Goal: Communication & Community: Answer question/provide support

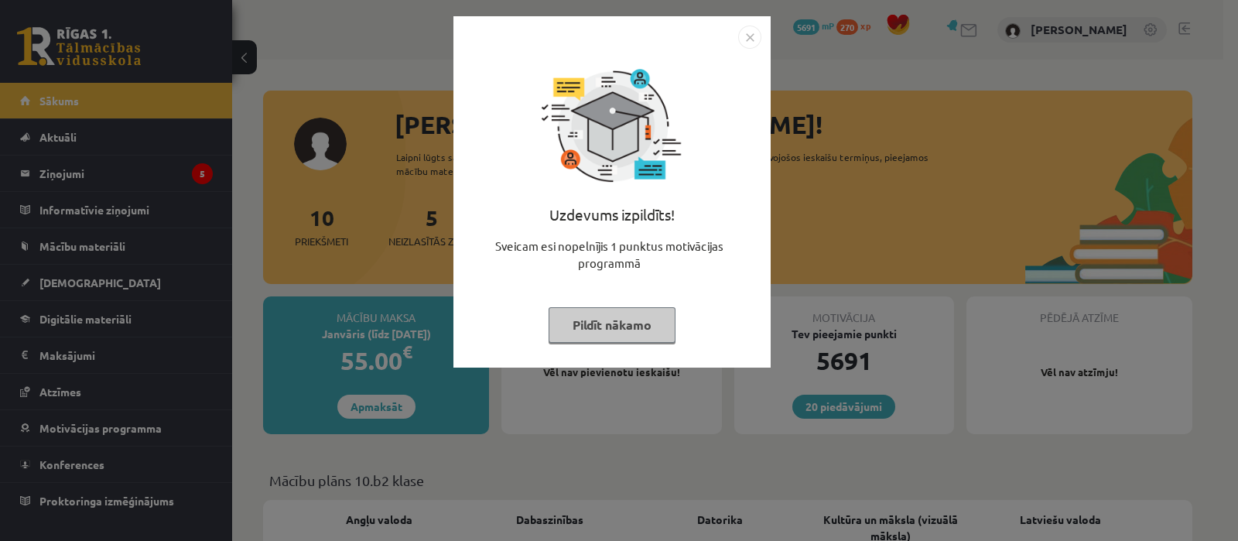
click at [626, 321] on button "Pildīt nākamo" at bounding box center [612, 325] width 127 height 36
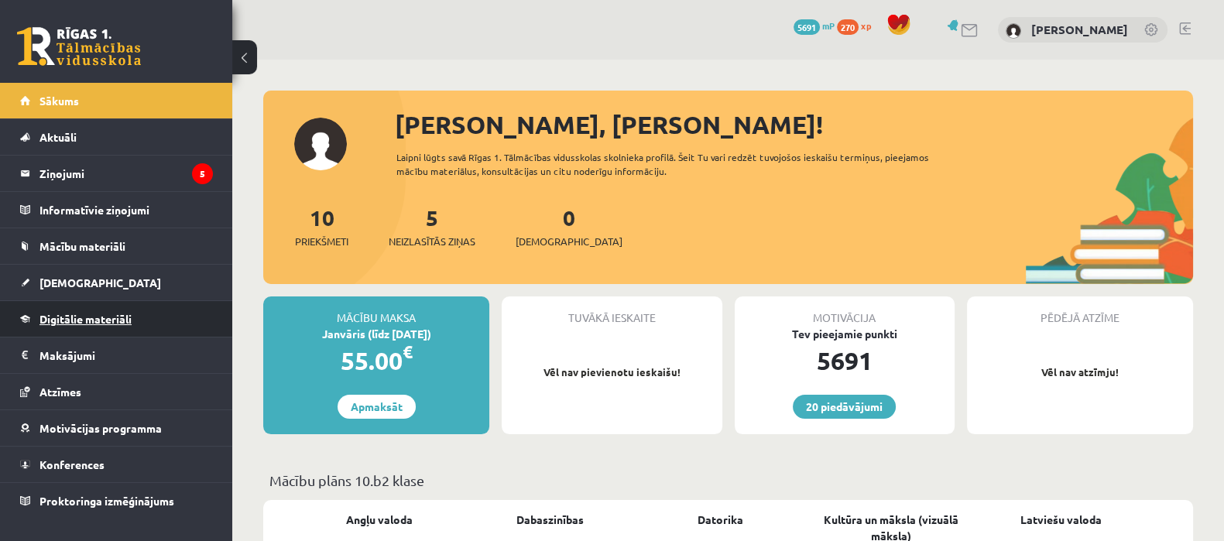
click at [75, 316] on span "Digitālie materiāli" at bounding box center [85, 319] width 92 height 14
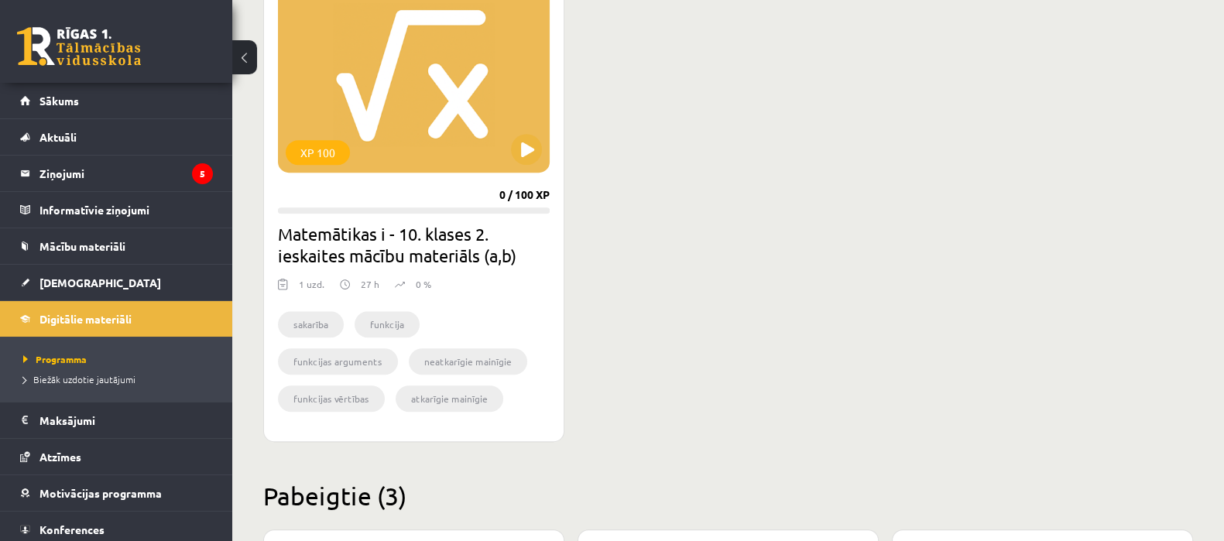
scroll to position [1450, 0]
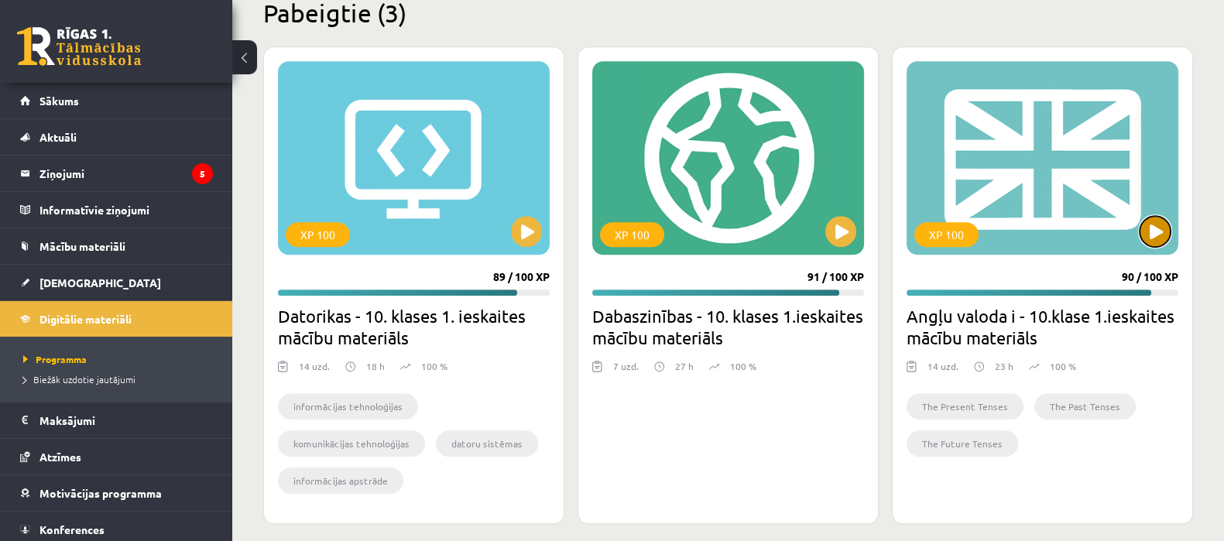
click at [1164, 220] on button at bounding box center [1154, 231] width 31 height 31
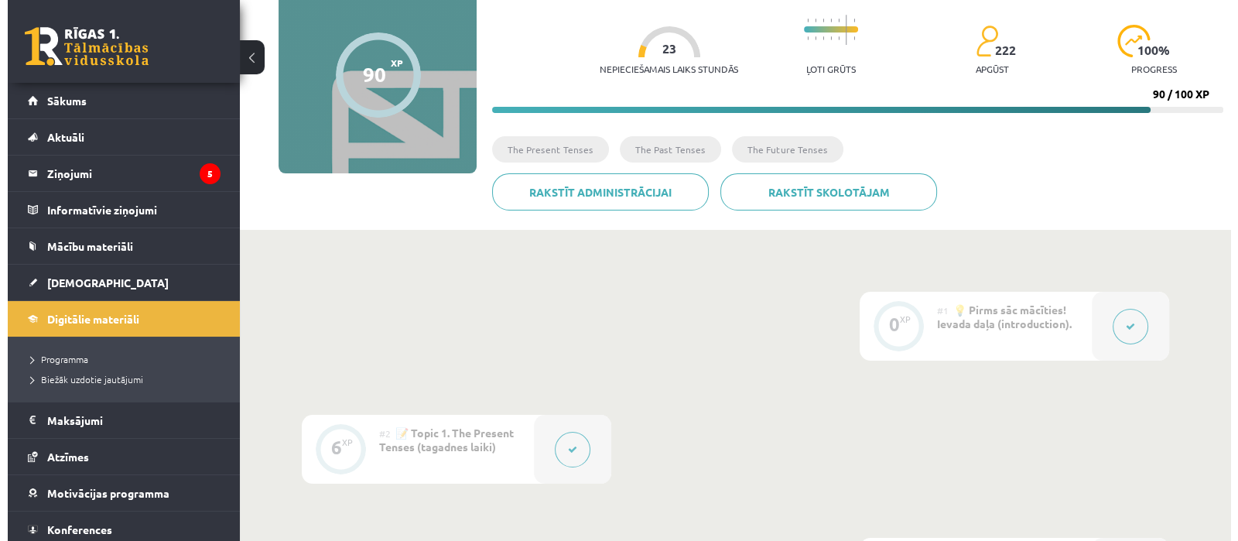
scroll to position [290, 0]
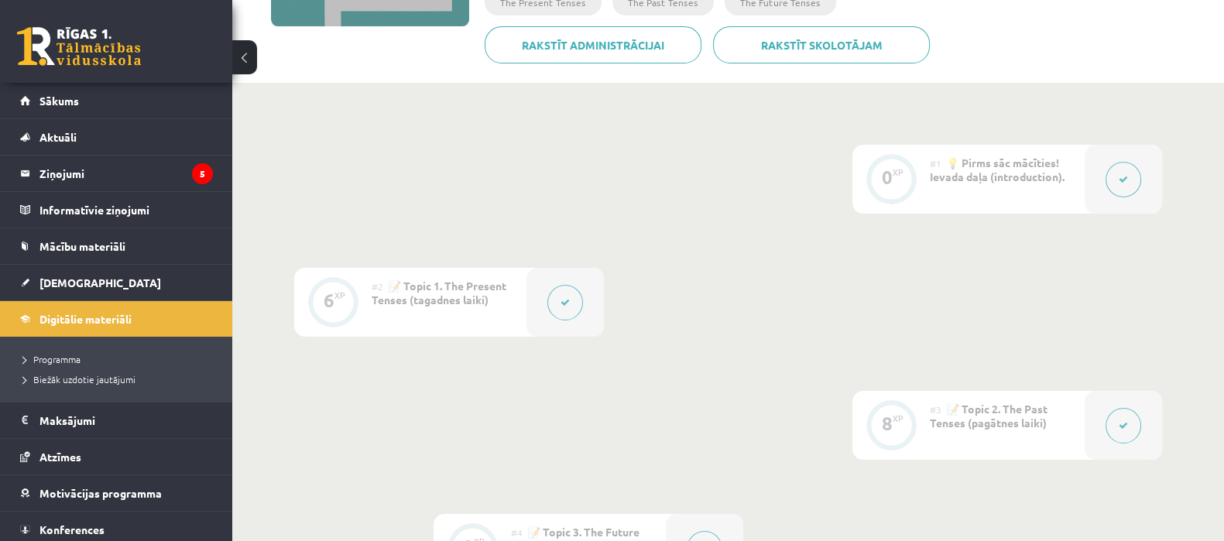
click at [560, 302] on icon at bounding box center [564, 302] width 9 height 9
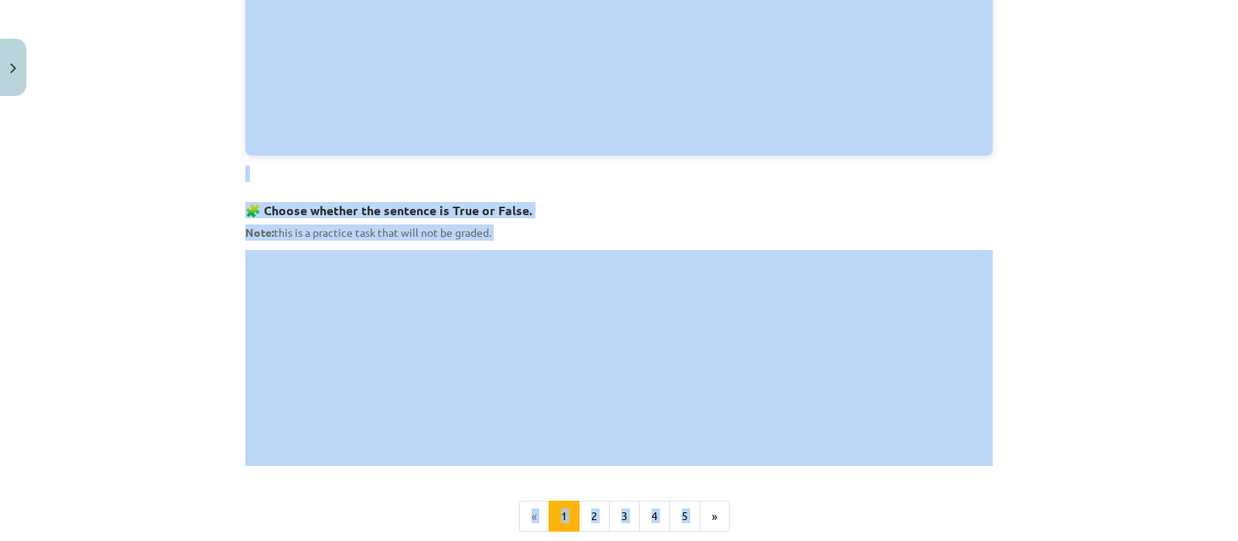
scroll to position [967, 0]
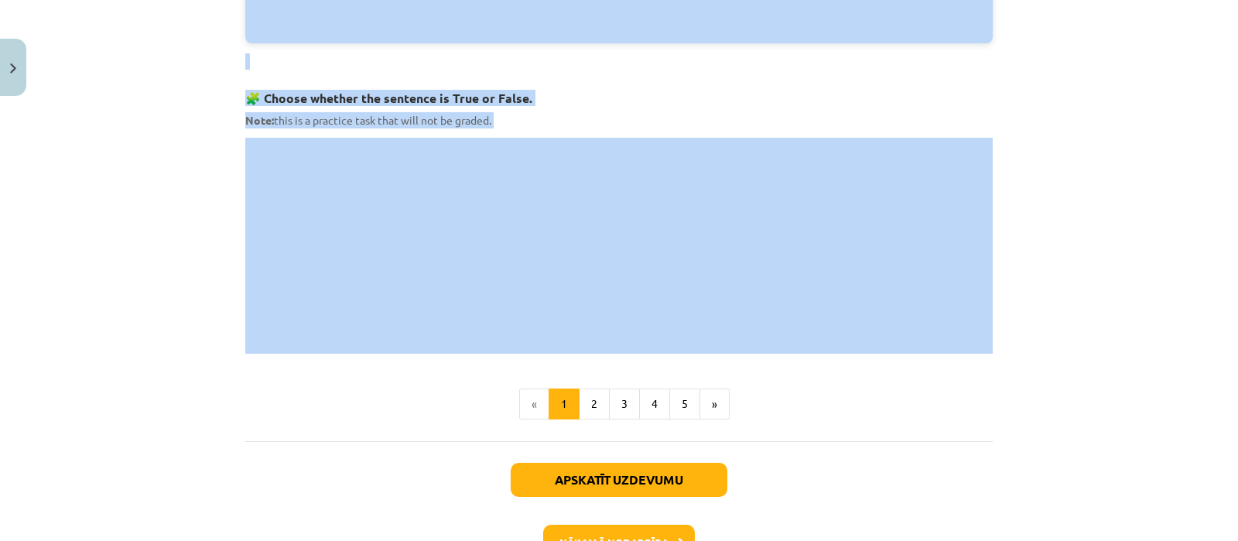
drag, startPoint x: 535, startPoint y: 310, endPoint x: 716, endPoint y: 344, distance: 184.3
copy div "The Present Tenses These are the four present tenses in English and how they ar…"
click at [586, 399] on button "2" at bounding box center [594, 403] width 31 height 31
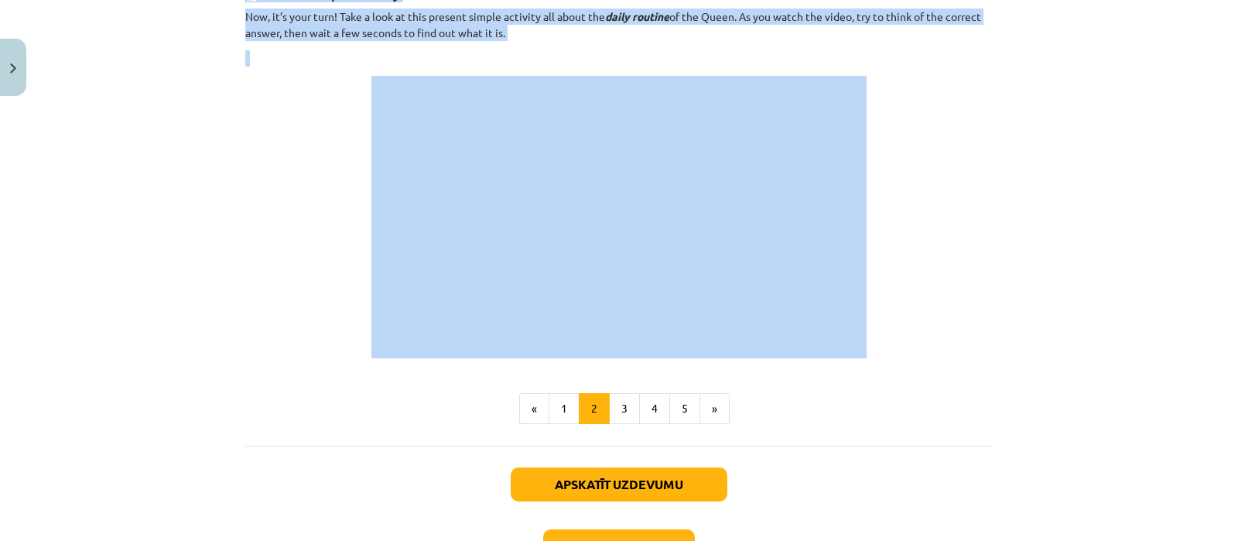
scroll to position [1030, 0]
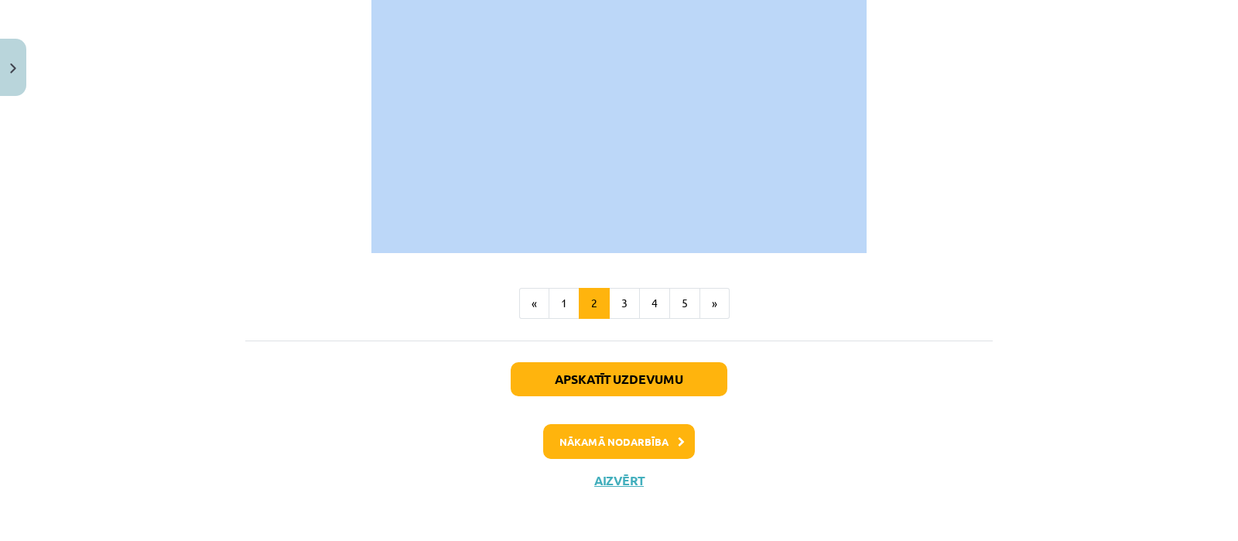
drag, startPoint x: 238, startPoint y: 220, endPoint x: 927, endPoint y: 233, distance: 689.7
copy div "9. Loremip Dolors Ame consect adipis el seddoei tem incid utlab Etdolor magnaal…"
click at [616, 299] on button "3" at bounding box center [624, 303] width 31 height 31
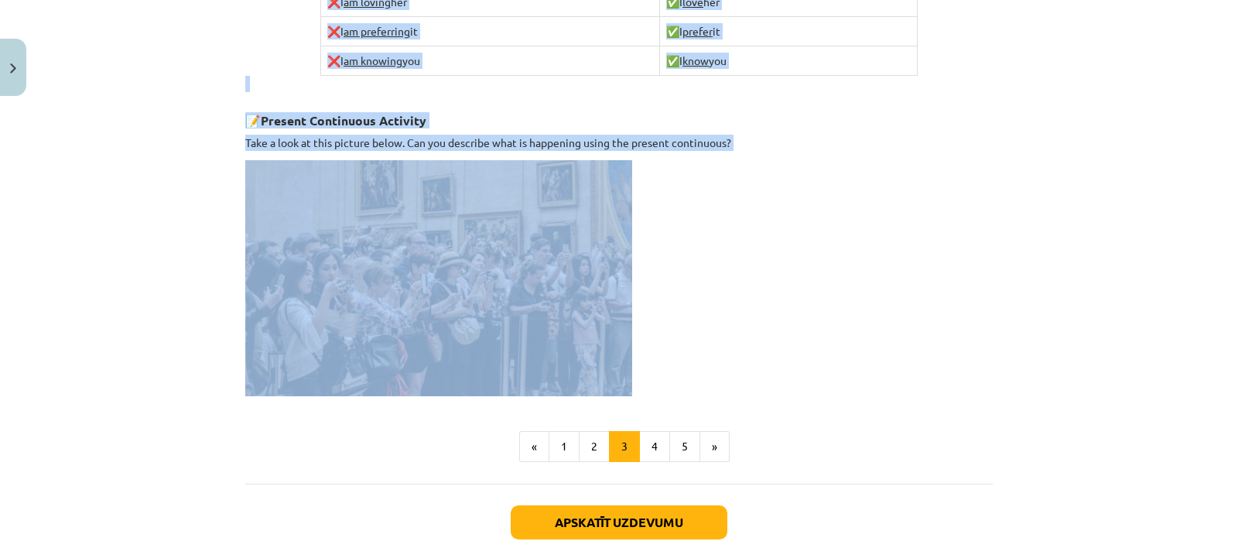
scroll to position [1050, 0]
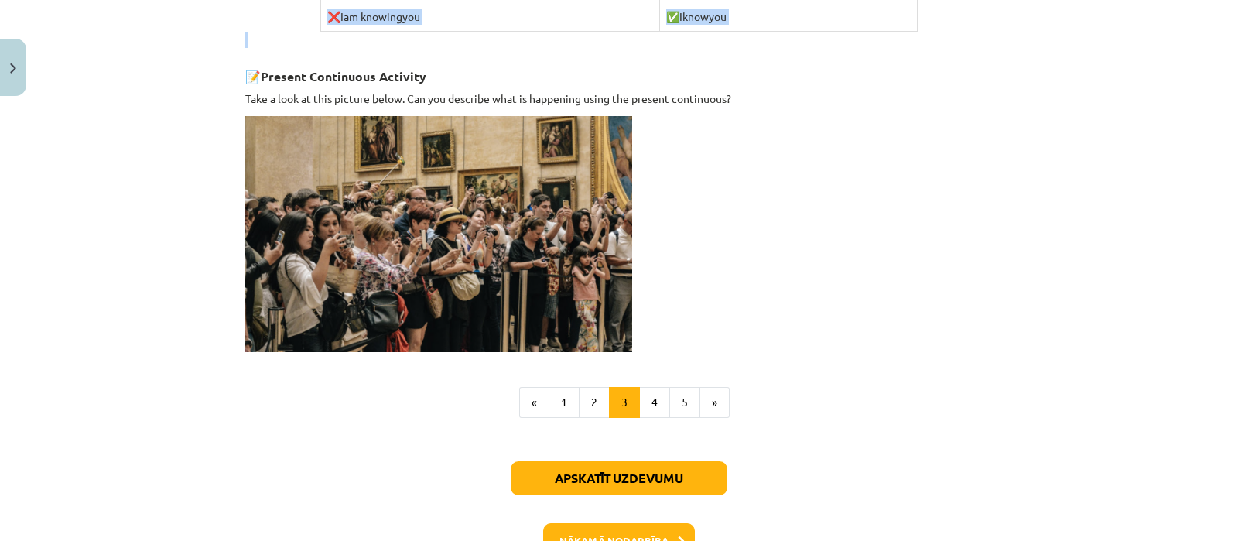
drag, startPoint x: 238, startPoint y: 29, endPoint x: 803, endPoint y: 33, distance: 565.0
copy div "4. Loremip Dolorsitam Con adi eli sed doe tempori utlabo, et do magn al enim ad…"
click at [658, 395] on button "4" at bounding box center [654, 402] width 31 height 31
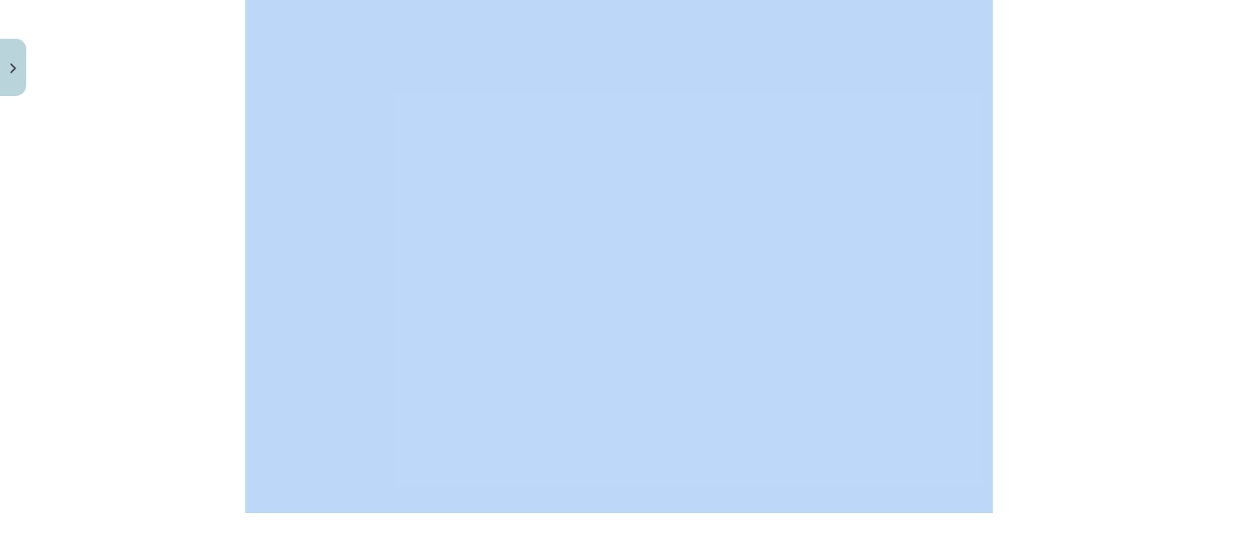
scroll to position [1340, 0]
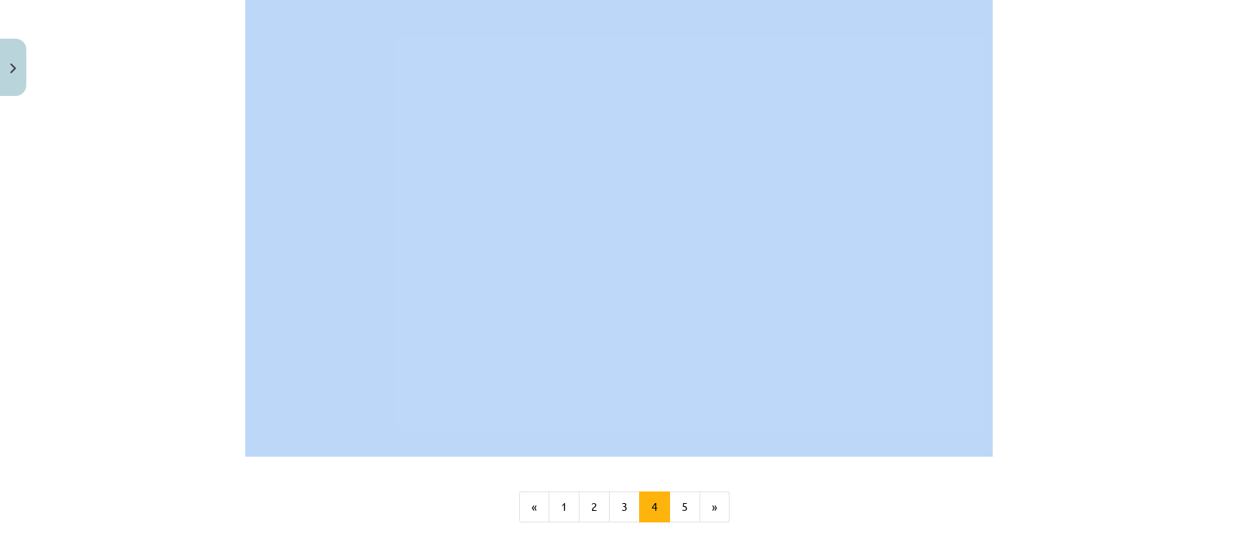
drag, startPoint x: 238, startPoint y: 217, endPoint x: 436, endPoint y: 277, distance: 206.1
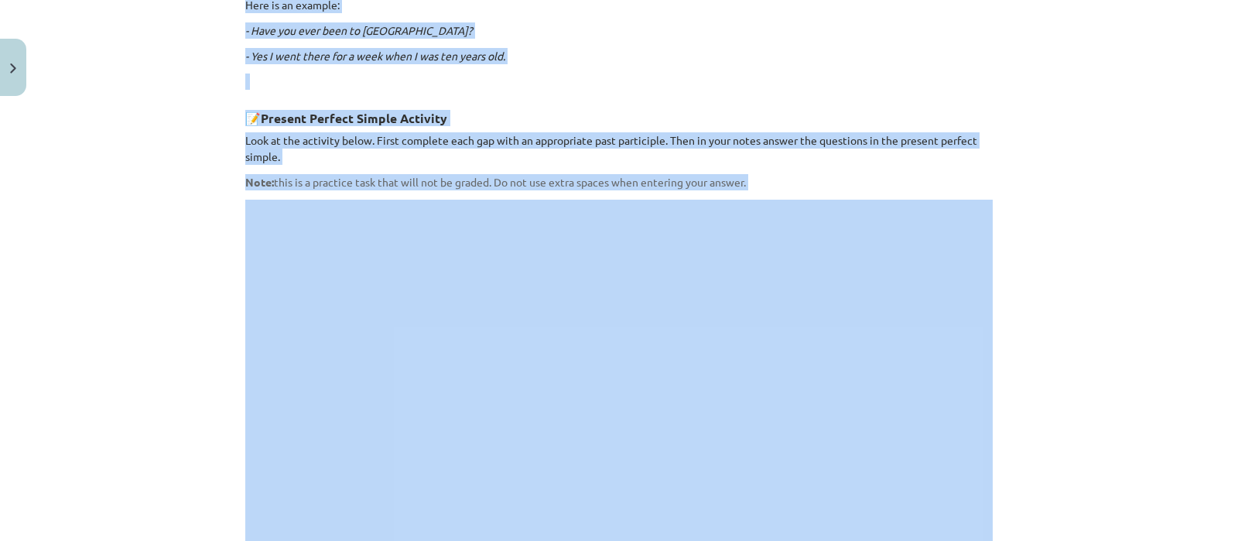
copy div "8. Loremip Dolorsi Ametco Adi elitsed doeiusm tempor in utla et dolorem ali eni…"
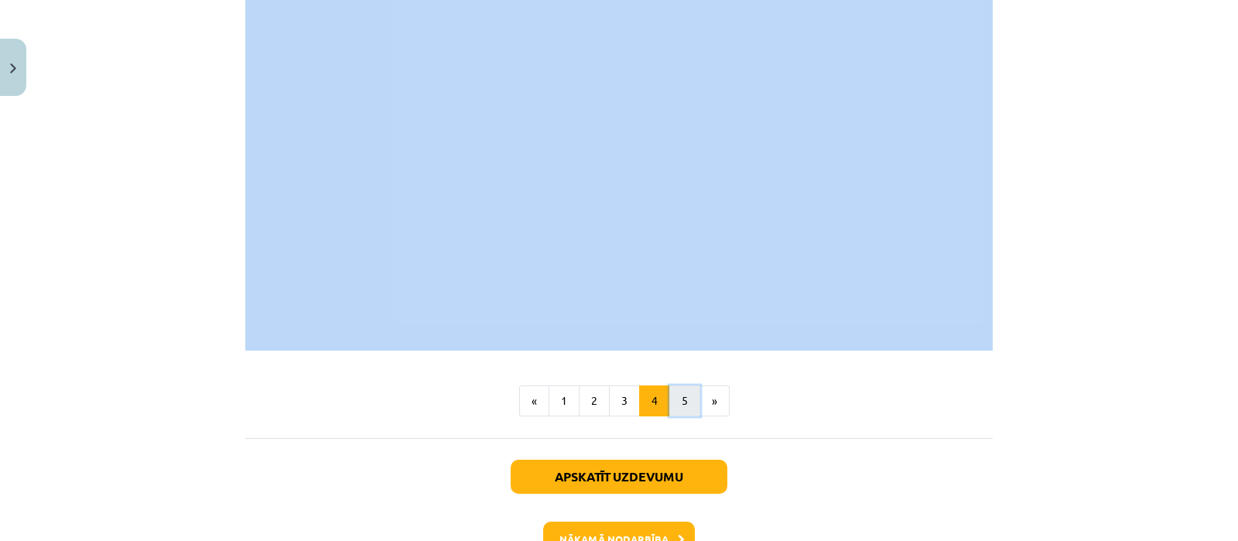
click at [679, 385] on button "5" at bounding box center [684, 400] width 31 height 31
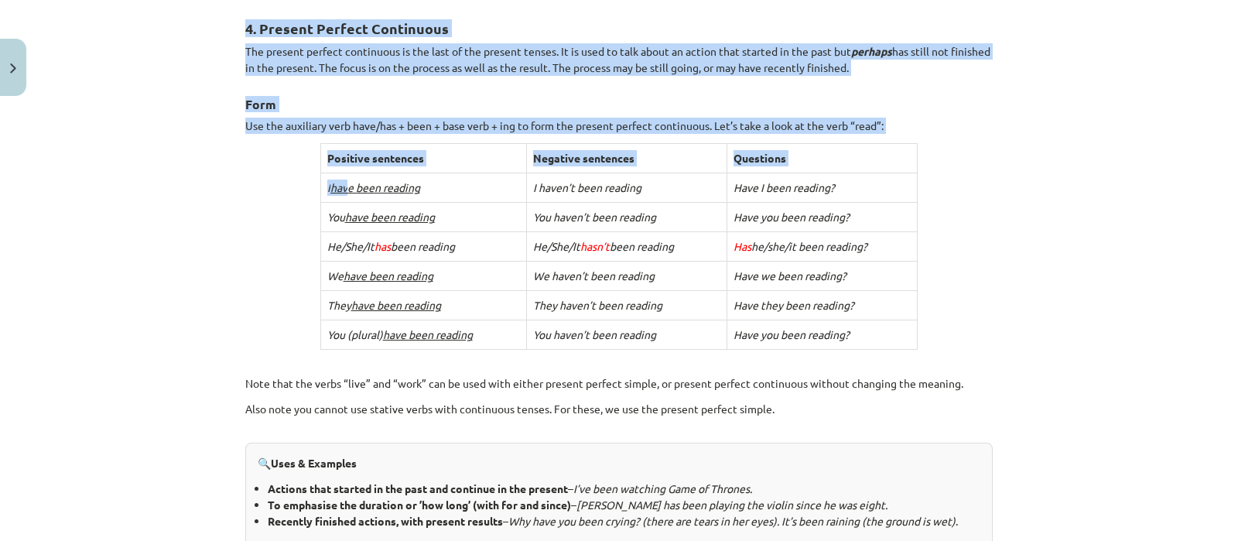
scroll to position [663, 0]
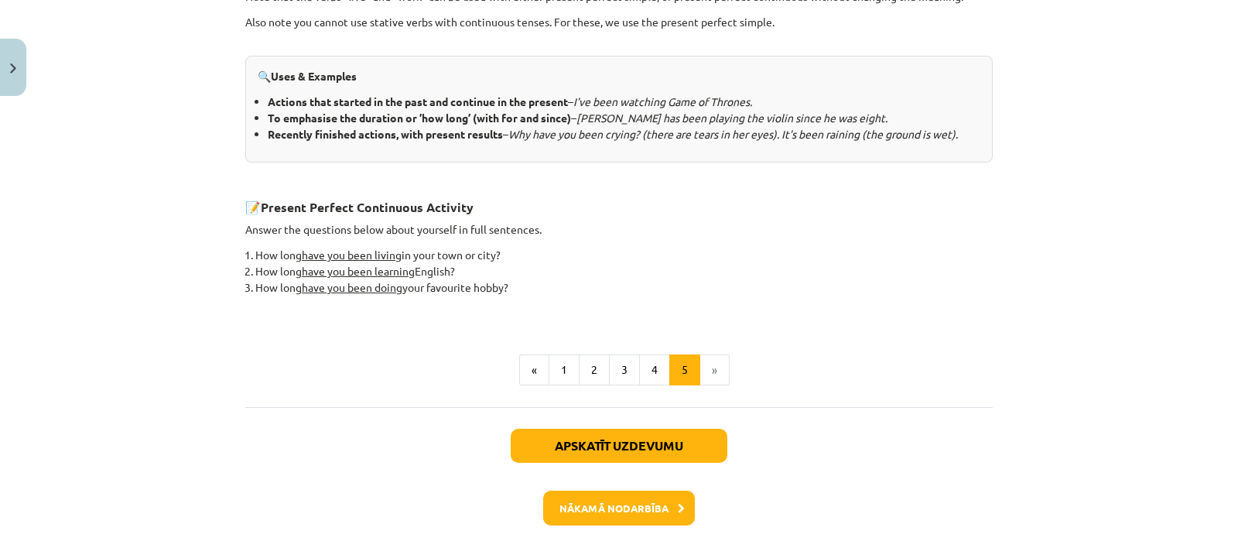
drag, startPoint x: 238, startPoint y: 26, endPoint x: 561, endPoint y: 276, distance: 408.7
copy div "6. Loremip Dolorsi Ametconsec Adi elitsed doeiusm temporinci ut lab etdo ma ali…"
click at [618, 505] on button "Nākamā nodarbība" at bounding box center [619, 509] width 152 height 36
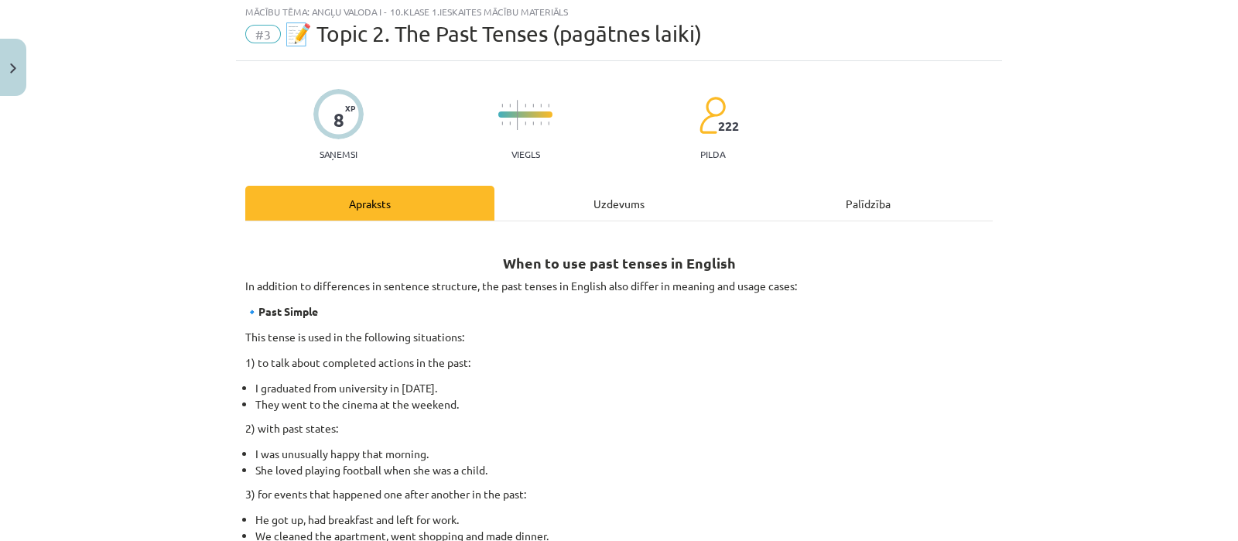
scroll to position [38, 0]
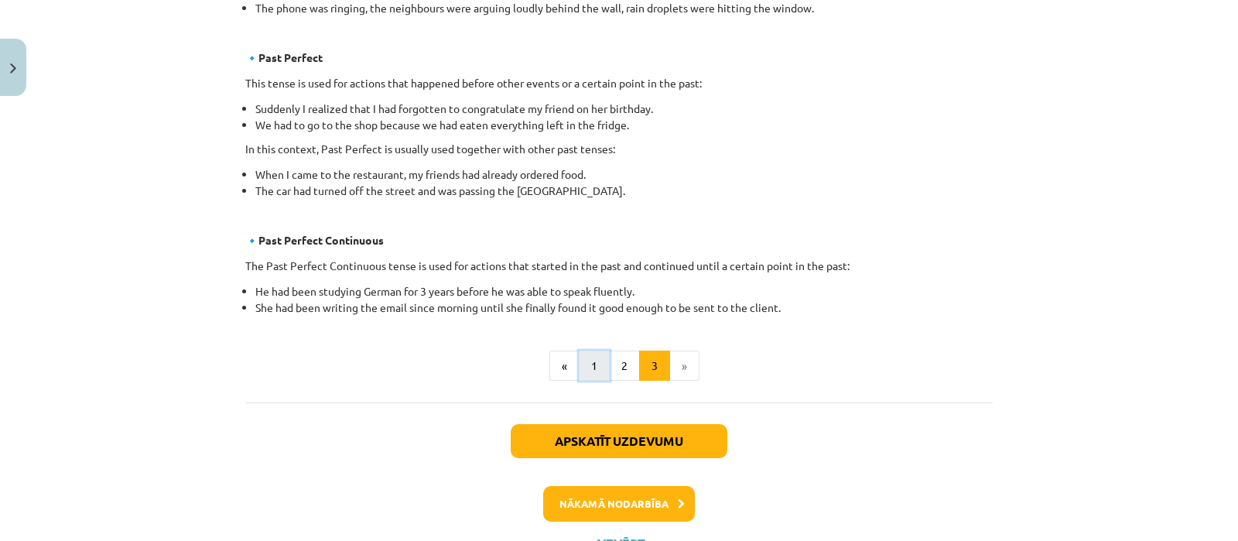
click at [589, 365] on button "1" at bounding box center [594, 366] width 31 height 31
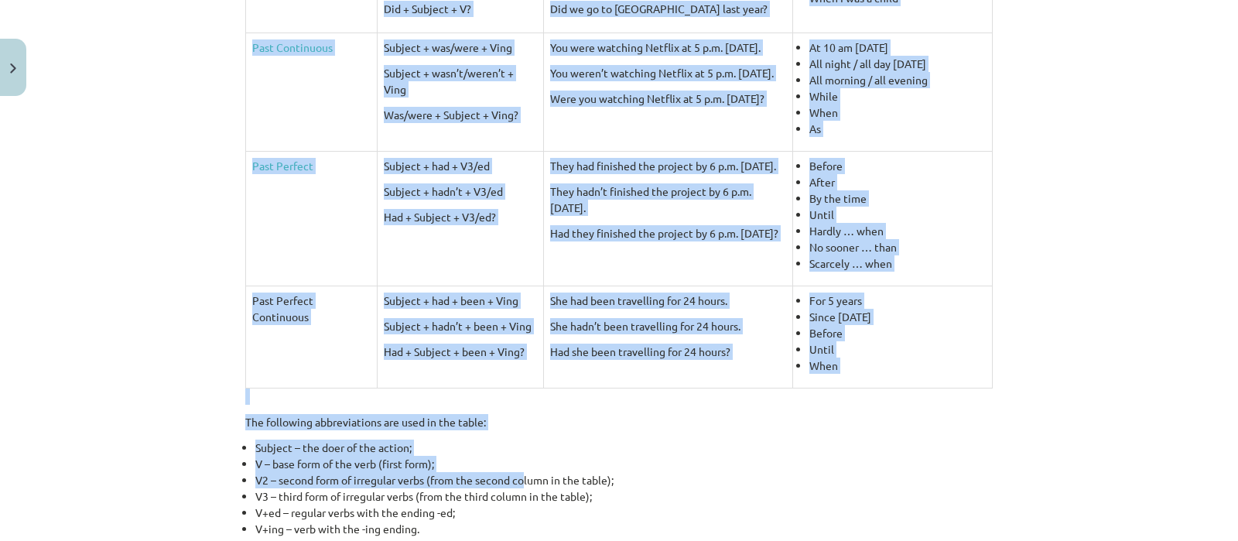
scroll to position [676, 0]
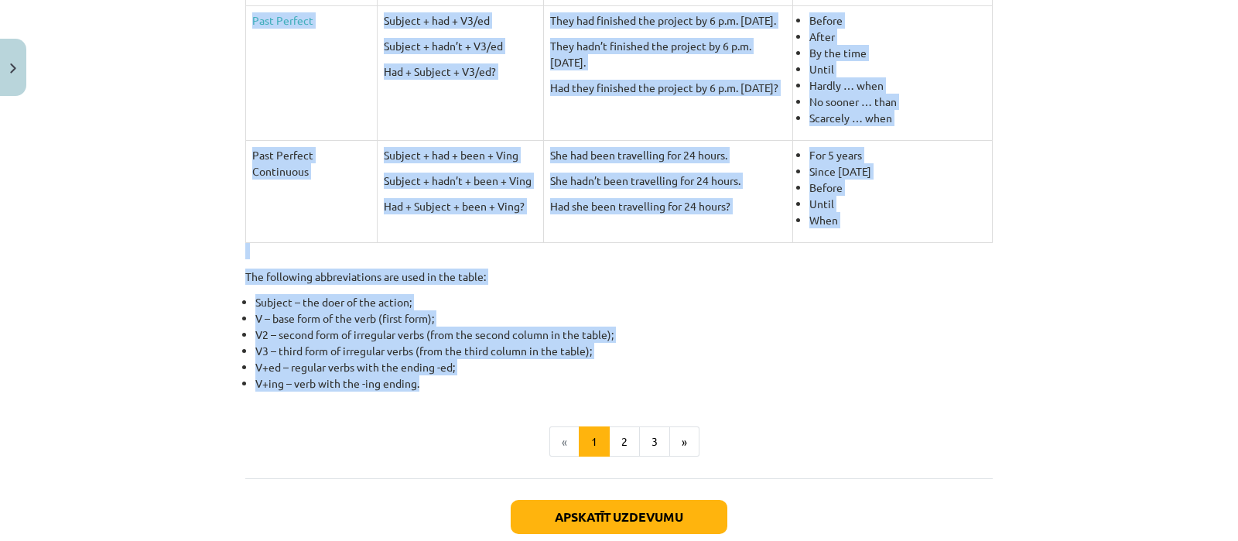
drag, startPoint x: 472, startPoint y: 302, endPoint x: 538, endPoint y: 385, distance: 106.4
copy div "Lore ipsumd si Ametcon: a elitseddoei tempo In utlabor etd magnaaliqua en admin…"
click at [610, 435] on button "2" at bounding box center [624, 441] width 31 height 31
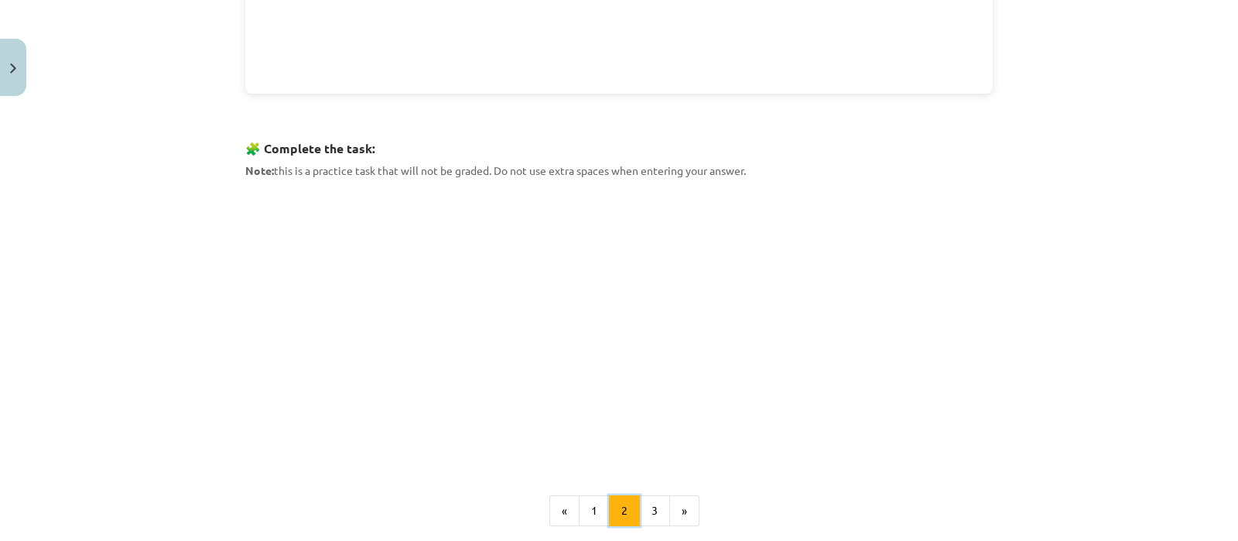
scroll to position [760, 0]
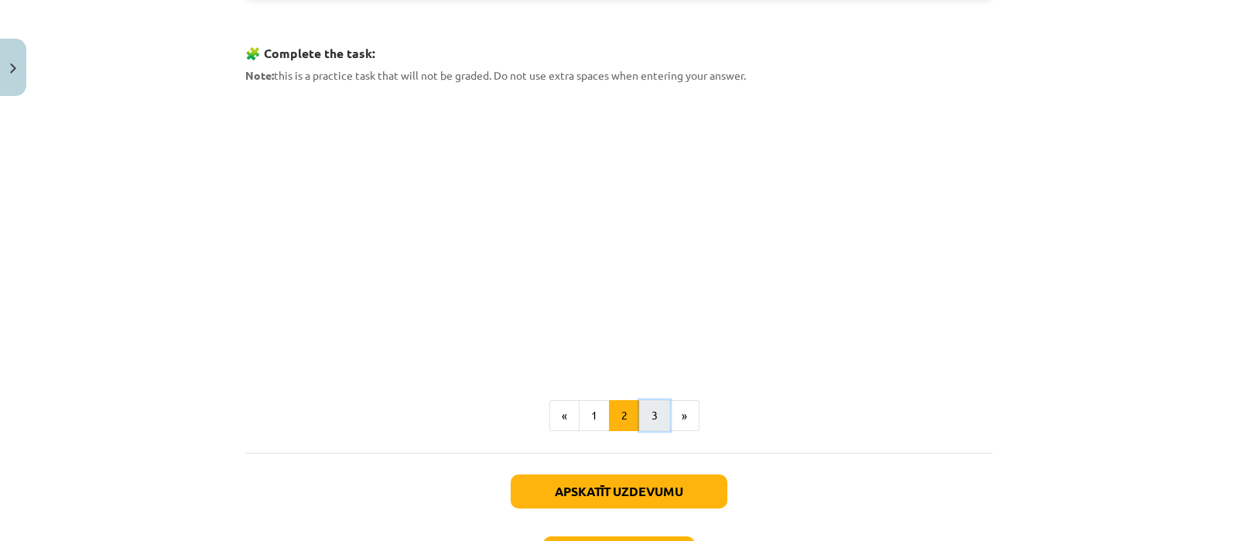
click at [646, 414] on button "3" at bounding box center [654, 415] width 31 height 31
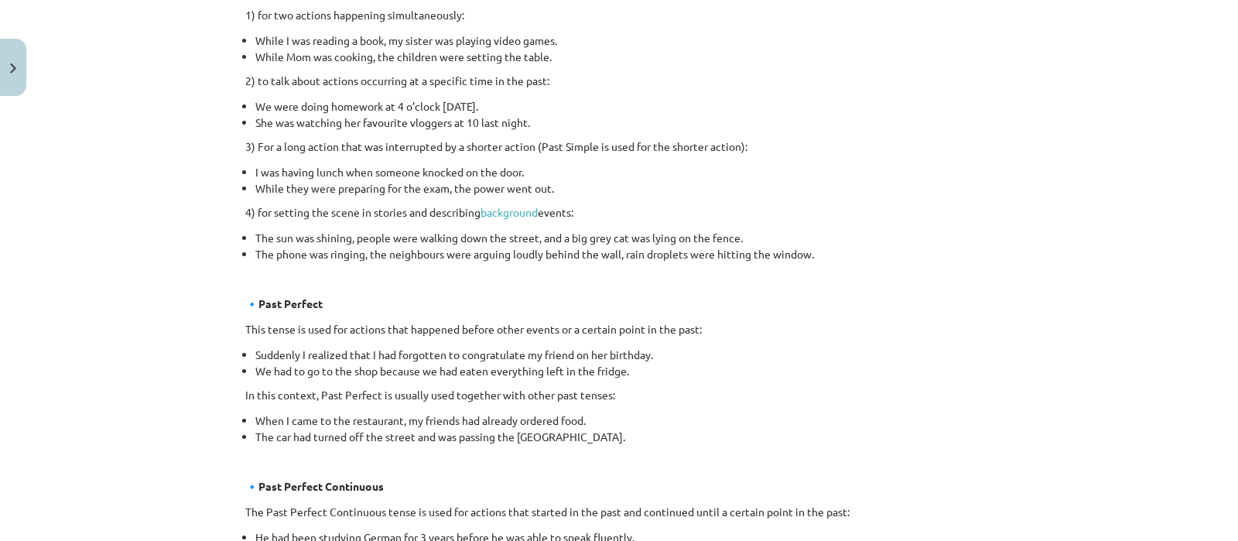
scroll to position [974, 0]
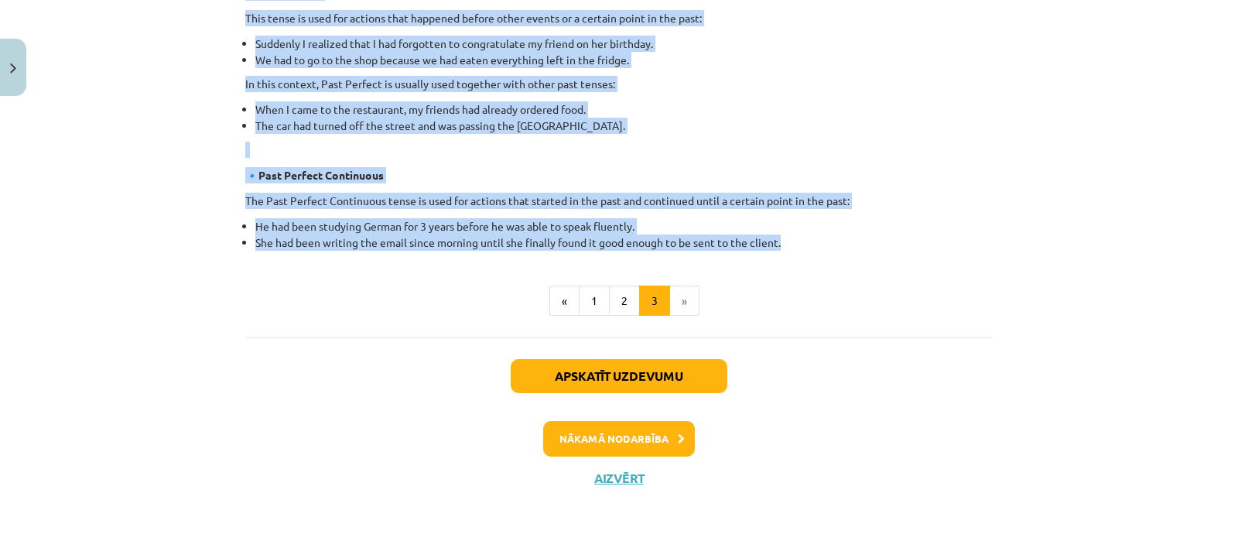
drag, startPoint x: 499, startPoint y: 26, endPoint x: 800, endPoint y: 245, distance: 372.7
copy div "Lore ip dol sita consec ad Elitsed Do eiusmodt in utlaboreetd ma aliquaen admin…"
click at [638, 437] on button "Nākamā nodarbība" at bounding box center [619, 439] width 152 height 36
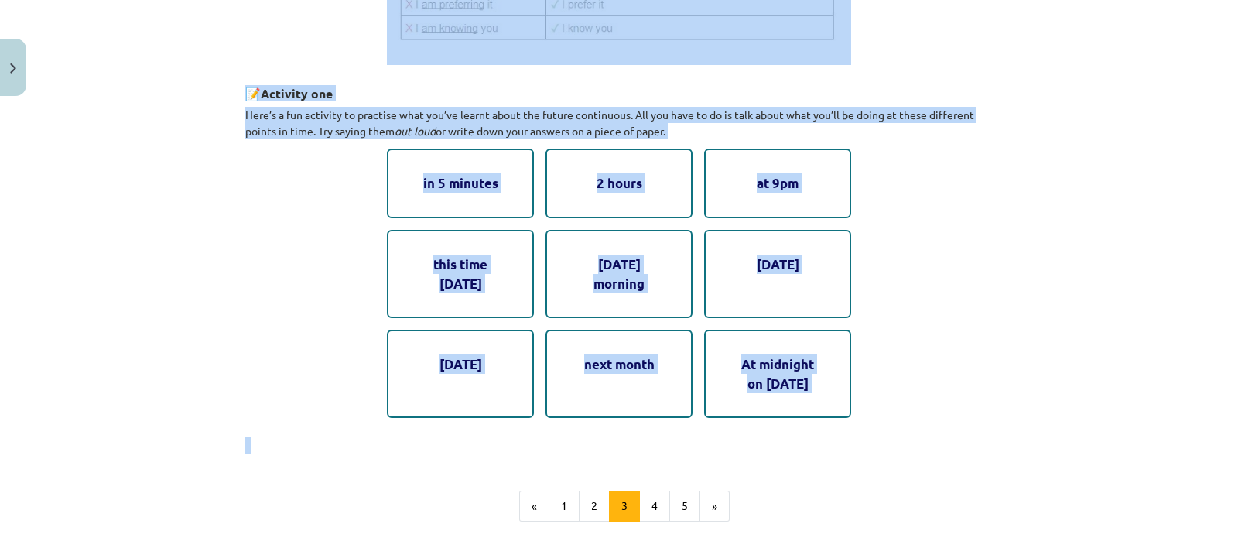
scroll to position [909, 0]
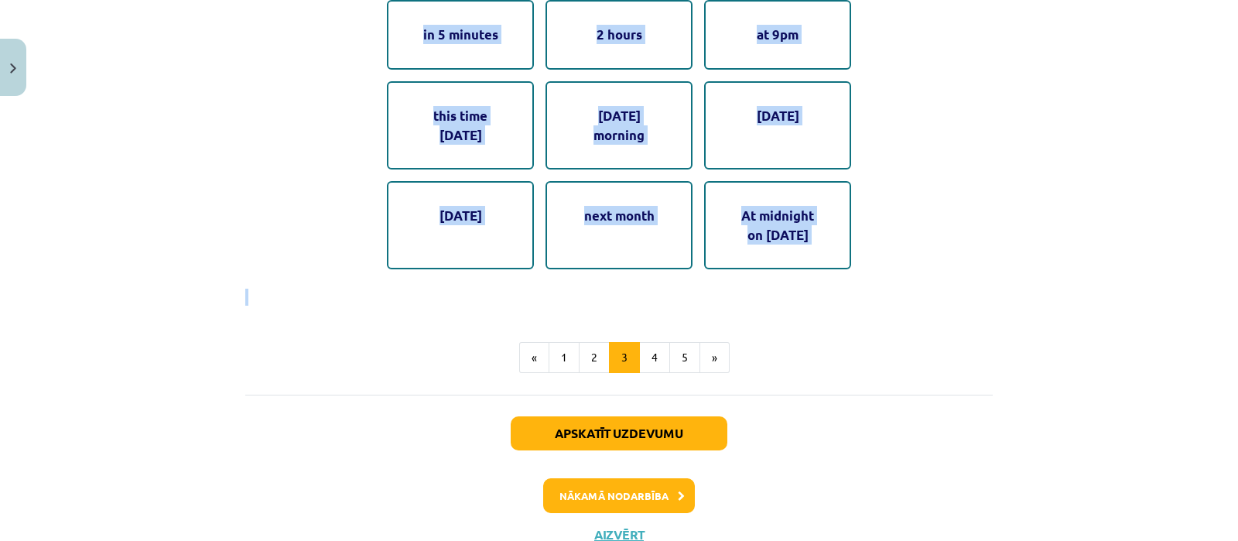
drag, startPoint x: 238, startPoint y: 266, endPoint x: 871, endPoint y: 266, distance: 633.0
copy div "5. Loremi dolorsitam Con adi’e sedd ei te inc utlabo etdolorema. Aliquaeni, ad …"
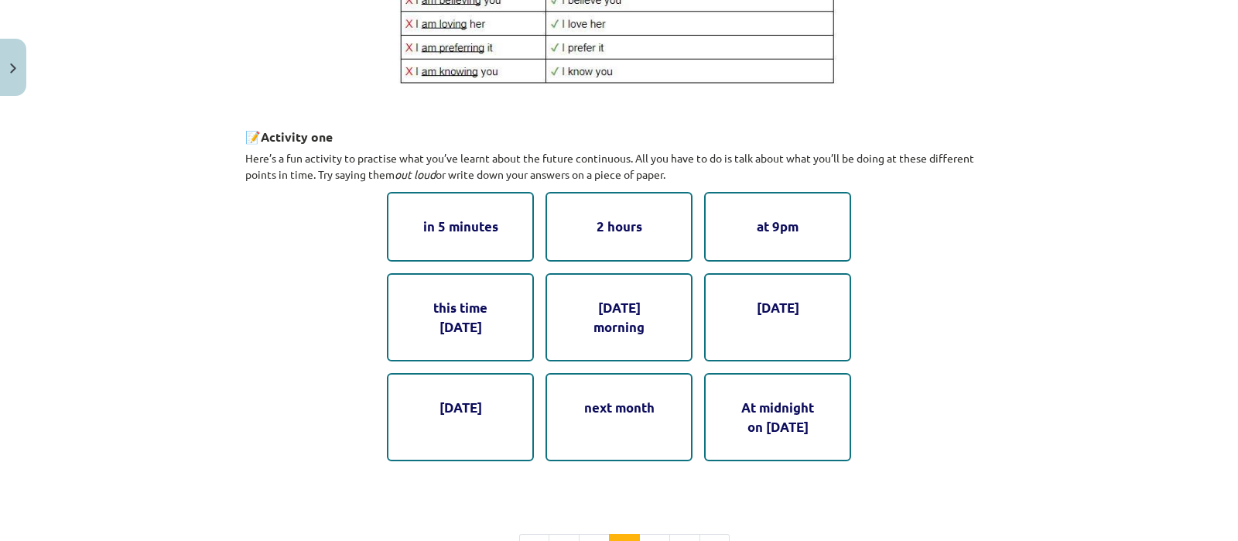
scroll to position [715, 0]
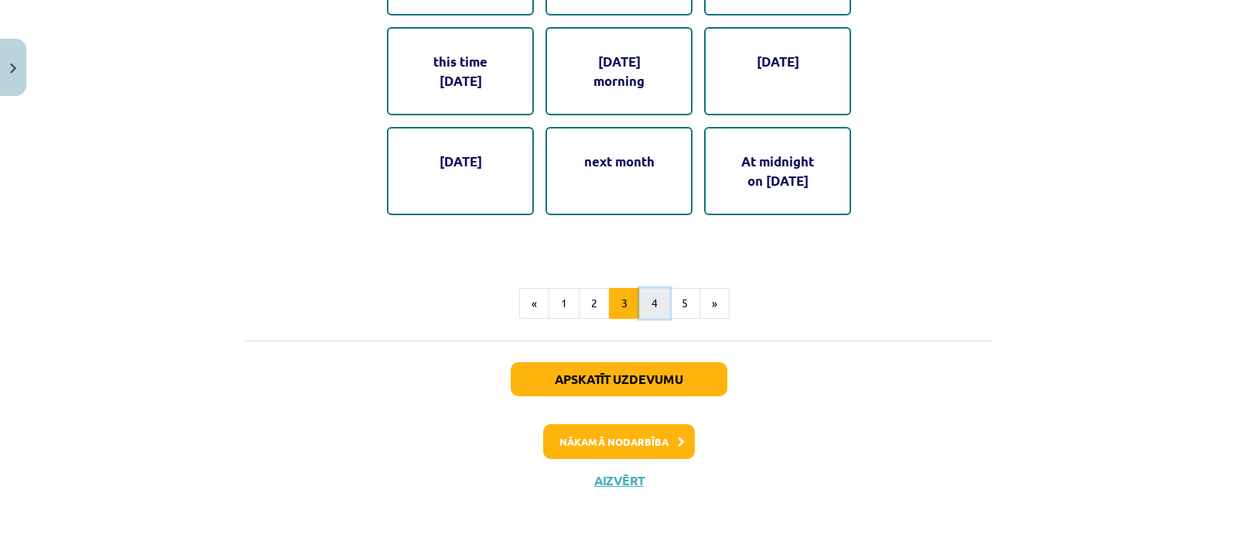
click at [648, 299] on button "4" at bounding box center [654, 303] width 31 height 31
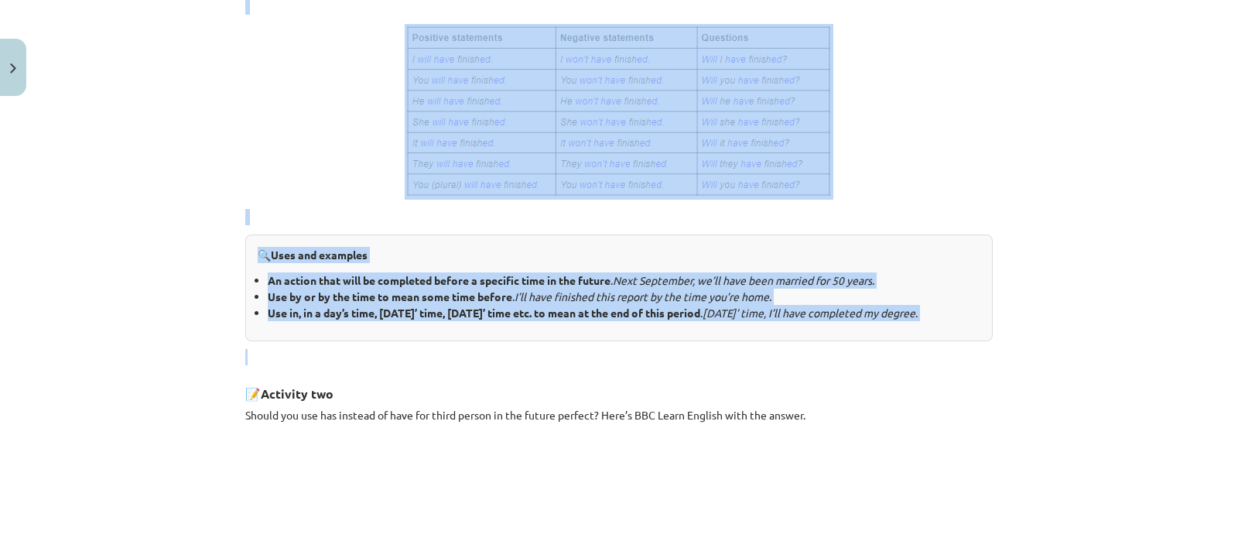
scroll to position [566, 0]
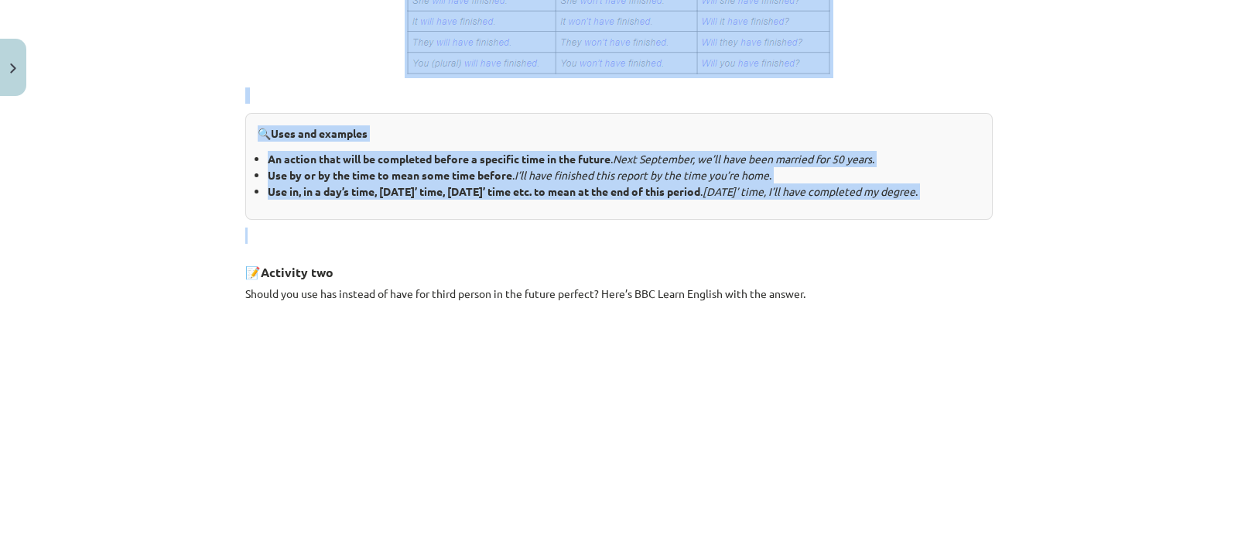
drag, startPoint x: 237, startPoint y: 121, endPoint x: 528, endPoint y: 253, distance: 319.7
click at [528, 253] on div "3. Future perfect Once you’ve mastered the future continuous, it’s time to lear…" at bounding box center [619, 165] width 748 height 909
copy div "3. Future perfect Once you’ve mastered the future continuous, it’s time to lear…"
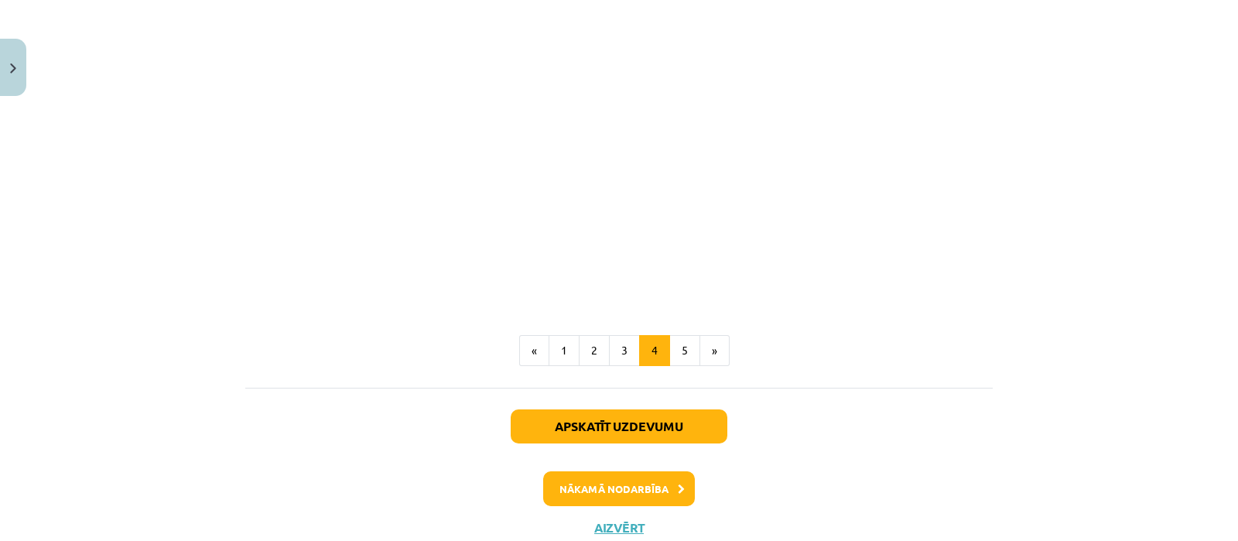
scroll to position [951, 0]
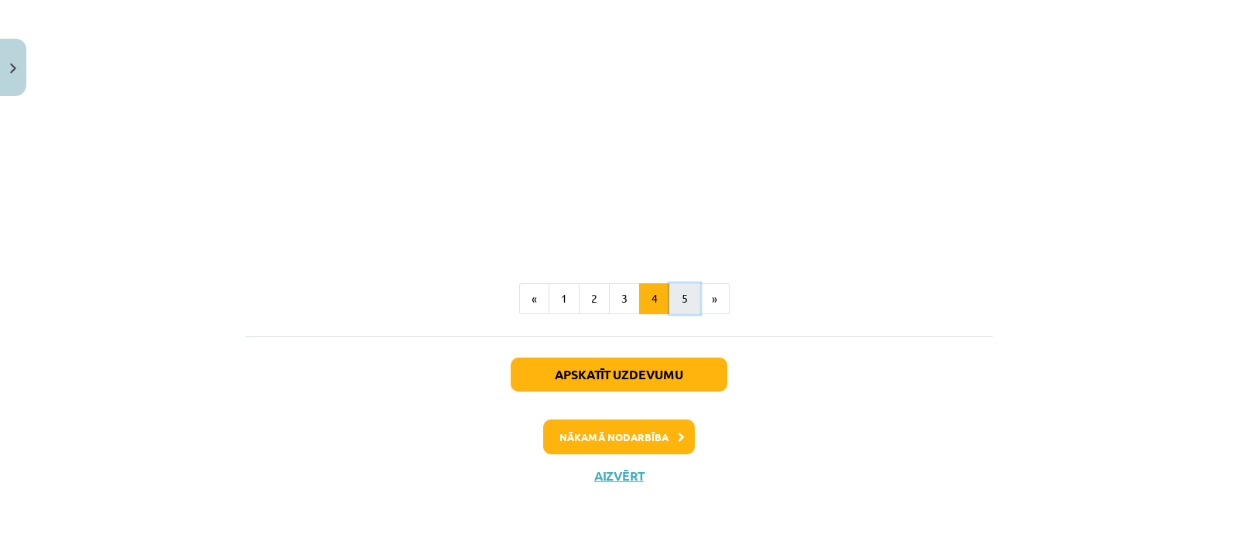
click at [676, 298] on button "5" at bounding box center [684, 298] width 31 height 31
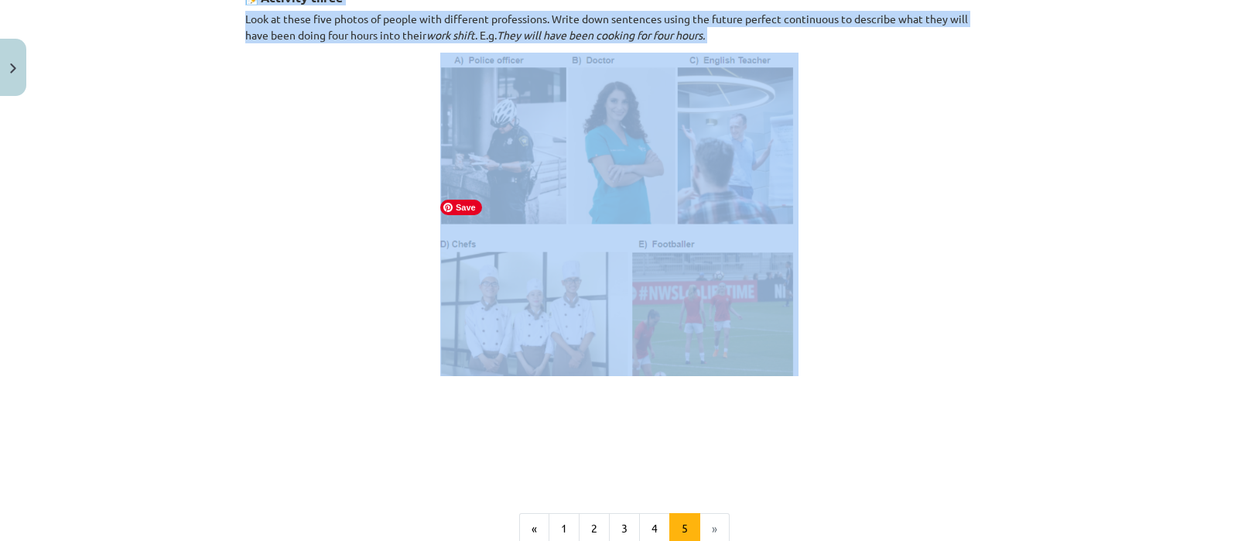
scroll to position [953, 0]
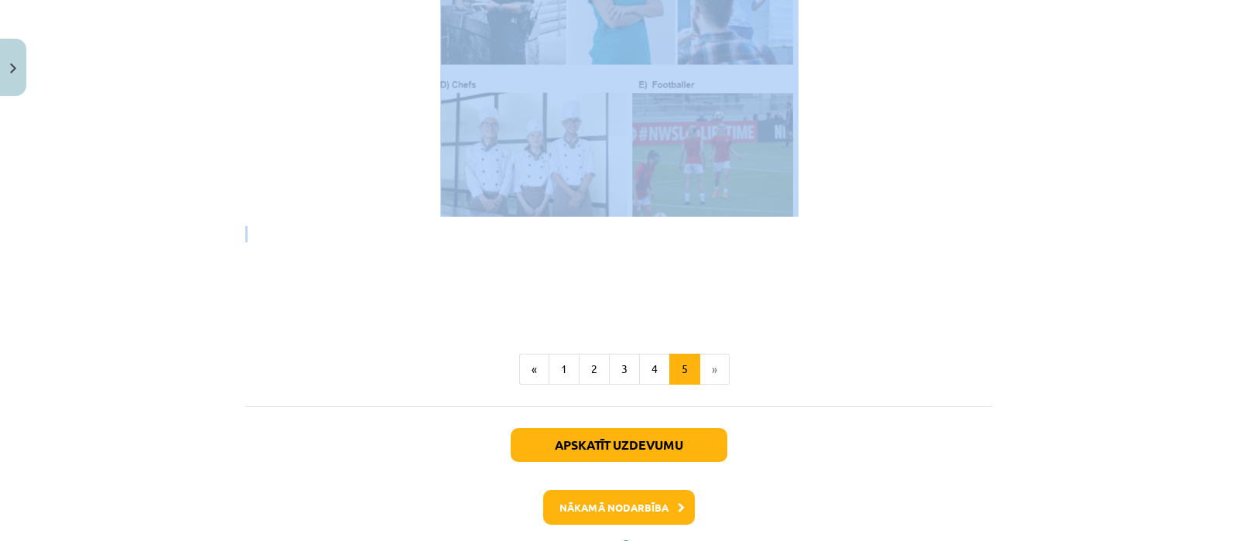
drag, startPoint x: 238, startPoint y: 25, endPoint x: 832, endPoint y: 236, distance: 630.1
copy div "4. Loremi dolorsi ametconsec Ad eli sed doeius tempori utlaboreet do magn aliq …"
click at [623, 520] on button "Nākamā nodarbība" at bounding box center [619, 508] width 152 height 36
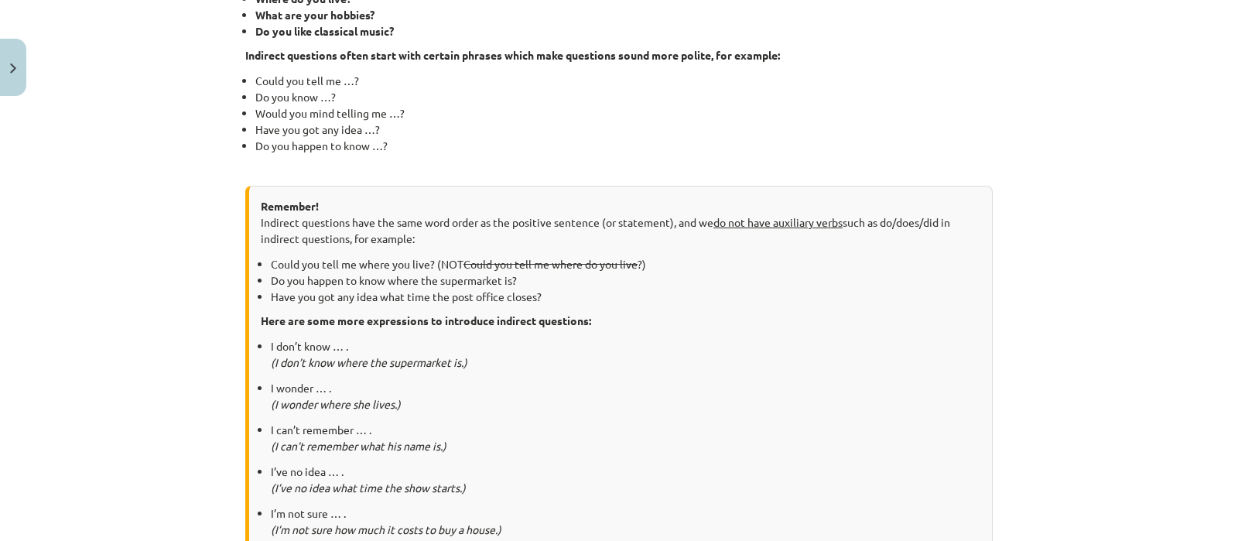
scroll to position [715, 0]
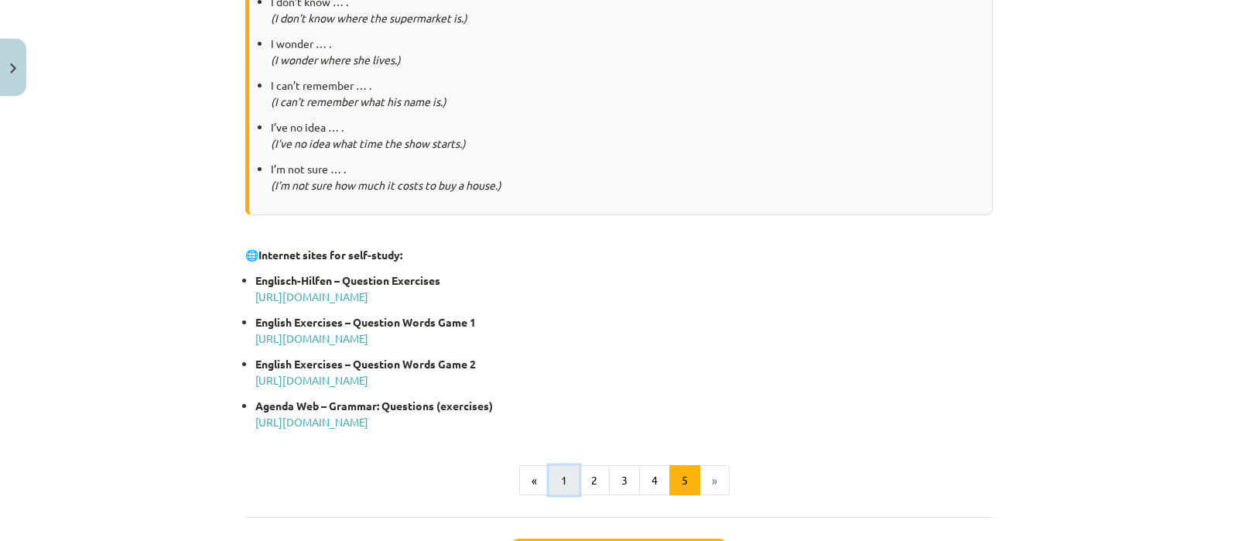
click at [560, 474] on button "1" at bounding box center [564, 480] width 31 height 31
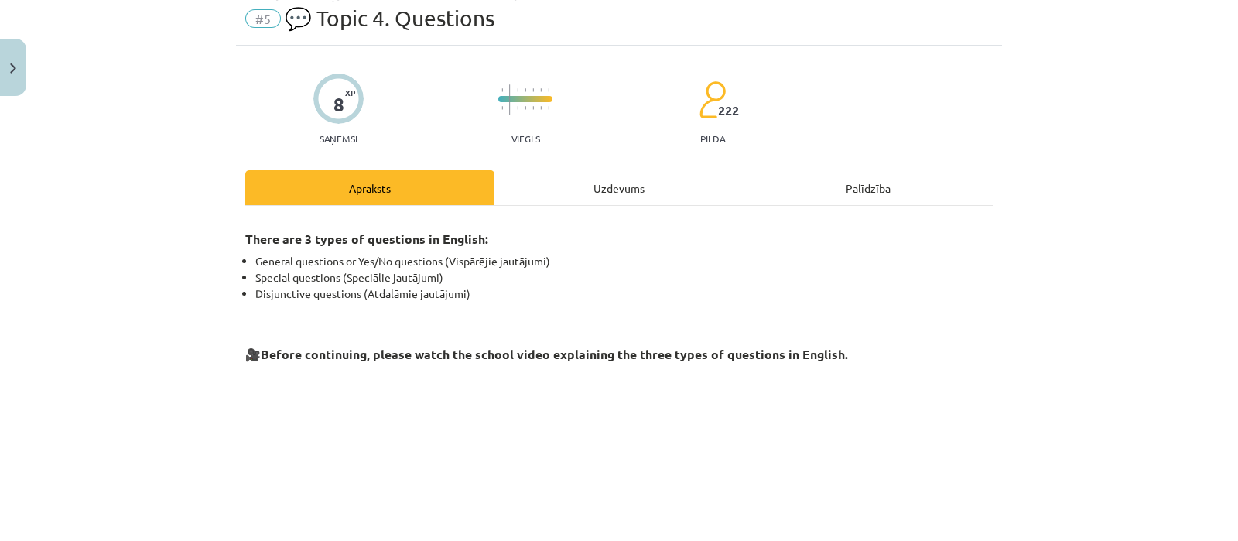
scroll to position [0, 0]
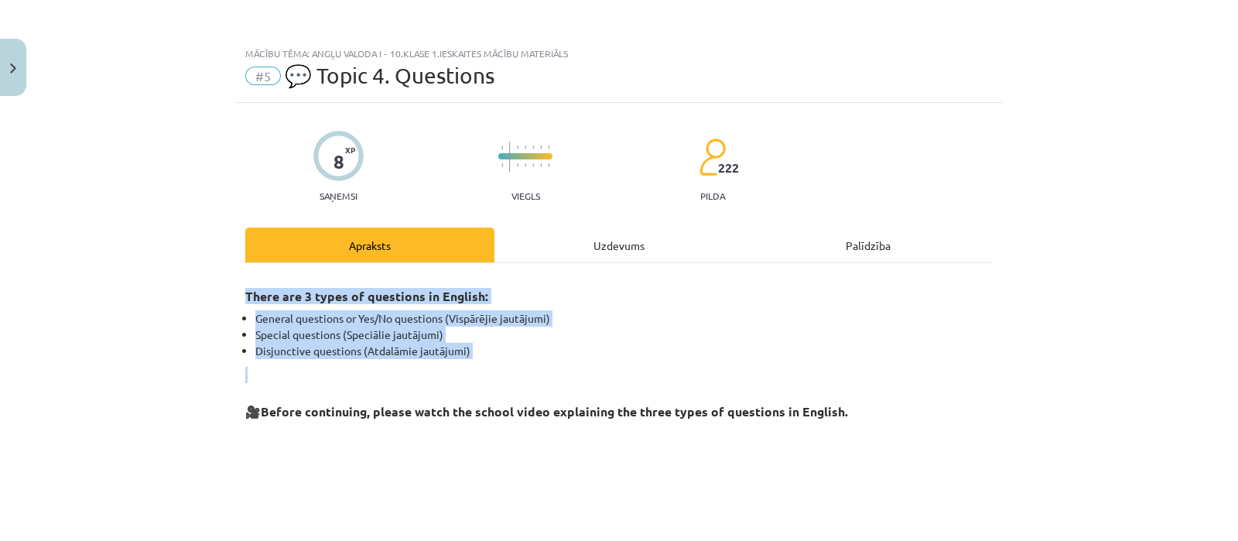
drag, startPoint x: 240, startPoint y: 289, endPoint x: 510, endPoint y: 362, distance: 279.7
click at [510, 362] on div "There are 3 types of questions in English: General questions or Yes/No question…" at bounding box center [619, 492] width 748 height 431
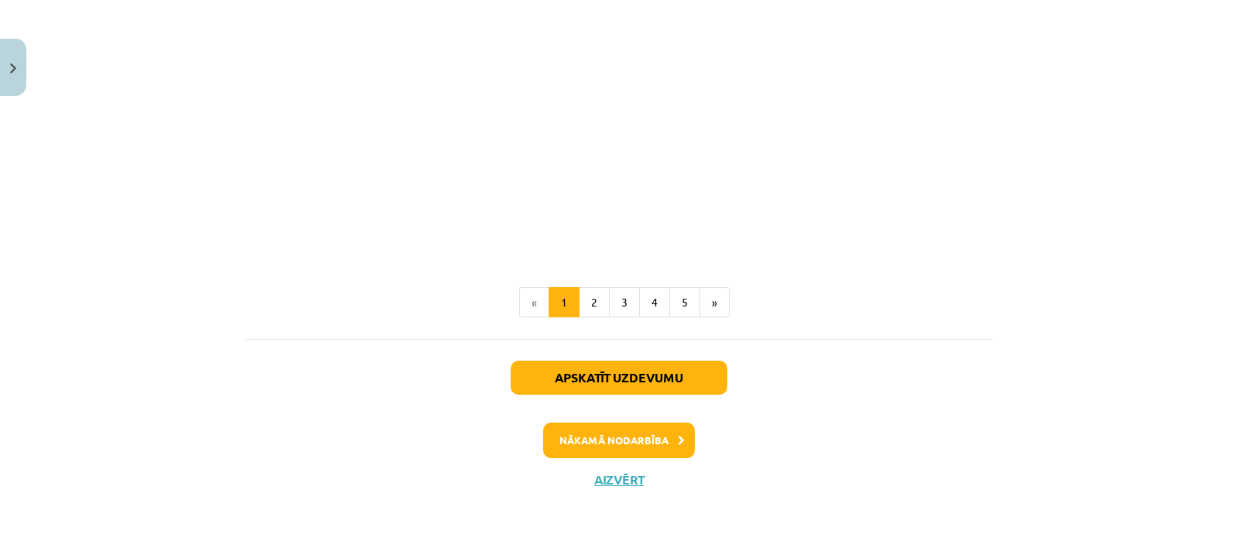
scroll to position [457, 0]
click at [596, 293] on button "2" at bounding box center [594, 301] width 31 height 31
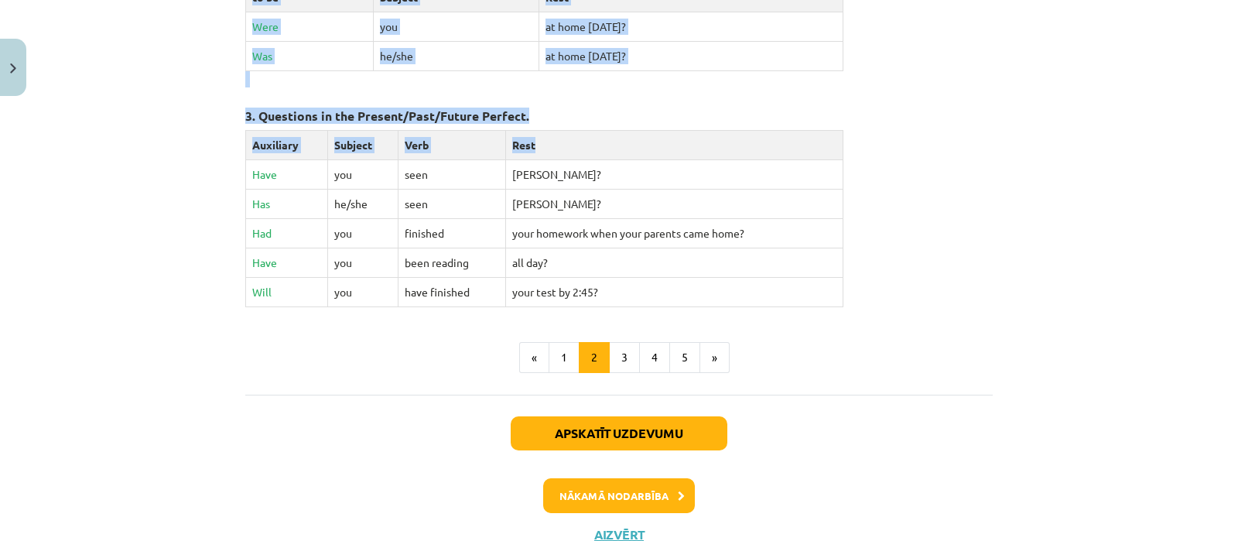
scroll to position [820, 0]
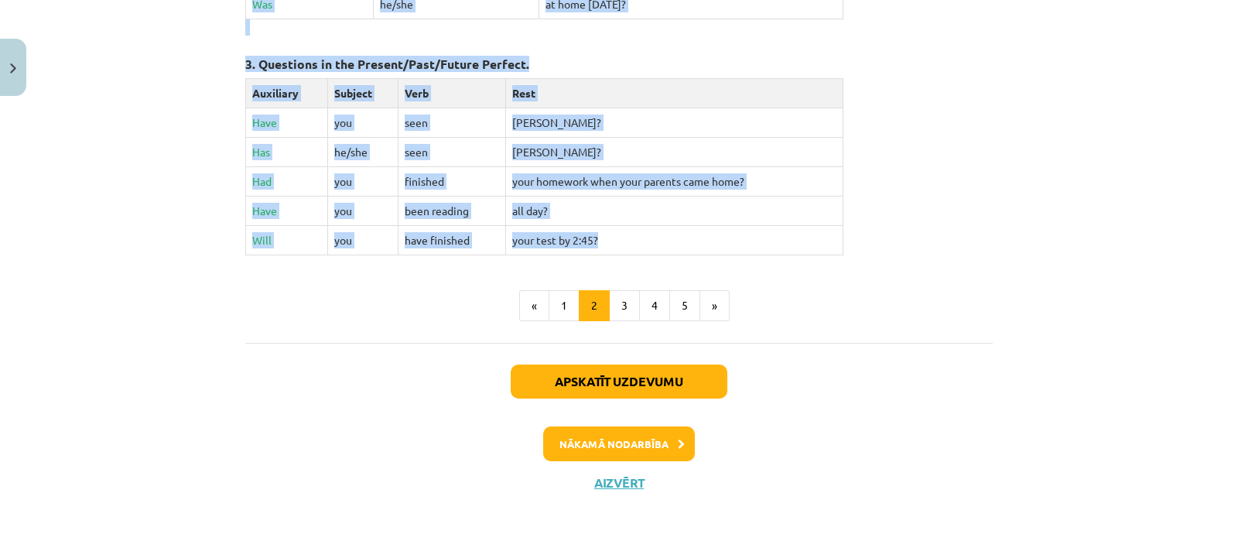
drag, startPoint x: 543, startPoint y: 26, endPoint x: 687, endPoint y: 249, distance: 265.3
click at [620, 296] on button "3" at bounding box center [624, 305] width 31 height 31
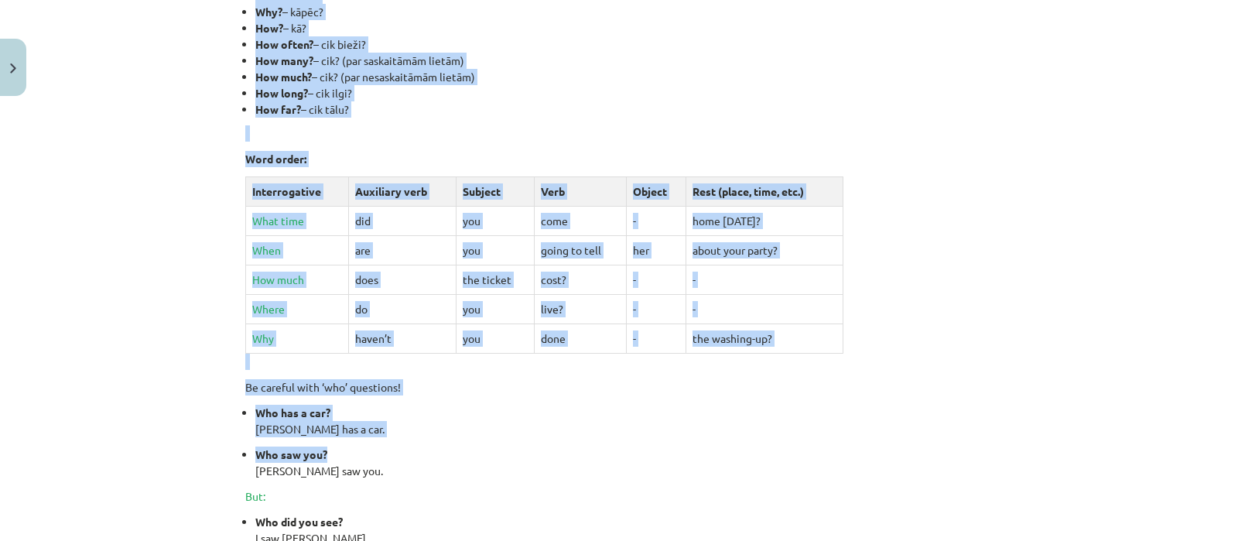
scroll to position [663, 0]
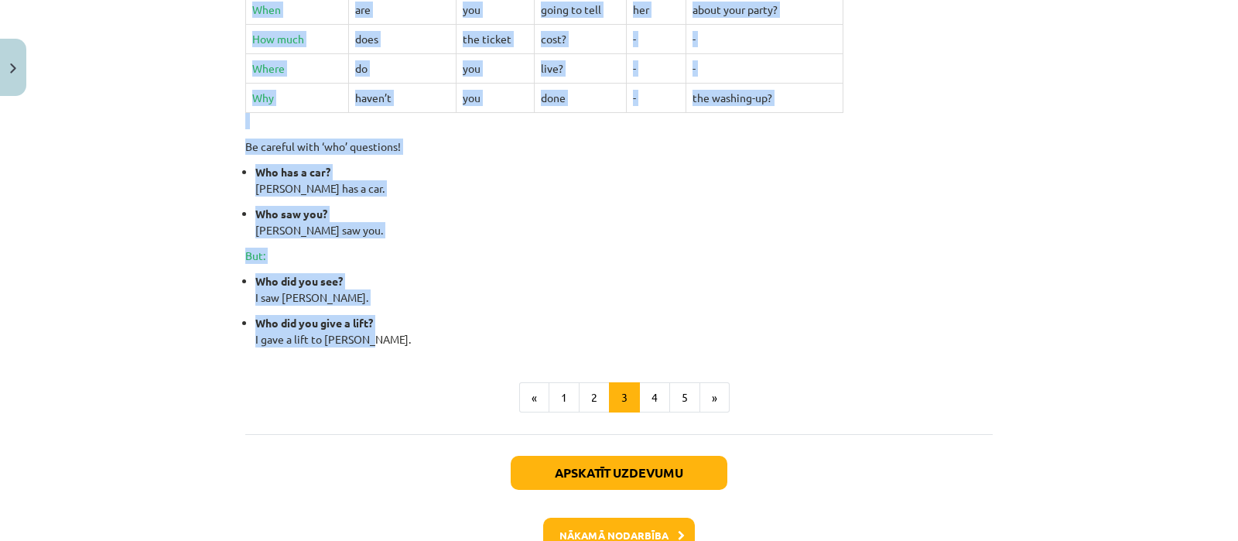
drag, startPoint x: 498, startPoint y: 19, endPoint x: 633, endPoint y: 340, distance: 348.6
click at [646, 397] on button "4" at bounding box center [654, 397] width 31 height 31
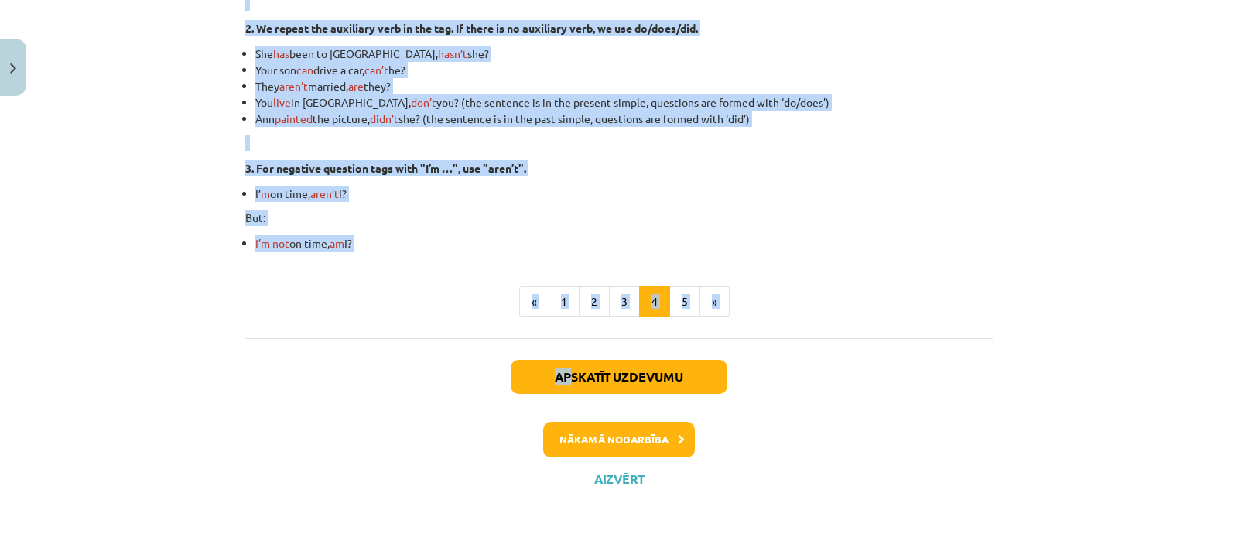
scroll to position [523, 0]
drag, startPoint x: 487, startPoint y: 27, endPoint x: 549, endPoint y: 265, distance: 245.7
click at [549, 265] on div "Disjunctive Questions (Question Tags) Disjunctive questions or question tags ar…" at bounding box center [619, 35] width 748 height 562
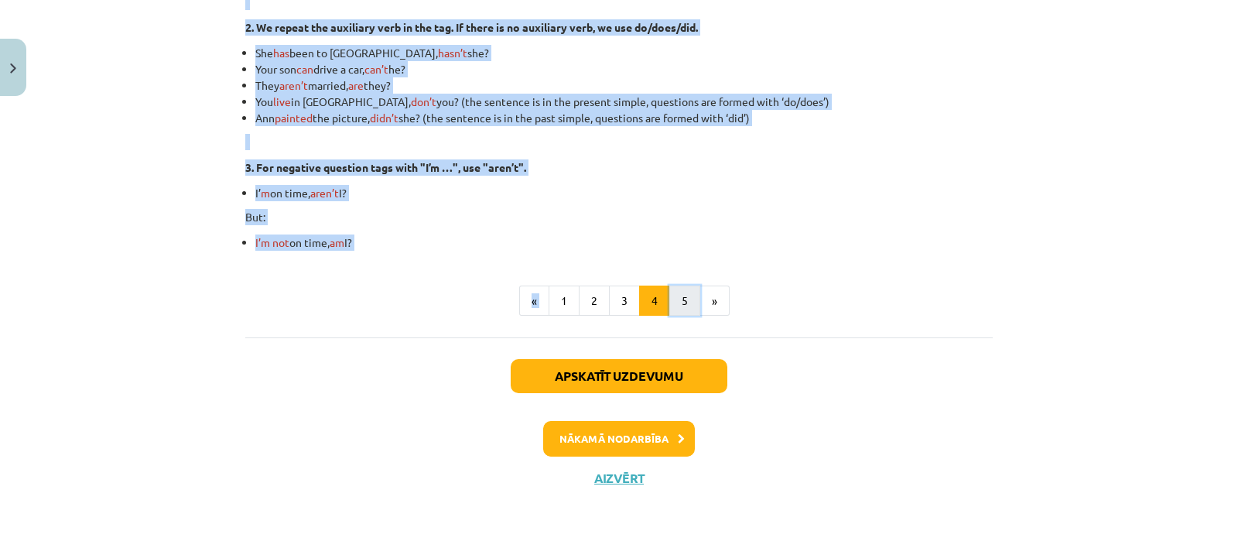
click at [671, 303] on button "5" at bounding box center [684, 301] width 31 height 31
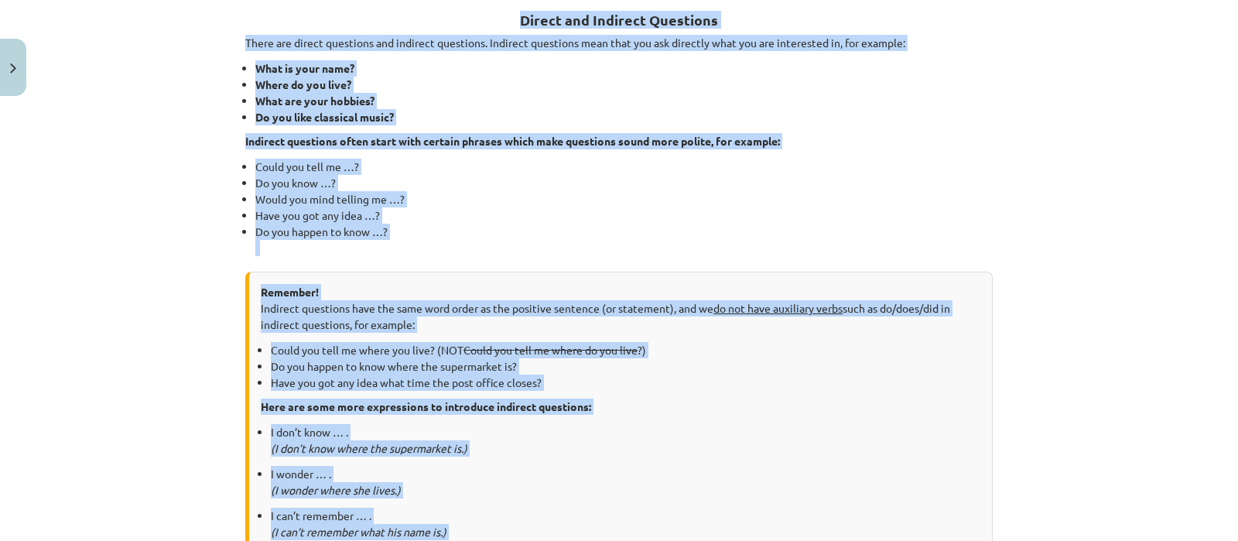
scroll to position [276, 0]
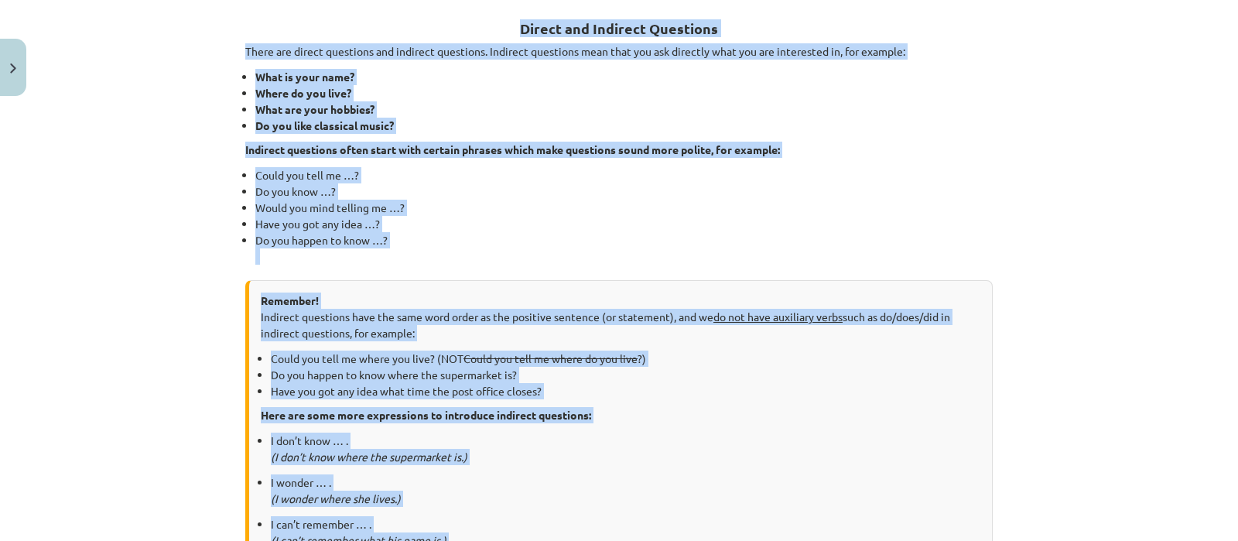
click at [555, 161] on div "Direct and Indirect Questions There are direct questions and indirect questions…" at bounding box center [619, 435] width 748 height 868
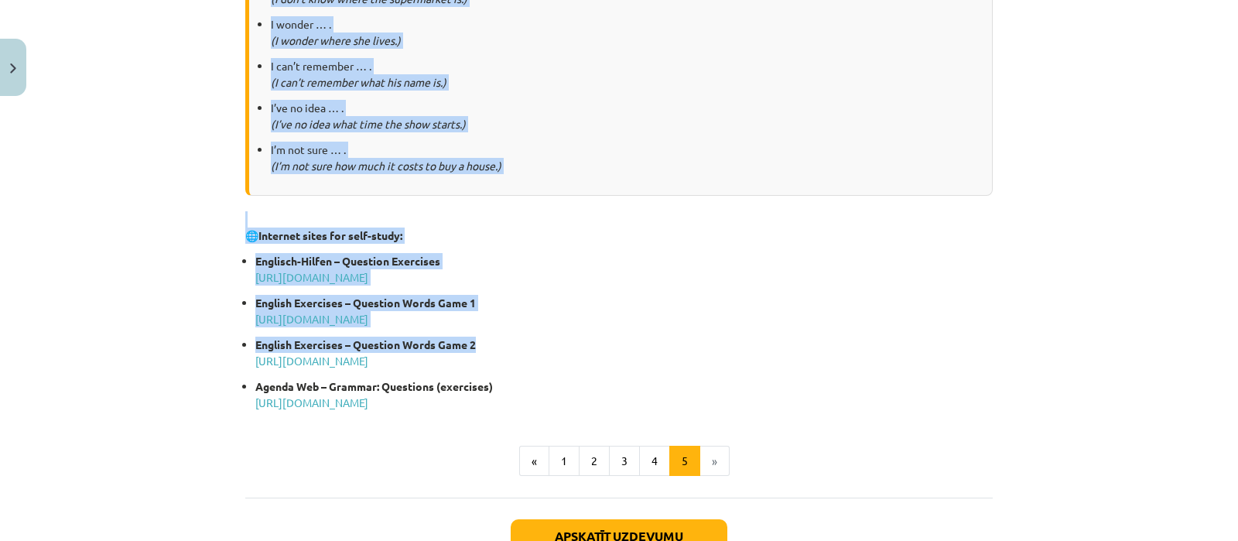
scroll to position [760, 0]
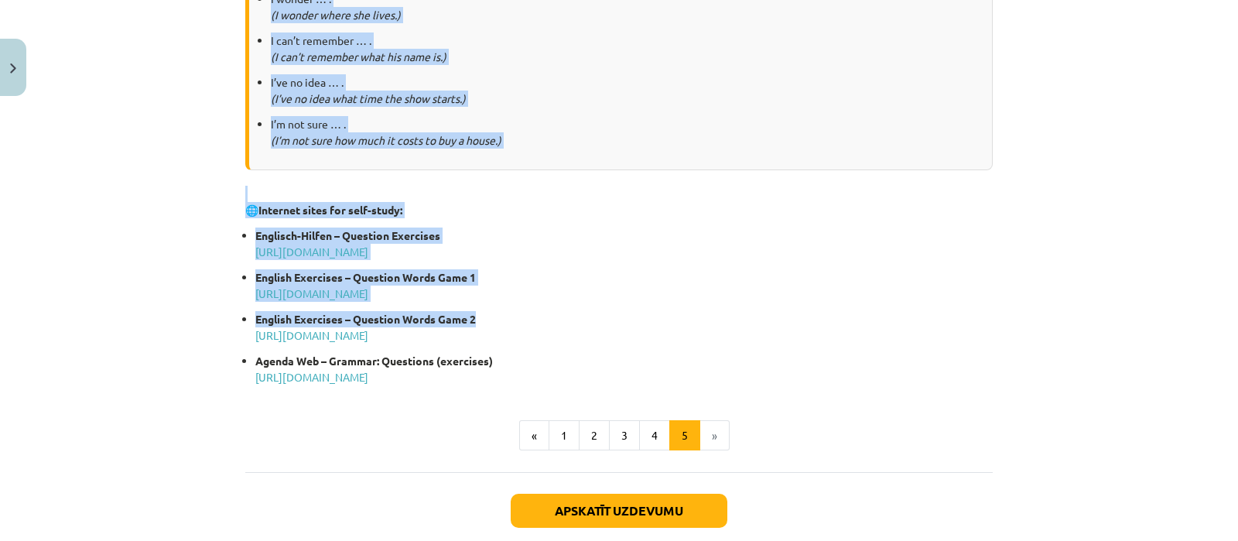
drag, startPoint x: 515, startPoint y: 27, endPoint x: 642, endPoint y: 381, distance: 375.8
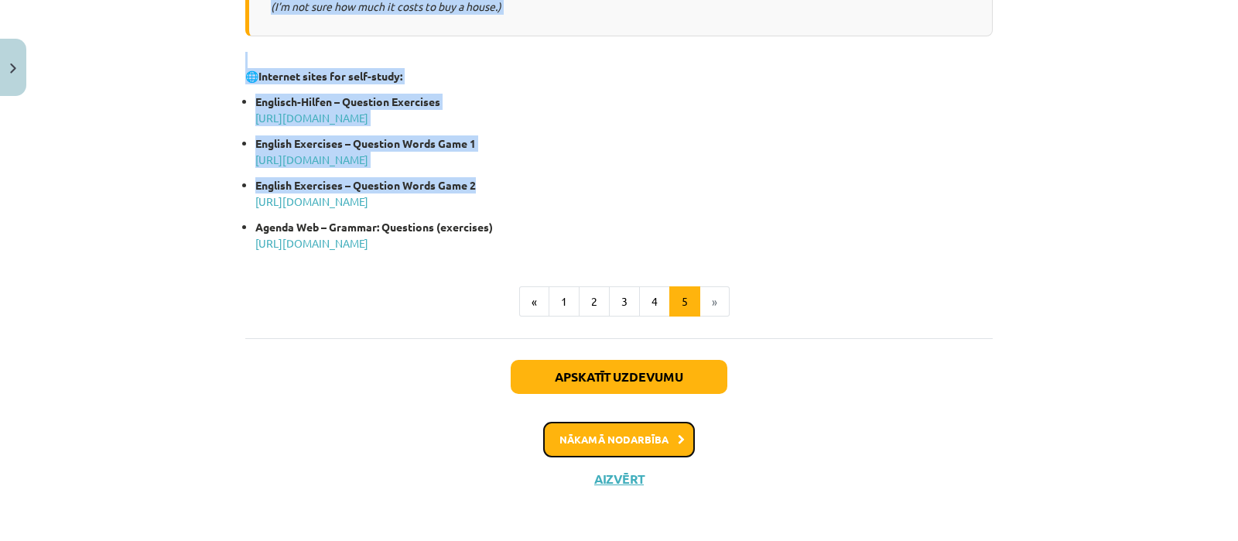
click at [636, 442] on button "Nākamā nodarbība" at bounding box center [619, 440] width 152 height 36
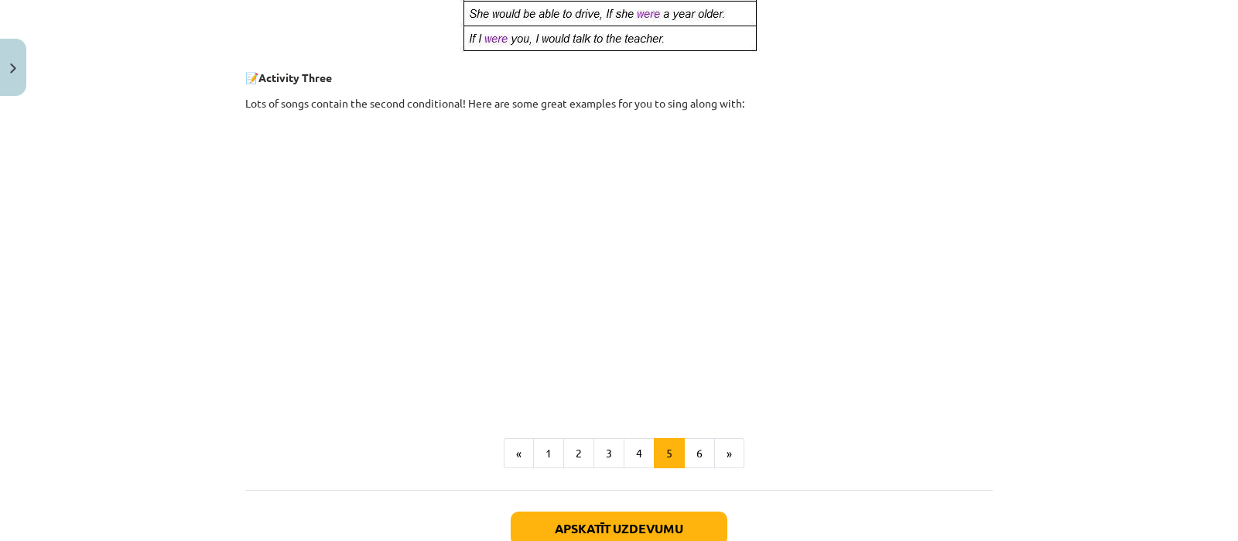
scroll to position [813, 0]
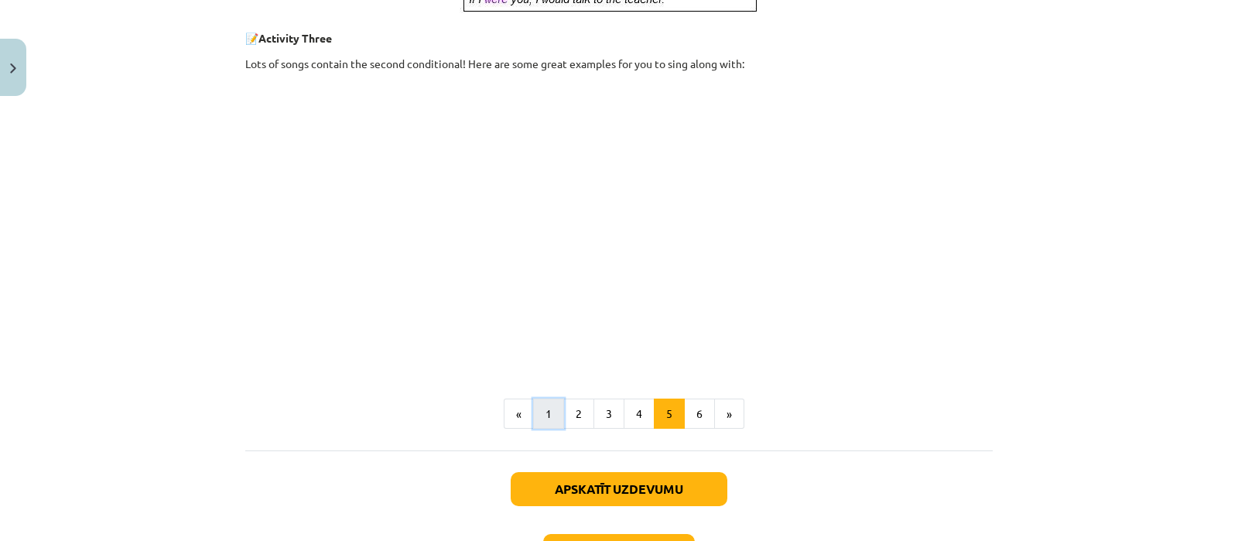
click at [546, 416] on button "1" at bounding box center [548, 414] width 31 height 31
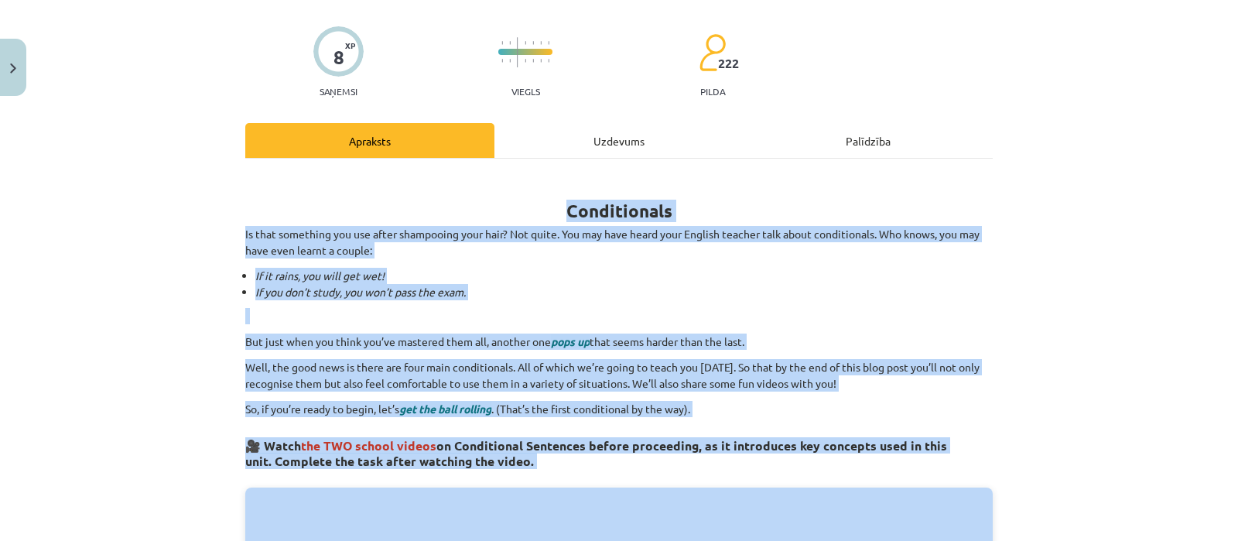
scroll to position [386, 0]
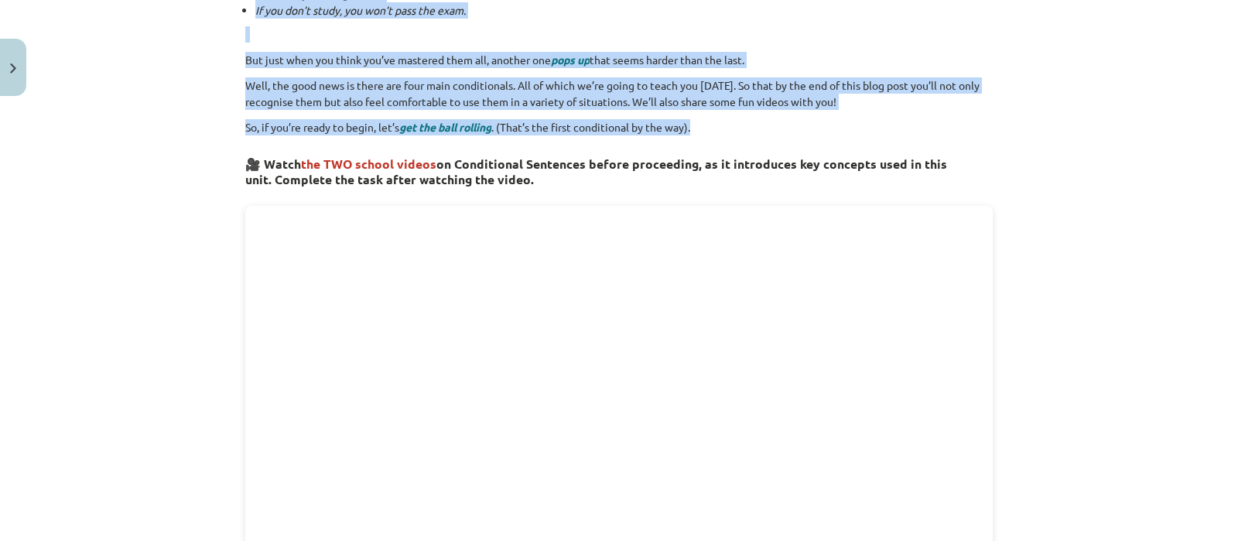
drag, startPoint x: 562, startPoint y: 311, endPoint x: 720, endPoint y: 128, distance: 241.4
click at [720, 128] on div "Conditionals Is that something you use after shampooing your hair? Not quite. Y…" at bounding box center [619, 442] width 748 height 1102
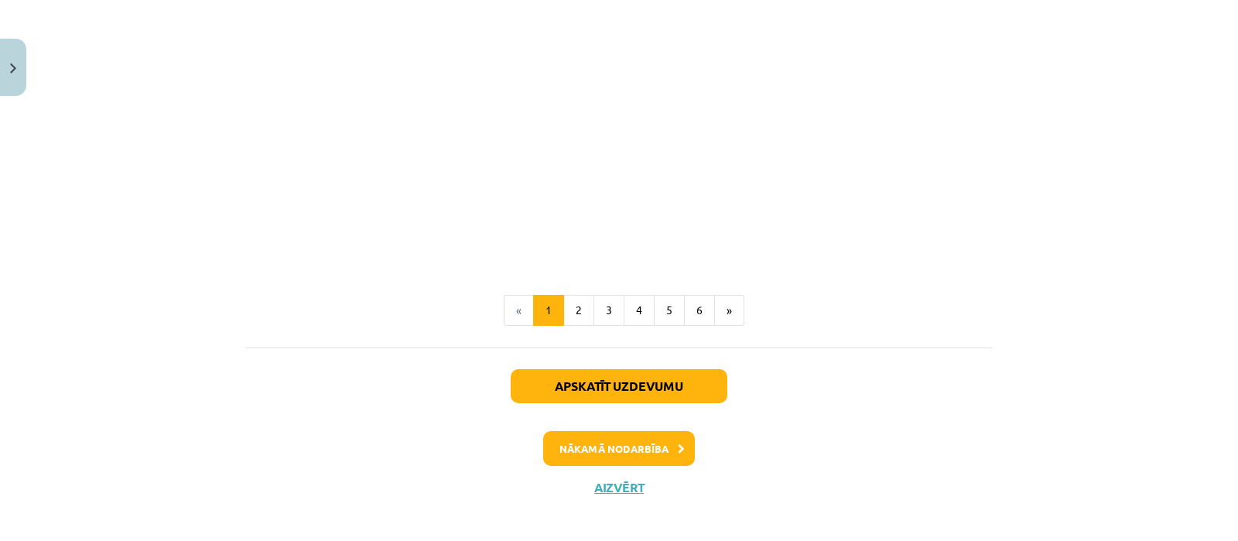
scroll to position [1126, 0]
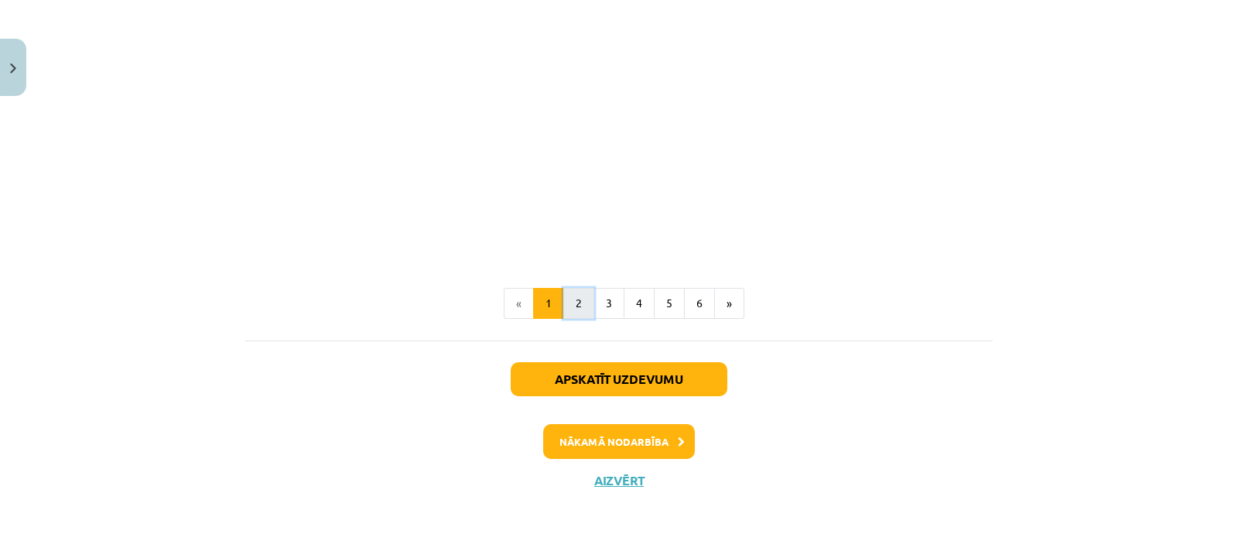
click at [575, 300] on button "2" at bounding box center [578, 303] width 31 height 31
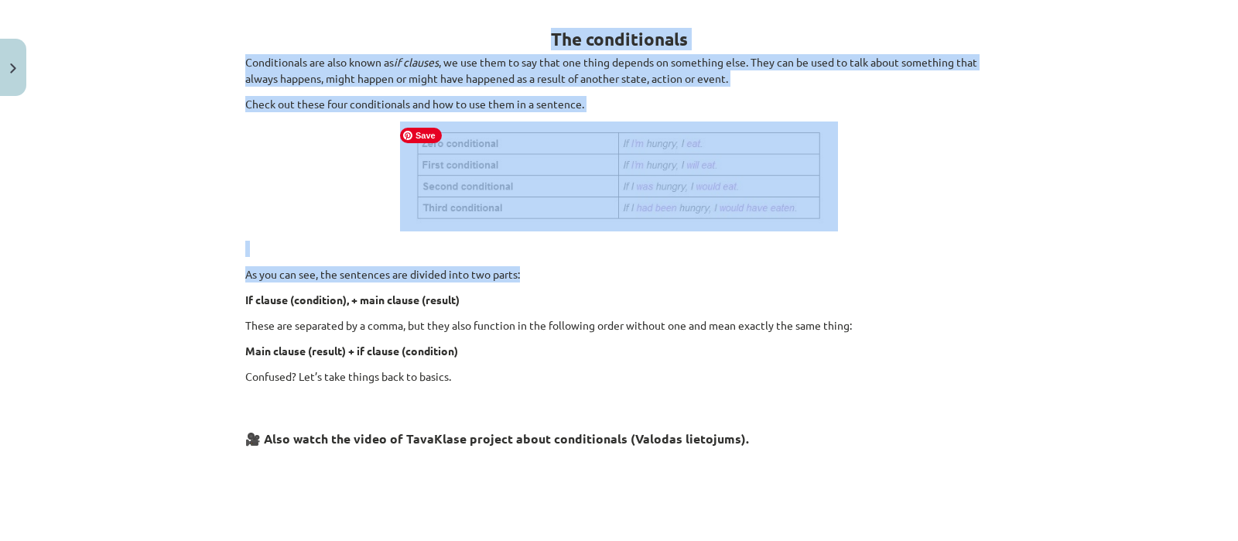
scroll to position [566, 0]
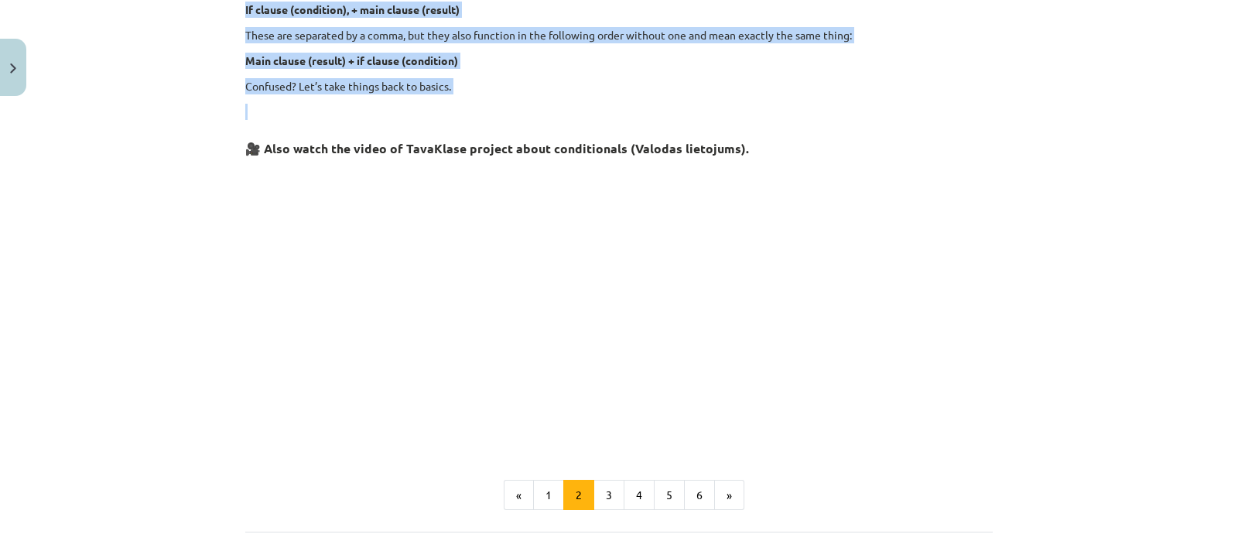
drag, startPoint x: 542, startPoint y: 31, endPoint x: 526, endPoint y: 118, distance: 88.0
click at [526, 118] on div "The conditionals Conditionals are also known as if clauses , we use them to say…" at bounding box center [619, 78] width 748 height 734
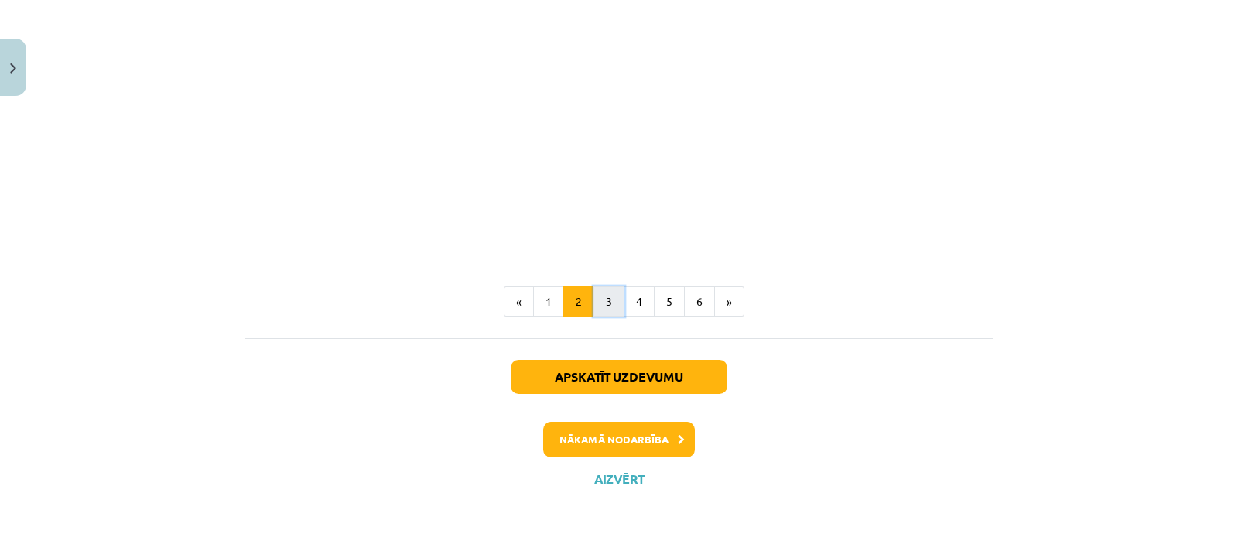
click at [601, 299] on button "3" at bounding box center [609, 301] width 31 height 31
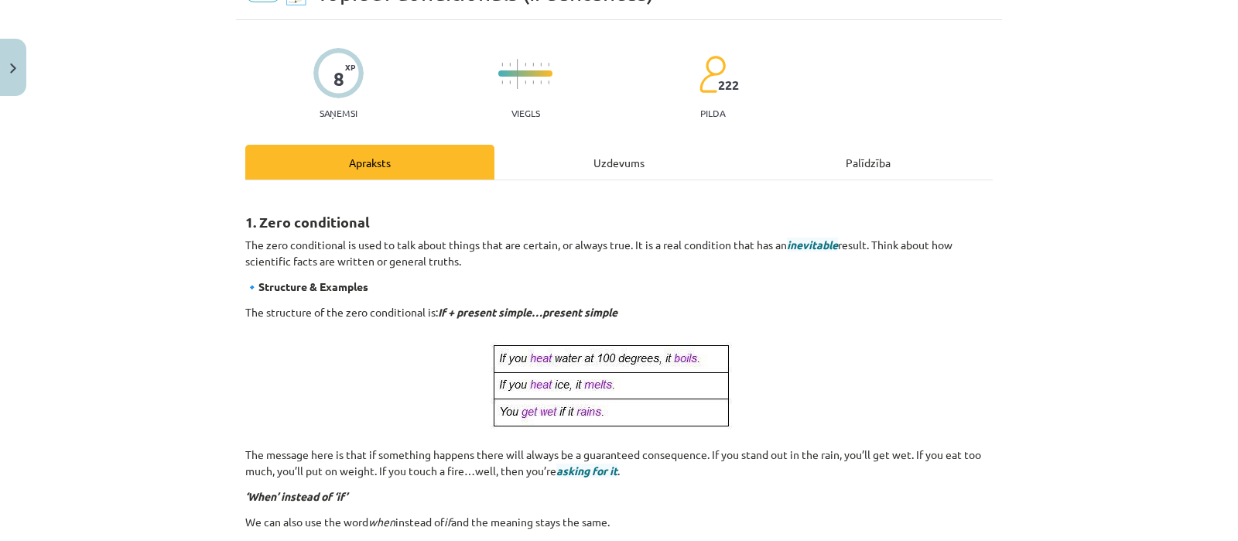
scroll to position [276, 0]
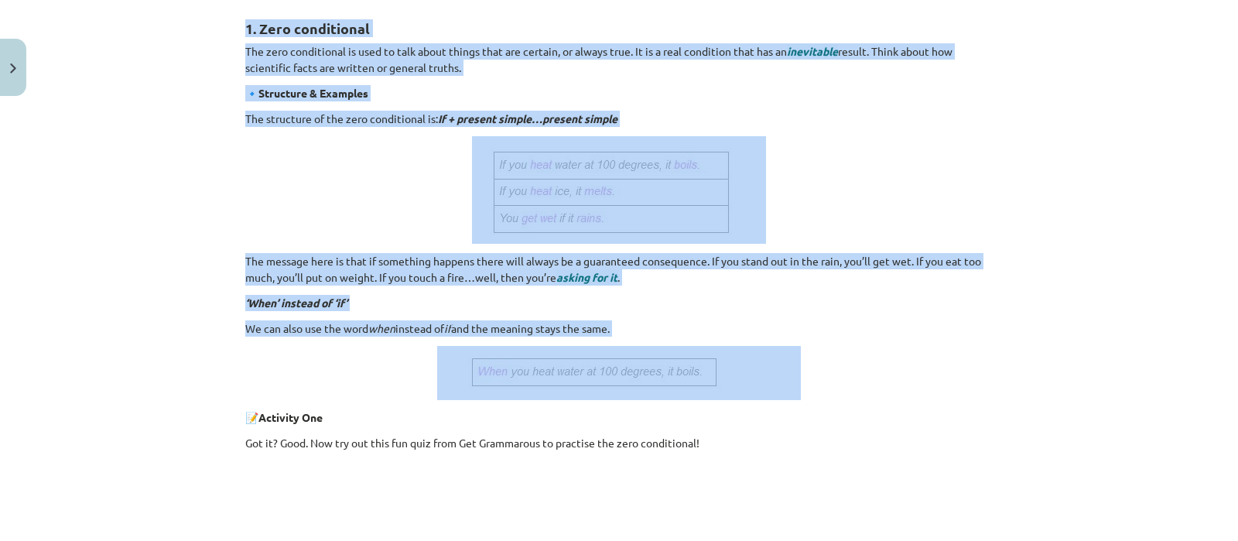
drag, startPoint x: 240, startPoint y: 23, endPoint x: 748, endPoint y: 395, distance: 630.1
click at [748, 395] on div "1. Zero conditional The zero conditional is used to talk about things that are …" at bounding box center [619, 372] width 748 height 742
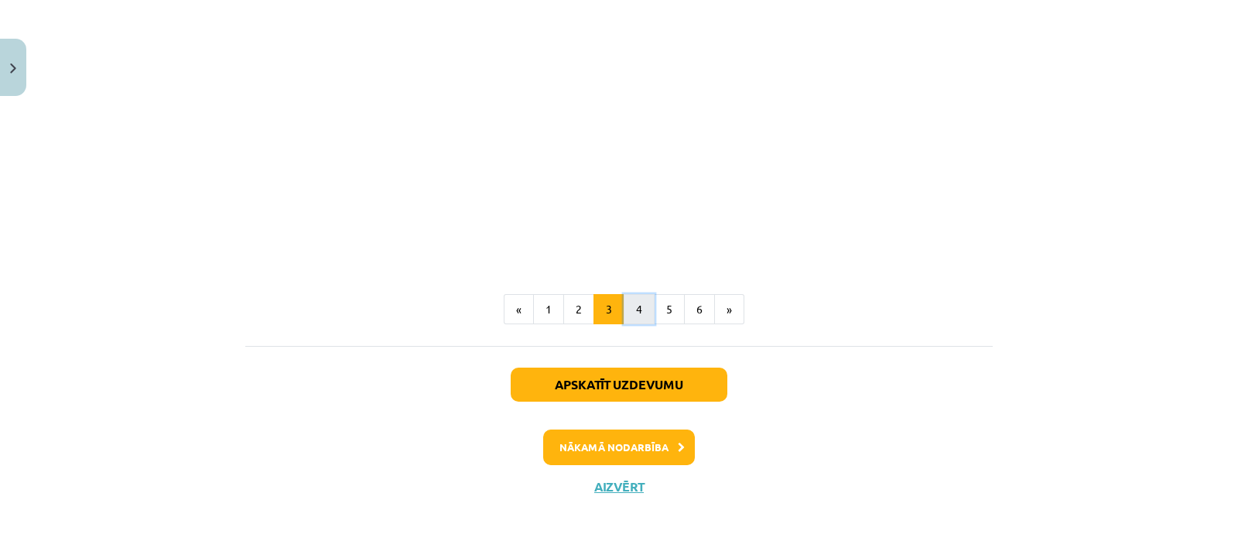
click at [635, 312] on button "4" at bounding box center [639, 309] width 31 height 31
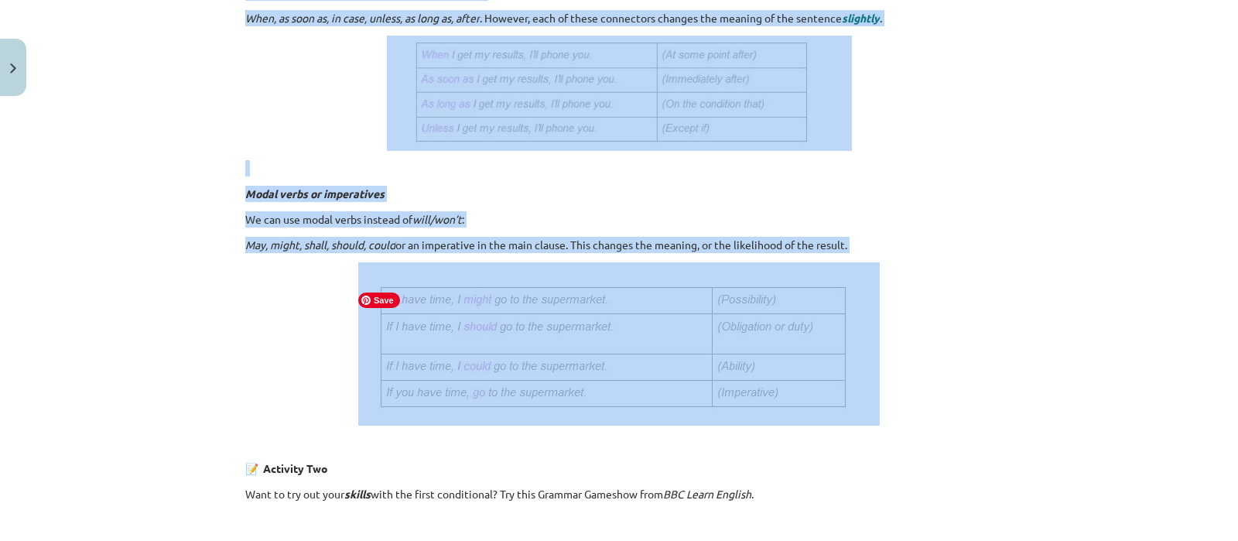
scroll to position [760, 0]
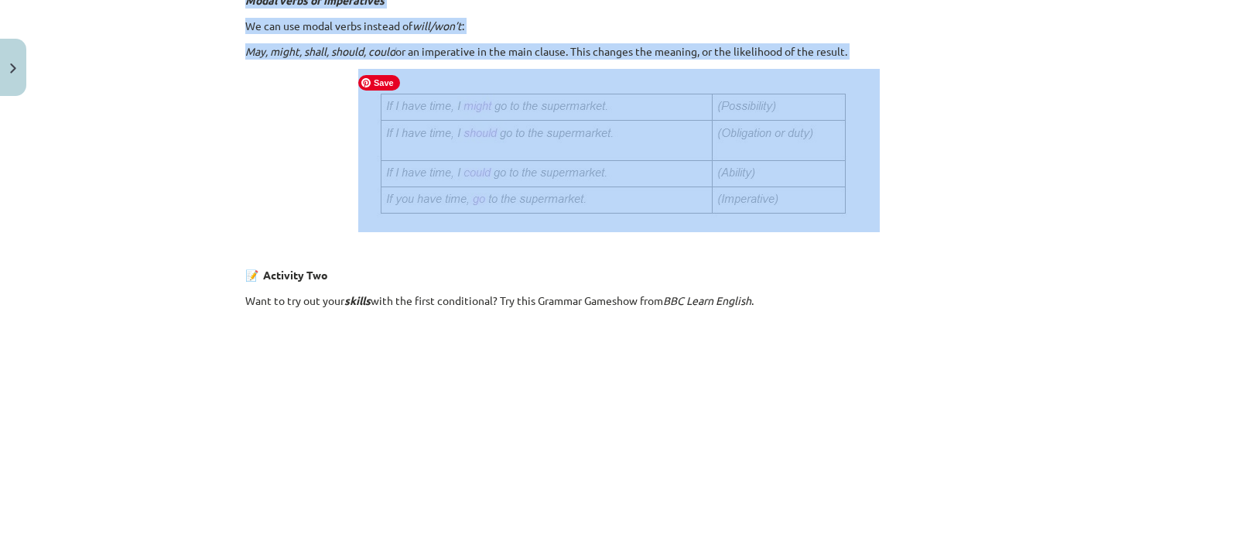
drag, startPoint x: 238, startPoint y: 221, endPoint x: 759, endPoint y: 226, distance: 520.9
click at [759, 226] on div "2. First conditional Finished the quiz? Now, back to work! Let’s move on to the…" at bounding box center [619, 58] width 748 height 1083
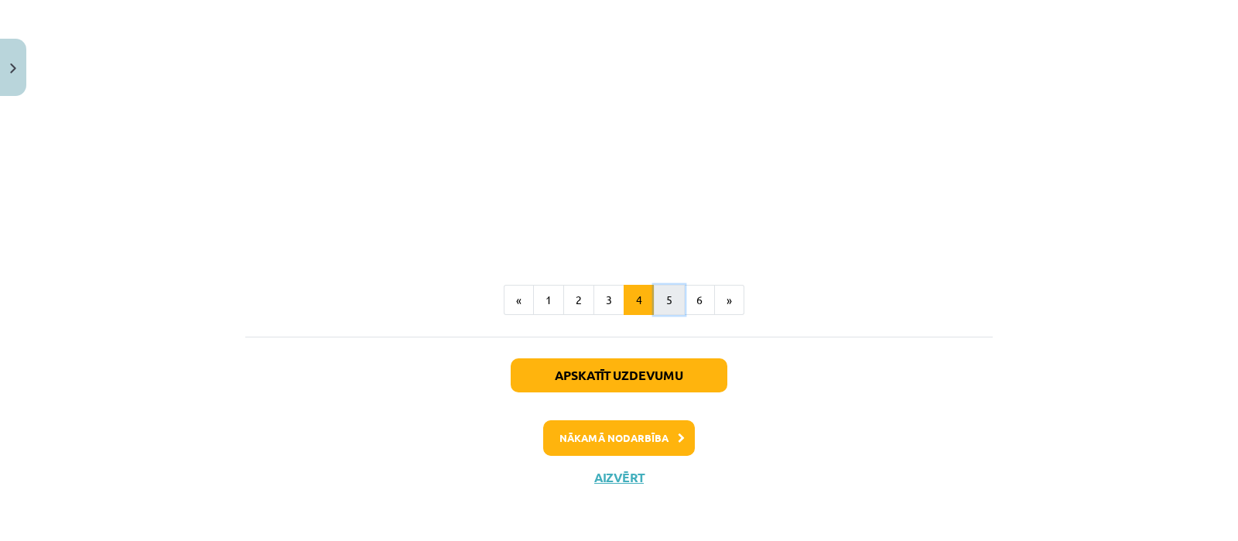
click at [666, 298] on button "5" at bounding box center [669, 300] width 31 height 31
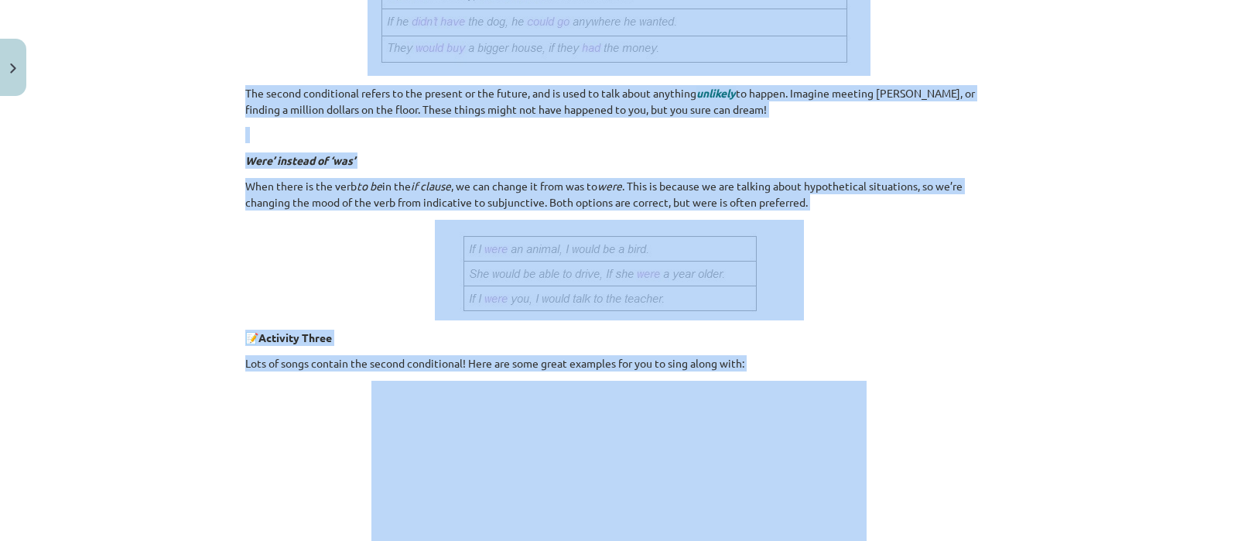
scroll to position [580, 0]
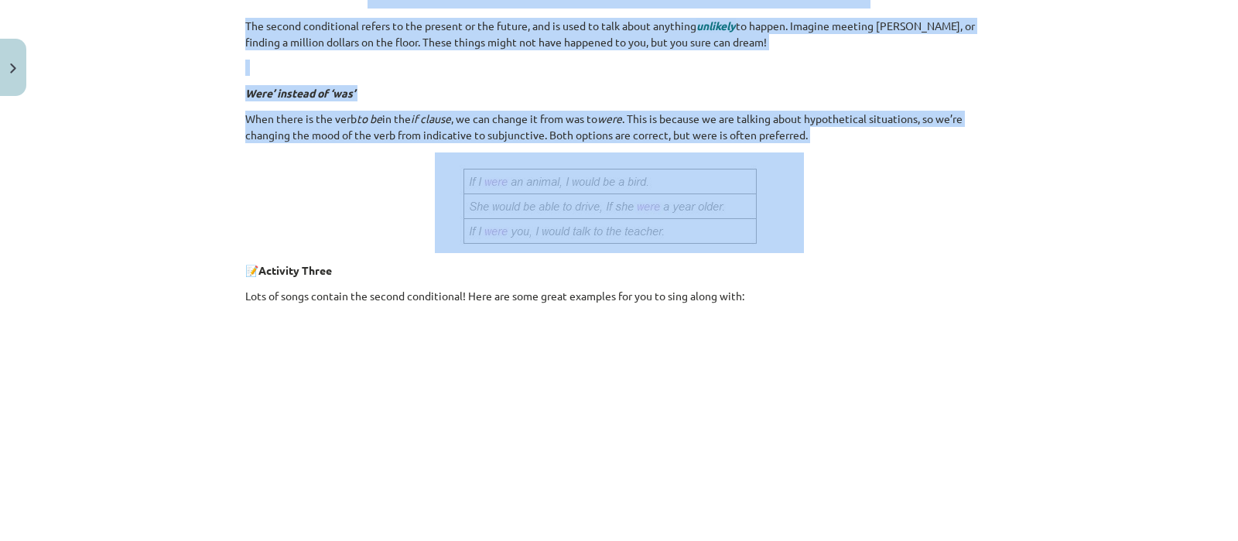
drag, startPoint x: 239, startPoint y: 303, endPoint x: 818, endPoint y: 191, distance: 589.5
click at [818, 191] on div "3. Second conditional So you’re halfway through learning the conditionals. Well…" at bounding box center [619, 146] width 748 height 899
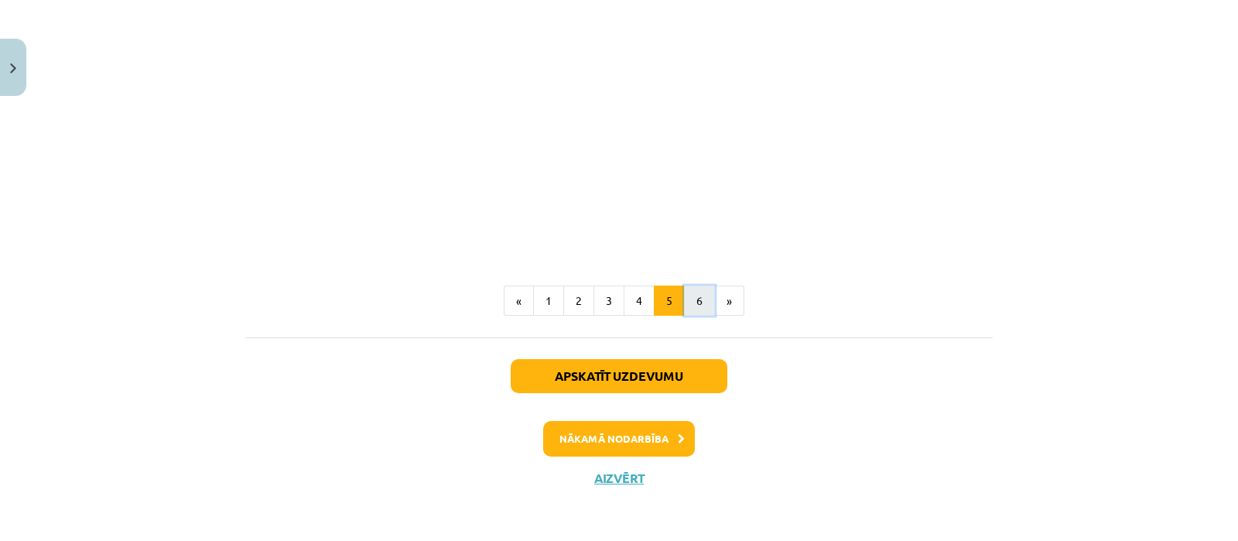
click at [692, 296] on button "6" at bounding box center [699, 301] width 31 height 31
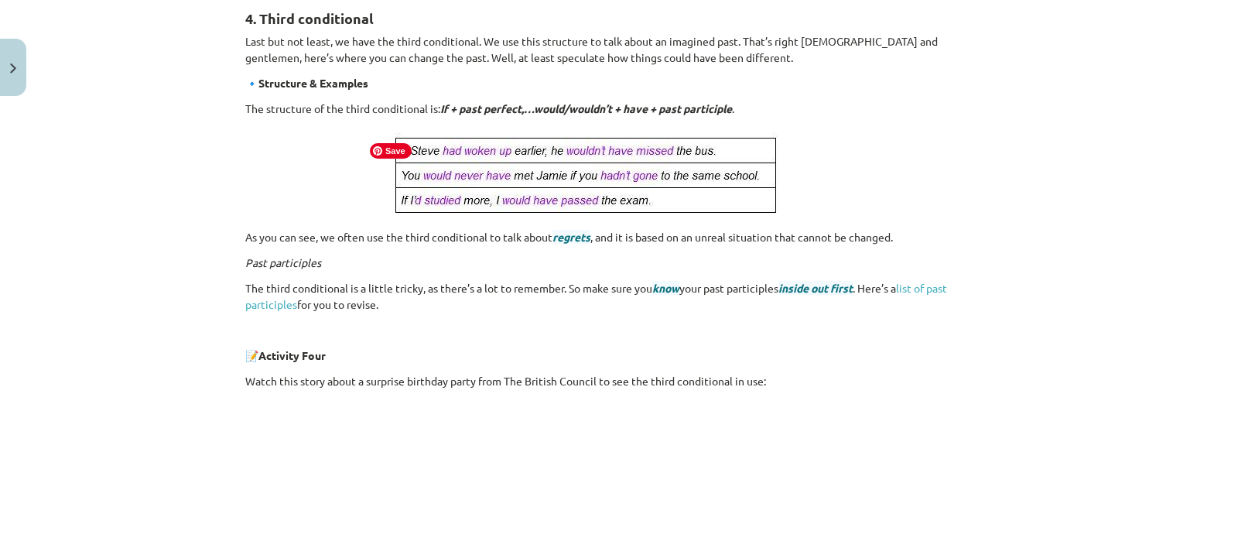
scroll to position [276, 0]
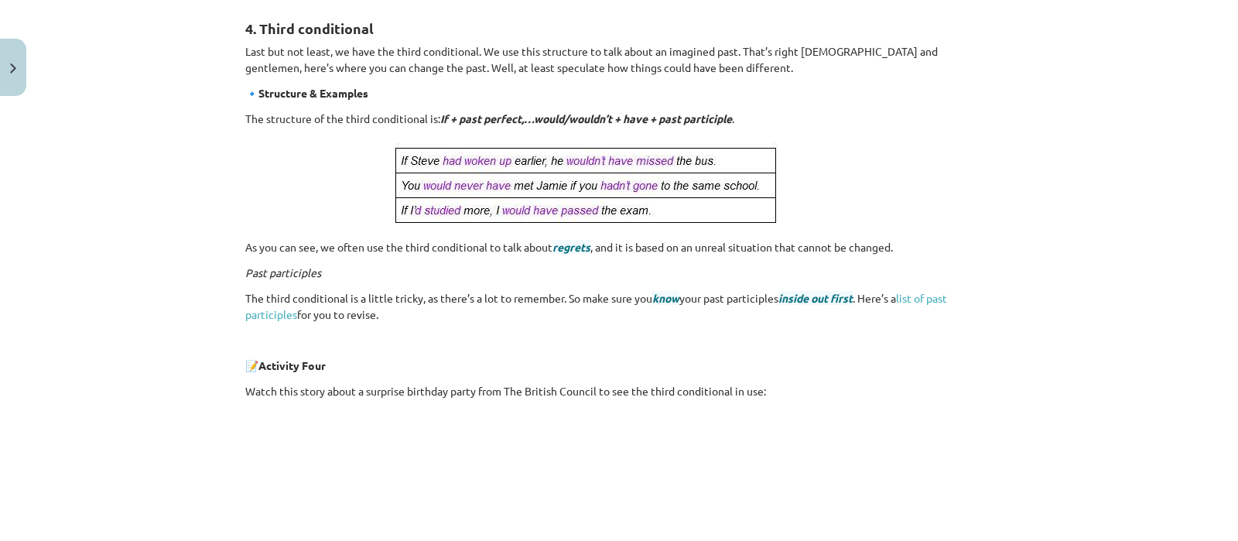
drag, startPoint x: 239, startPoint y: 27, endPoint x: 410, endPoint y: 311, distance: 331.5
click at [410, 311] on div "4. Third conditional Last but not least, we have the third conditional. We use …" at bounding box center [619, 346] width 748 height 690
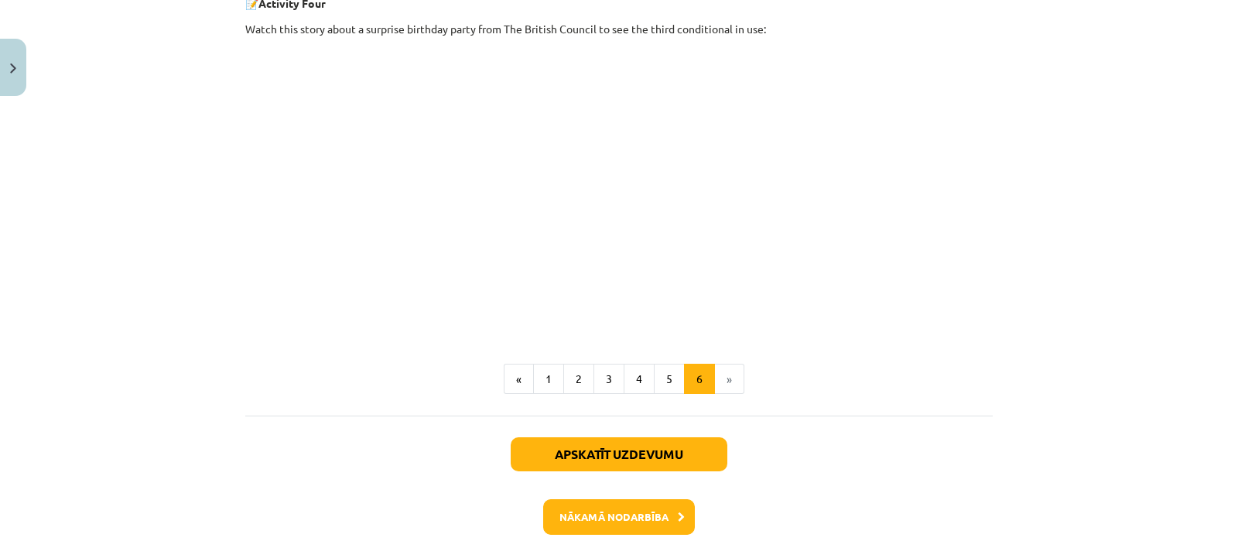
scroll to position [663, 0]
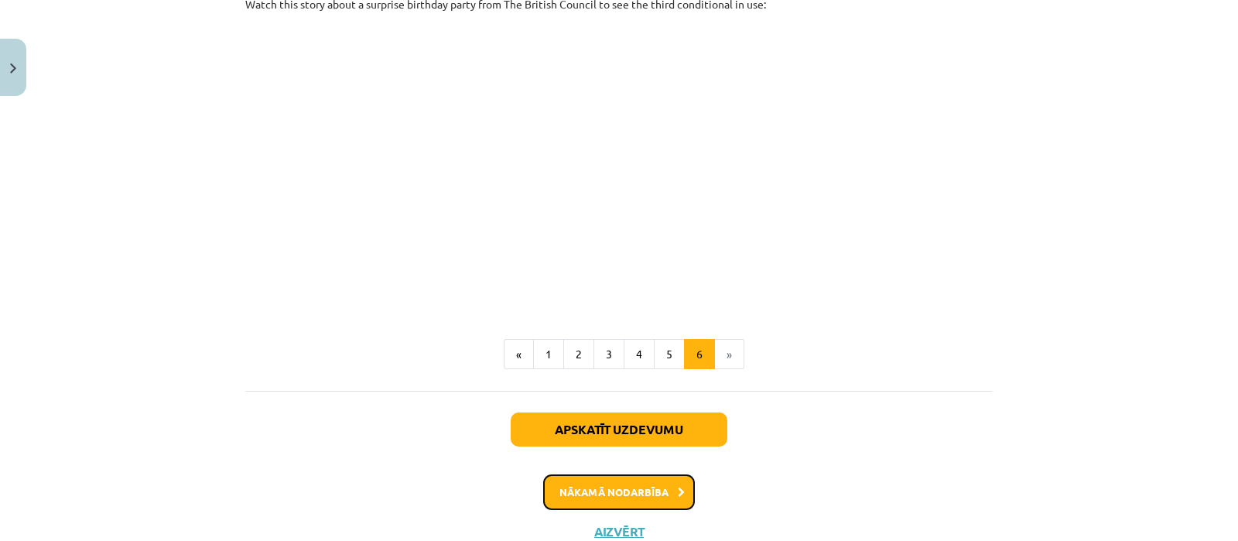
click at [604, 482] on button "Nākamā nodarbība" at bounding box center [619, 492] width 152 height 36
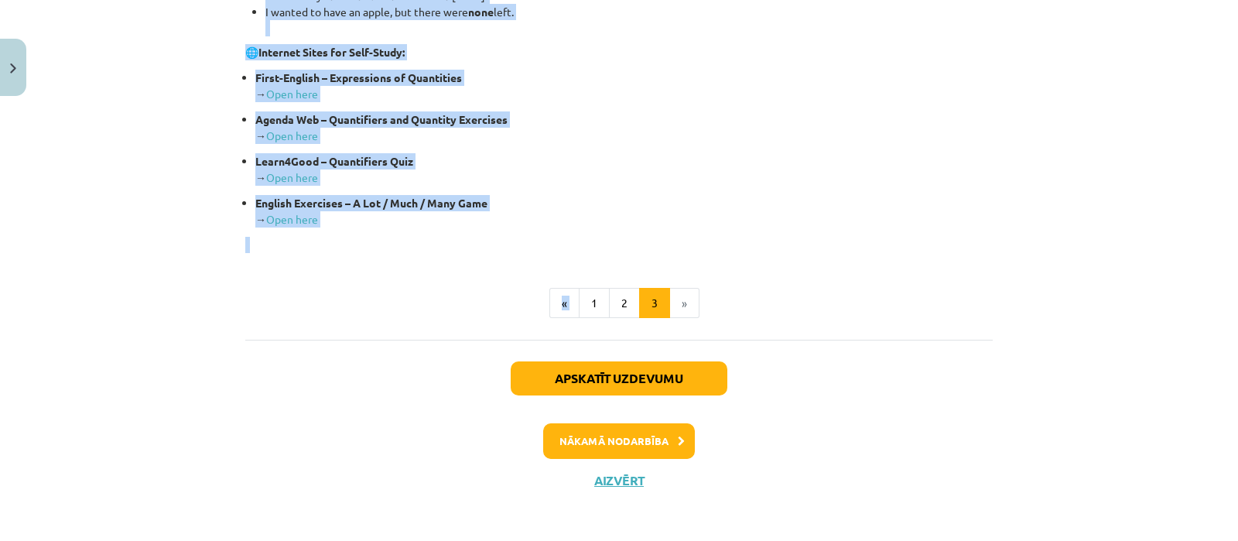
scroll to position [426, 0]
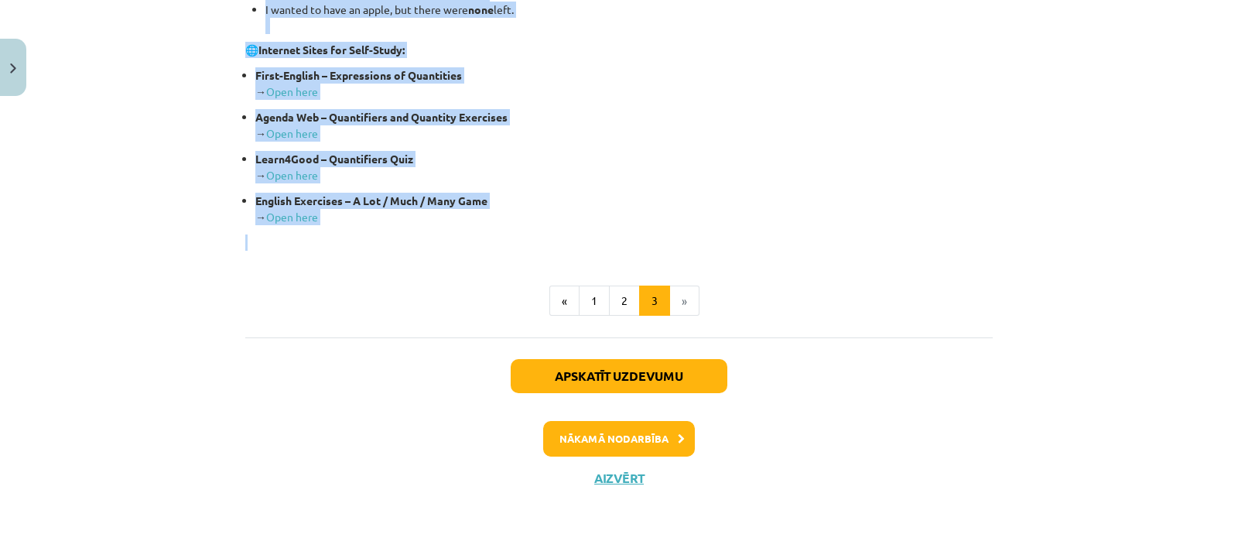
drag, startPoint x: 570, startPoint y: 259, endPoint x: 558, endPoint y: 230, distance: 31.6
click at [558, 230] on div "No and None We use no with a noun: I went to the library, but there were no boo…" at bounding box center [619, 50] width 748 height 399
click at [612, 429] on button "Nākamā nodarbība" at bounding box center [619, 439] width 152 height 36
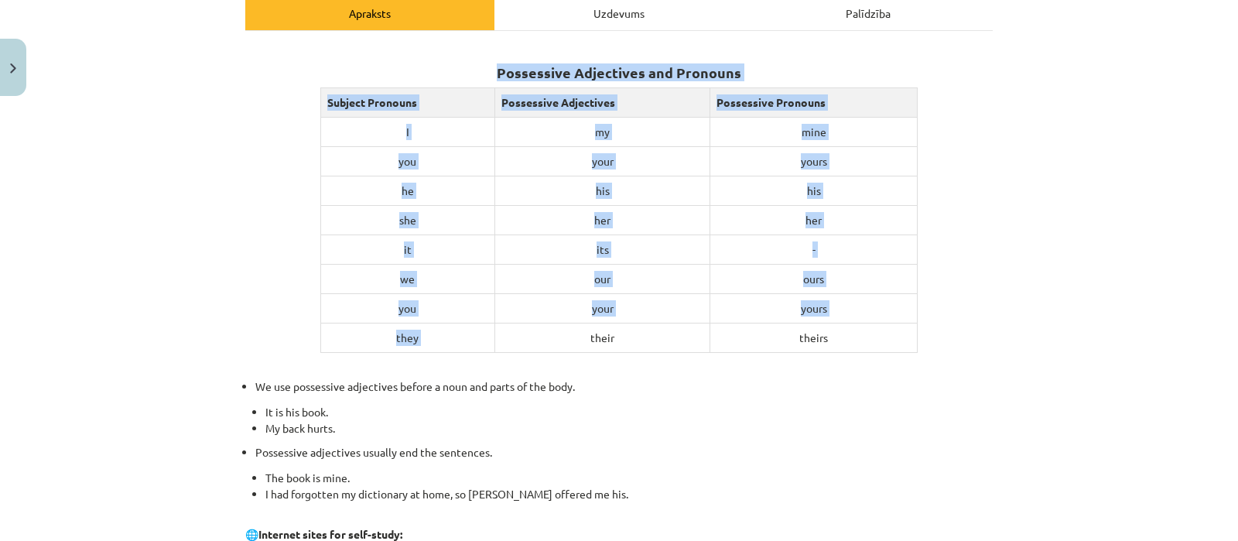
scroll to position [522, 0]
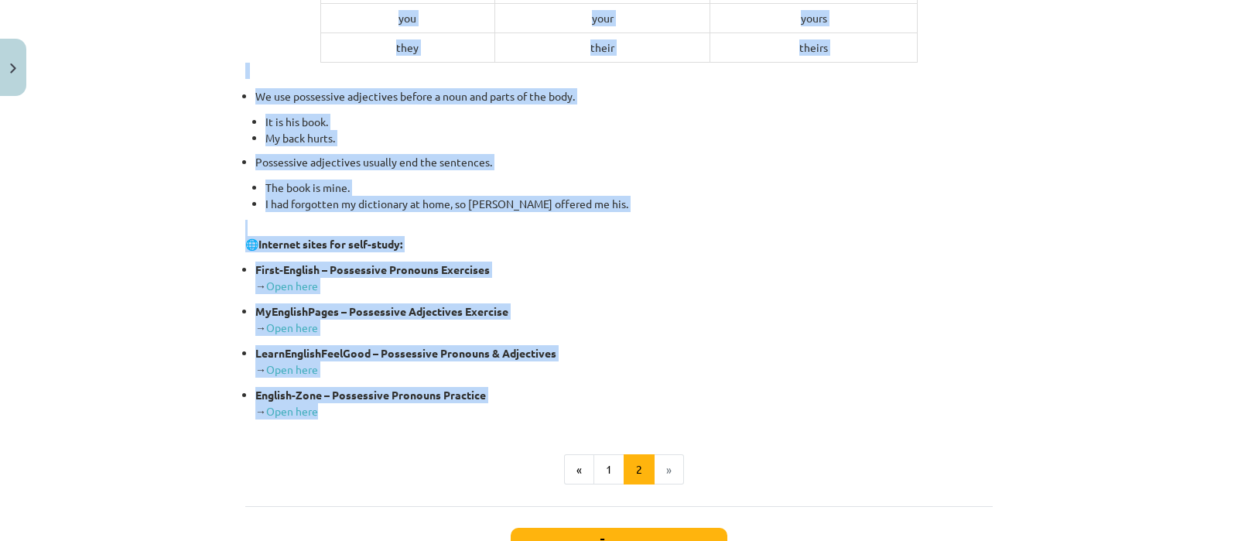
drag, startPoint x: 495, startPoint y: 258, endPoint x: 572, endPoint y: 415, distance: 175.1
click at [572, 415] on div "Possessive Adjectives and Pronouns Subject Pronouns Possessive Adjectives Posse…" at bounding box center [619, 87] width 748 height 665
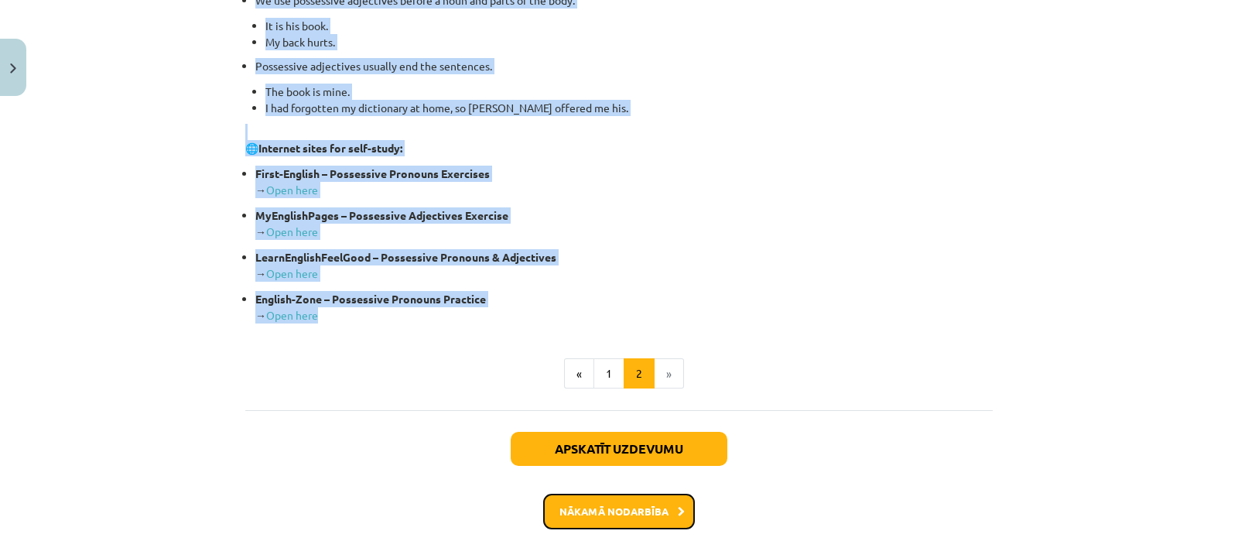
click at [622, 511] on button "Nākamā nodarbība" at bounding box center [619, 512] width 152 height 36
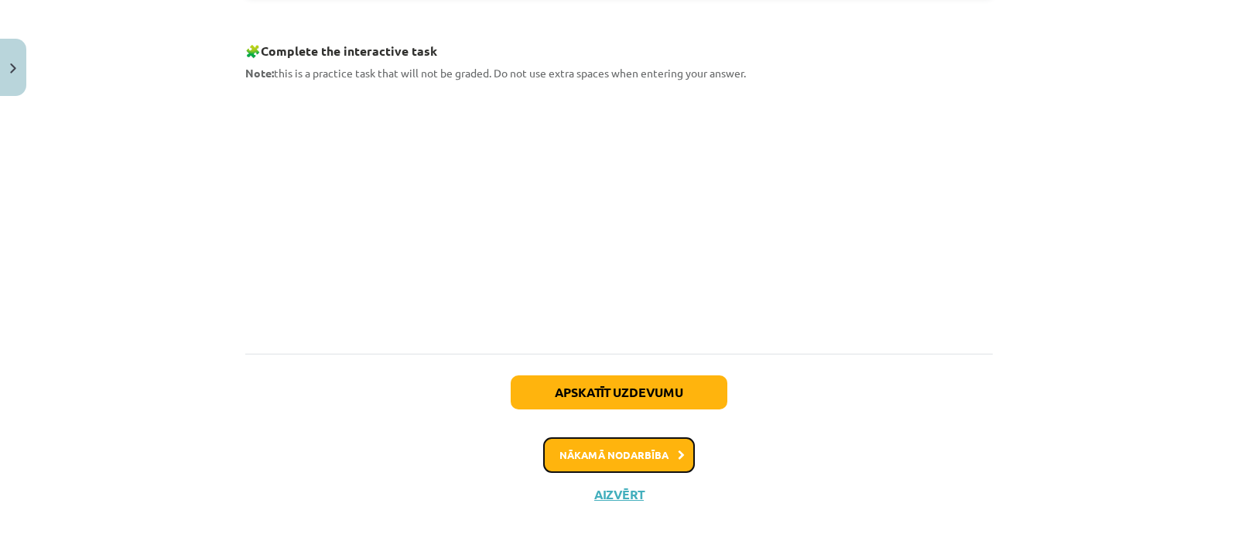
scroll to position [813, 0]
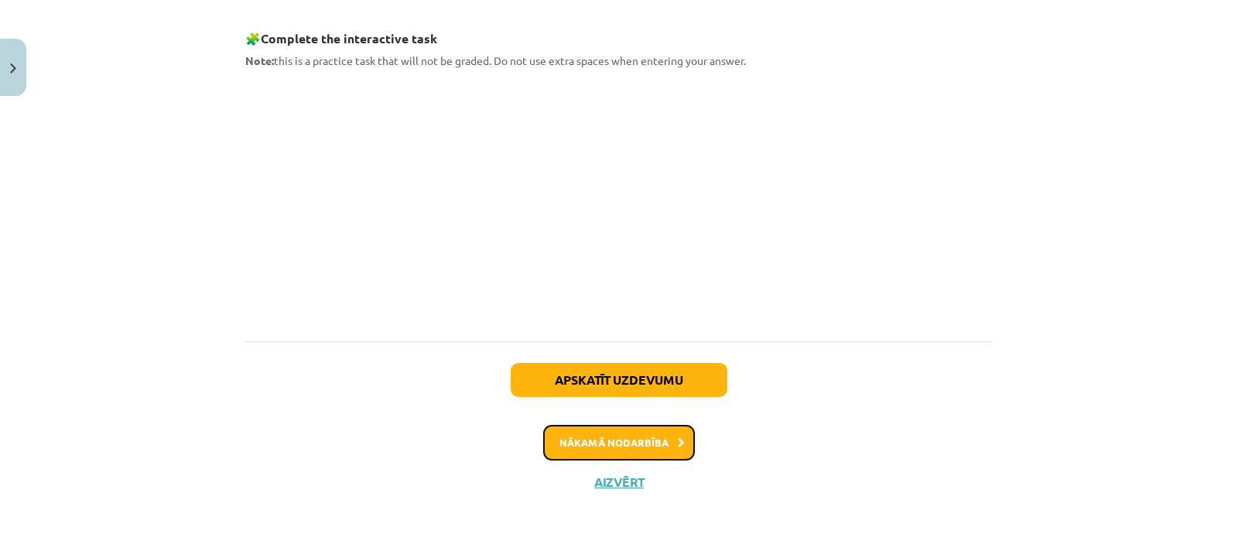
click at [623, 443] on button "Nākamā nodarbība" at bounding box center [619, 443] width 152 height 36
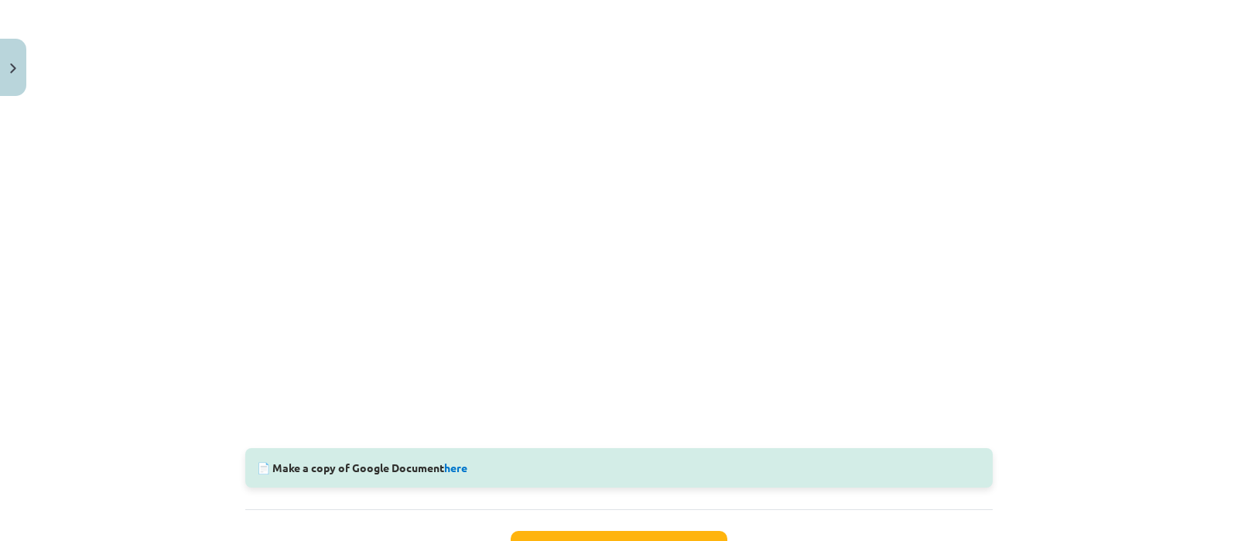
scroll to position [506, 0]
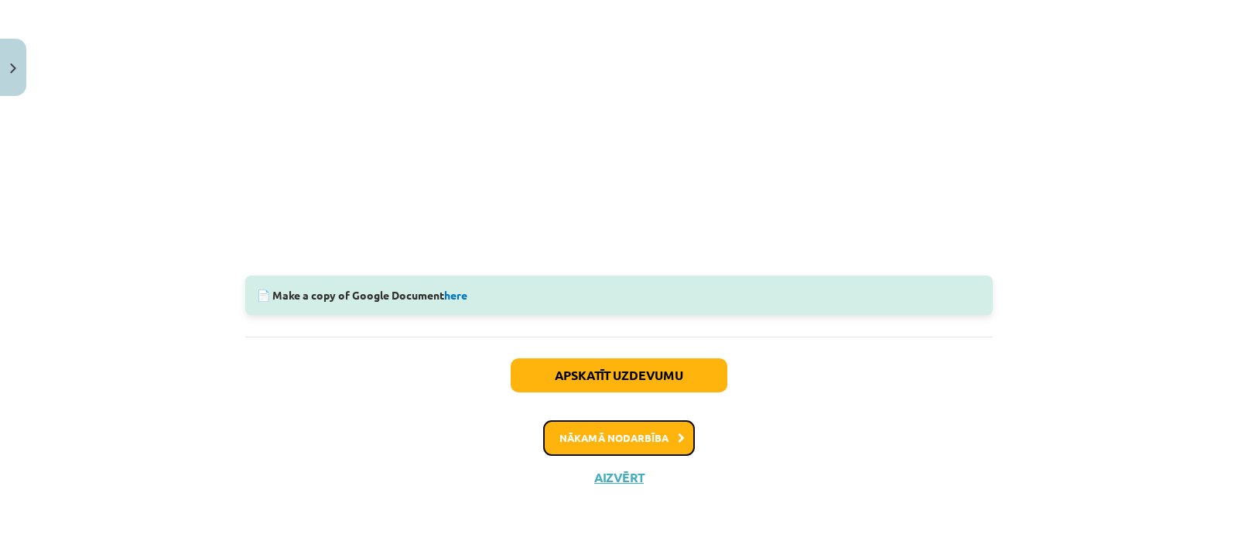
click at [655, 433] on button "Nākamā nodarbība" at bounding box center [619, 438] width 152 height 36
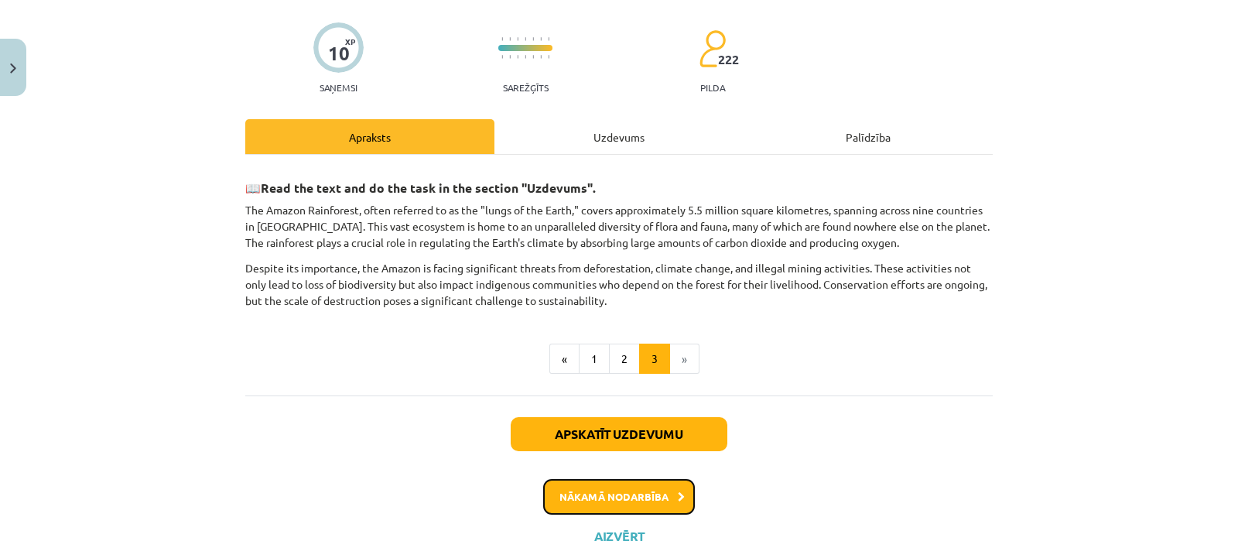
scroll to position [135, 0]
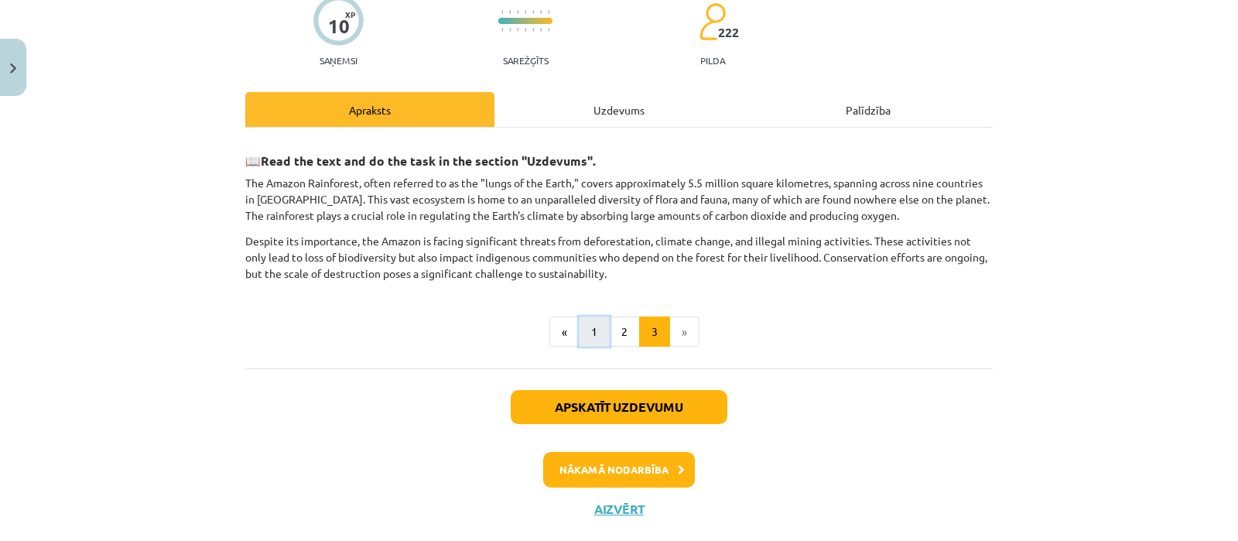
click at [584, 330] on button "1" at bounding box center [594, 332] width 31 height 31
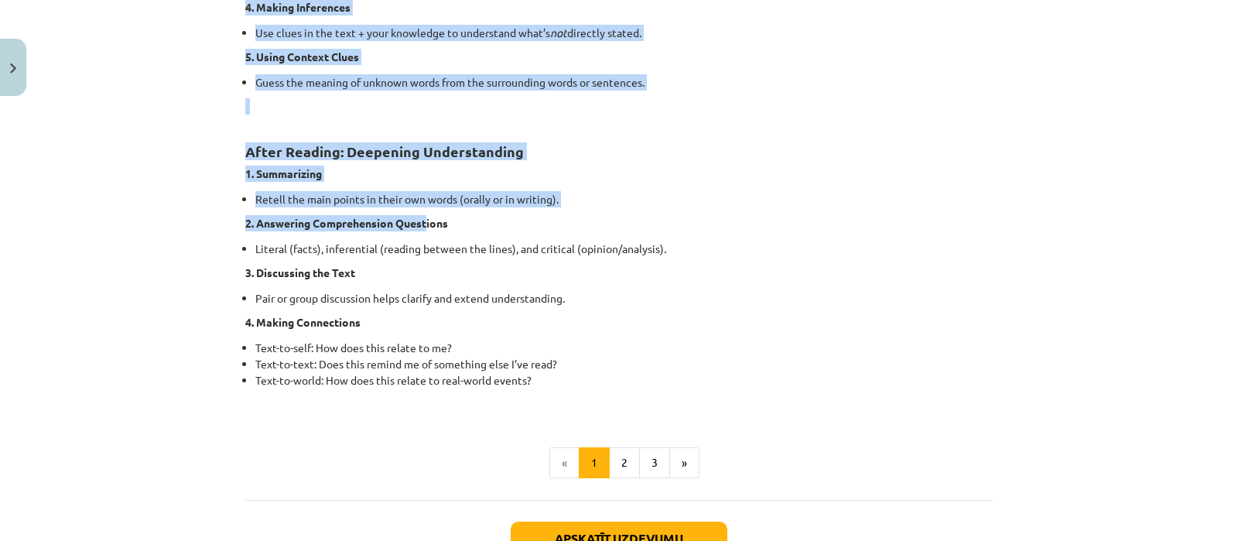
scroll to position [1134, 0]
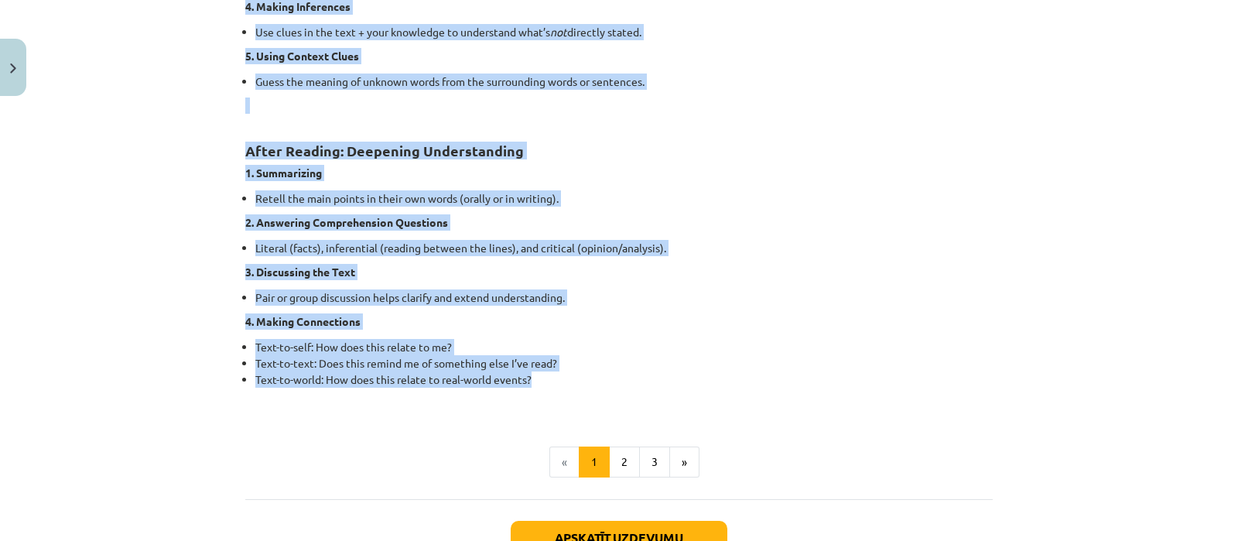
drag, startPoint x: 241, startPoint y: 128, endPoint x: 604, endPoint y: 378, distance: 441.3
click at [618, 461] on button "2" at bounding box center [624, 462] width 31 height 31
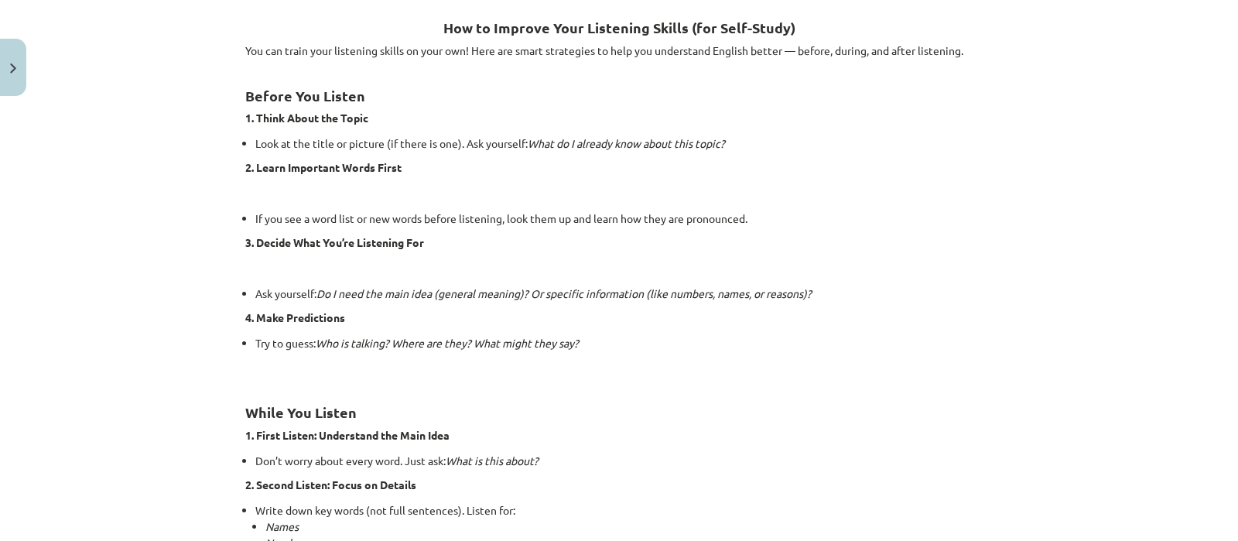
scroll to position [276, 0]
drag, startPoint x: 240, startPoint y: 92, endPoint x: 262, endPoint y: 102, distance: 23.9
click at [262, 102] on strong "Before You Listen" at bounding box center [305, 96] width 120 height 18
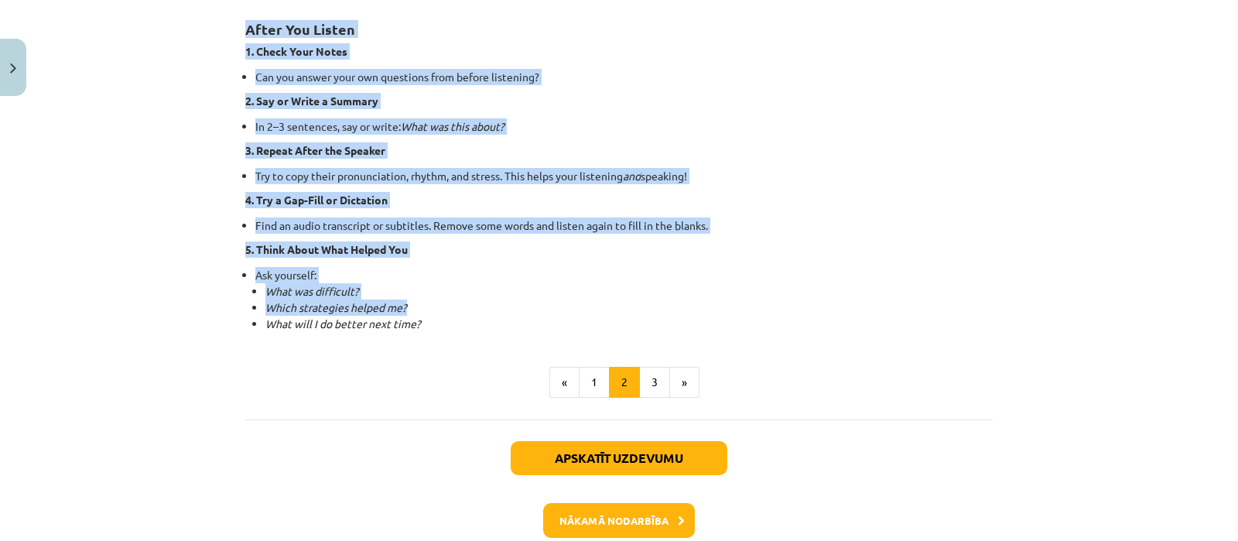
scroll to position [1147, 0]
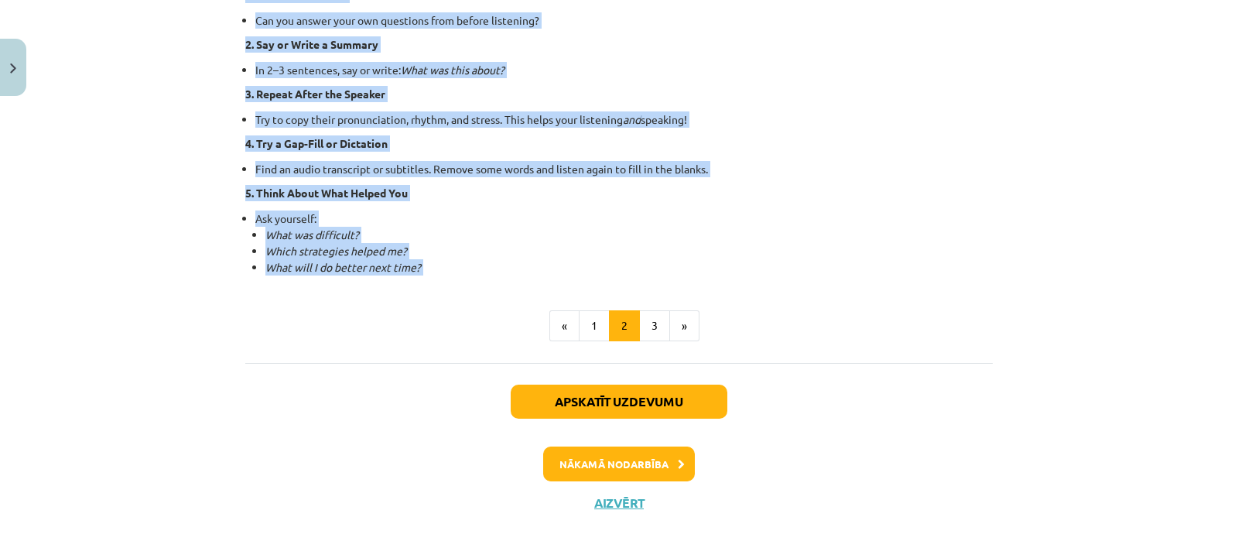
drag, startPoint x: 438, startPoint y: 24, endPoint x: 461, endPoint y: 276, distance: 253.4
click at [639, 330] on button "3" at bounding box center [654, 325] width 31 height 31
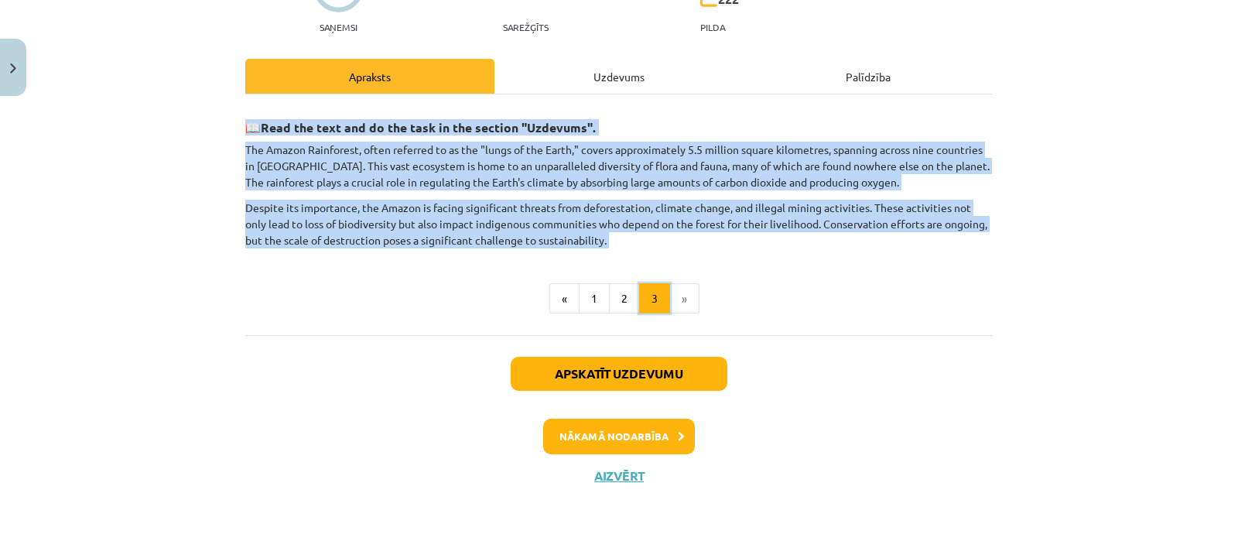
scroll to position [166, 0]
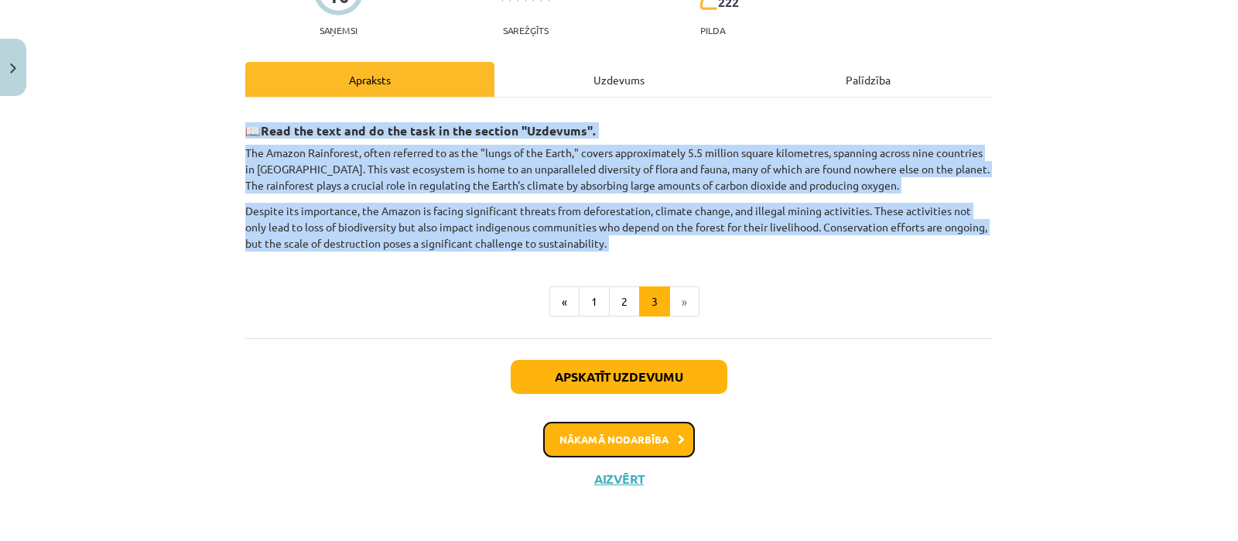
click at [607, 431] on button "Nākamā nodarbība" at bounding box center [619, 440] width 152 height 36
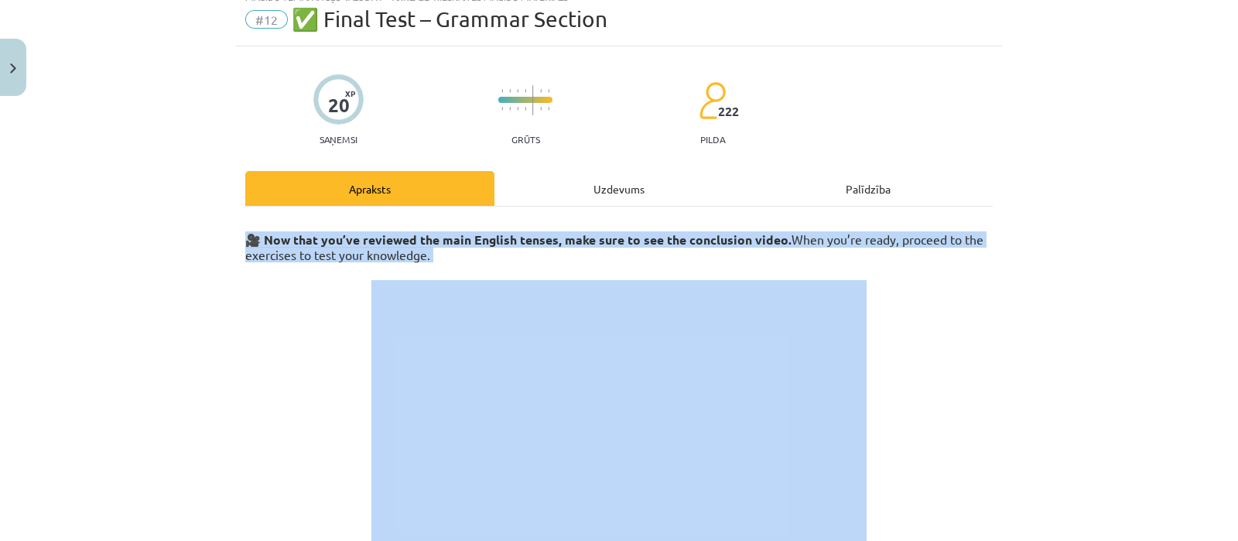
scroll to position [38, 0]
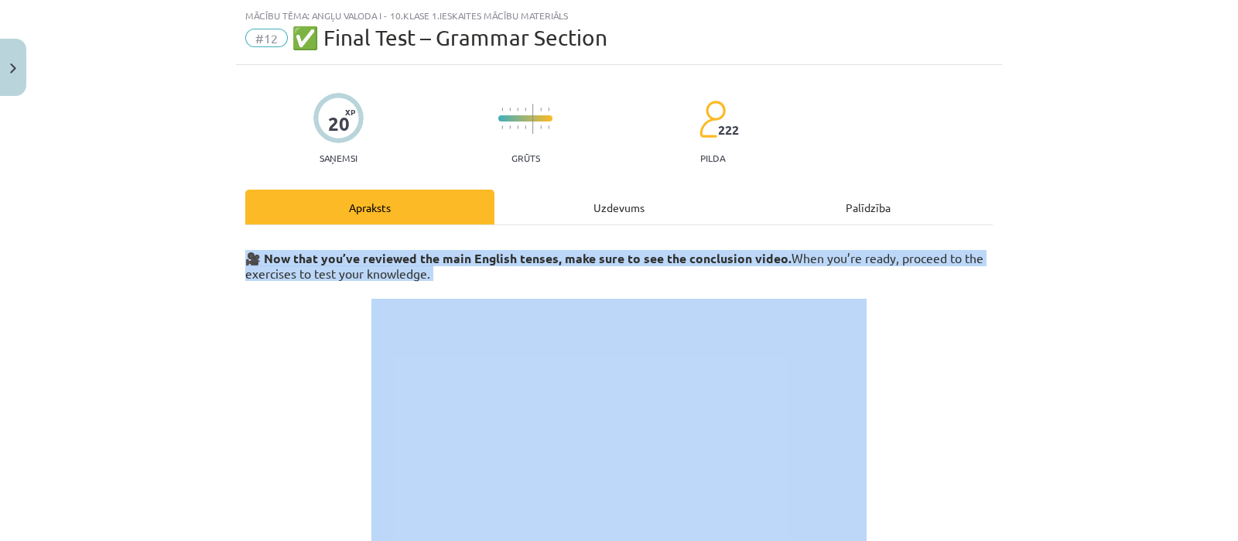
click at [881, 316] on h3 at bounding box center [619, 434] width 748 height 294
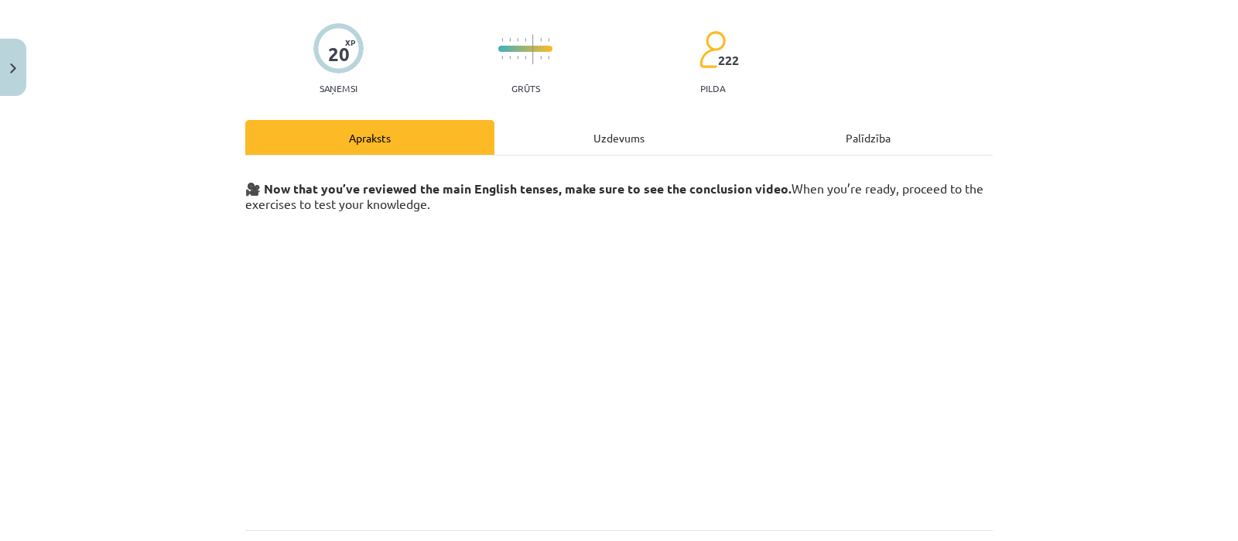
scroll to position [301, 0]
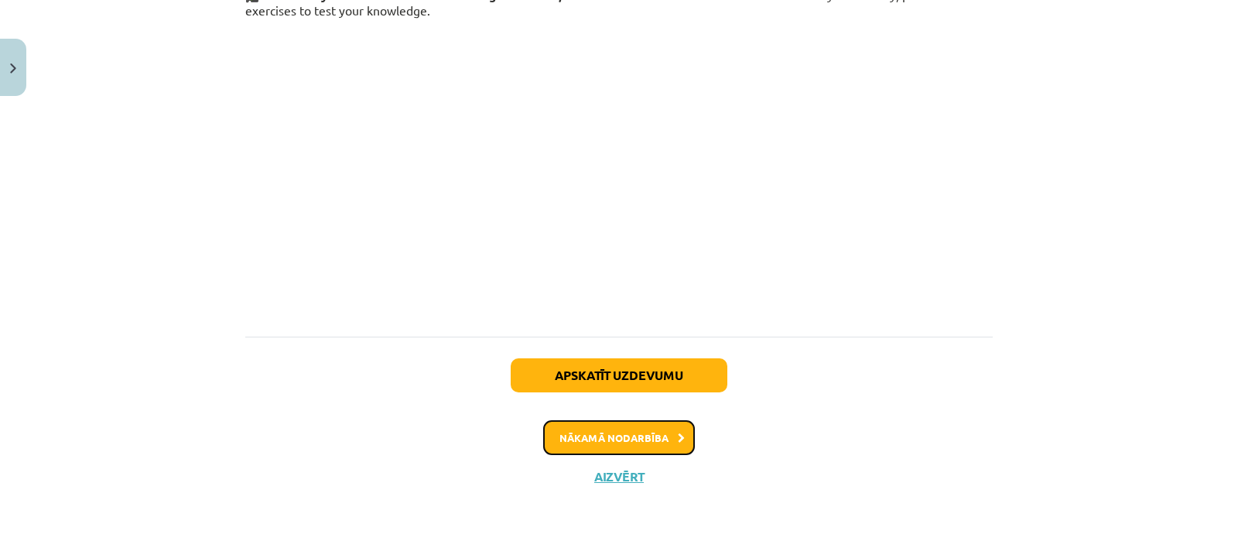
click at [589, 439] on button "Nākamā nodarbība" at bounding box center [619, 438] width 152 height 36
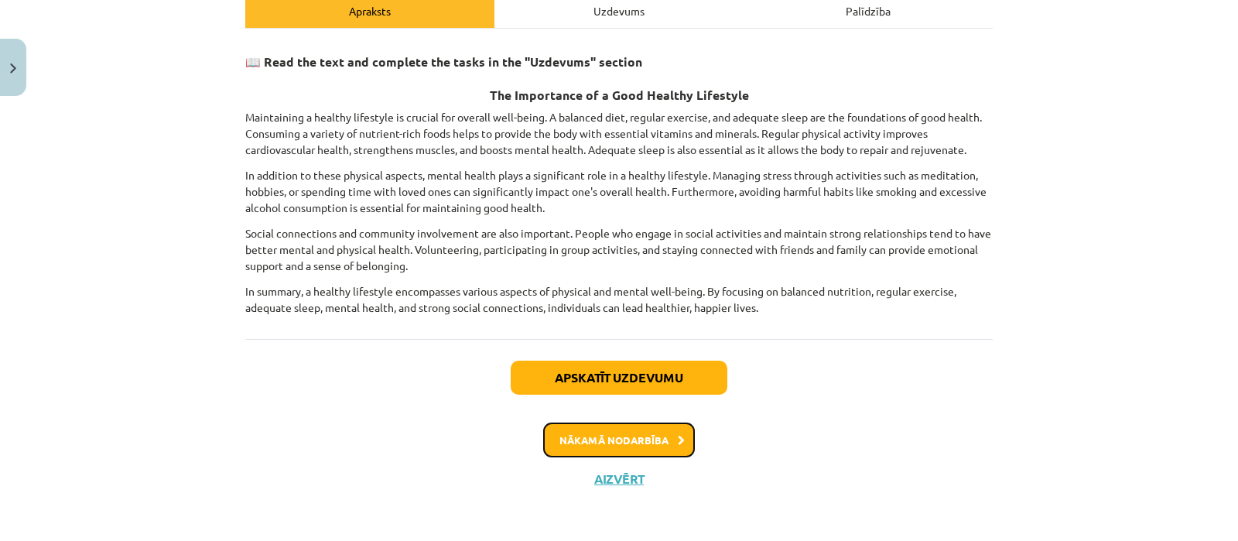
scroll to position [235, 0]
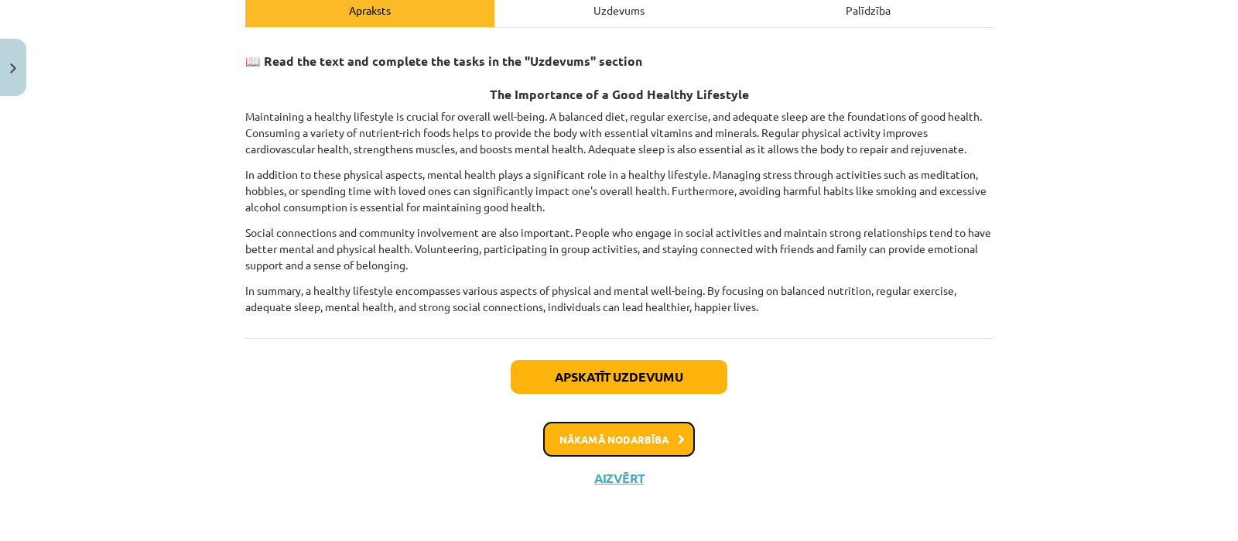
click at [638, 431] on button "Nākamā nodarbība" at bounding box center [619, 440] width 152 height 36
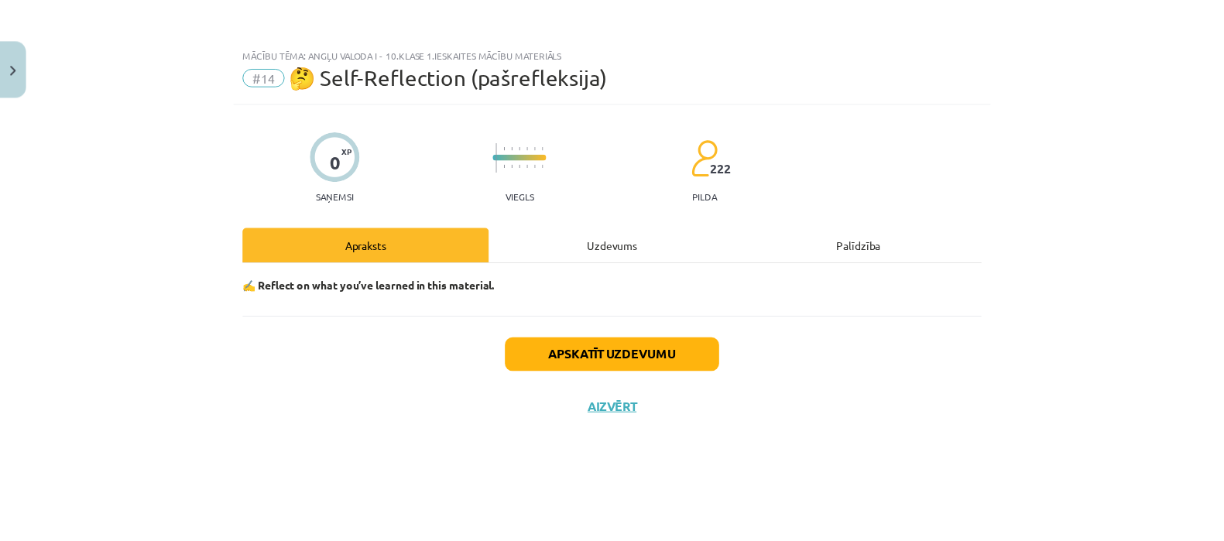
scroll to position [0, 0]
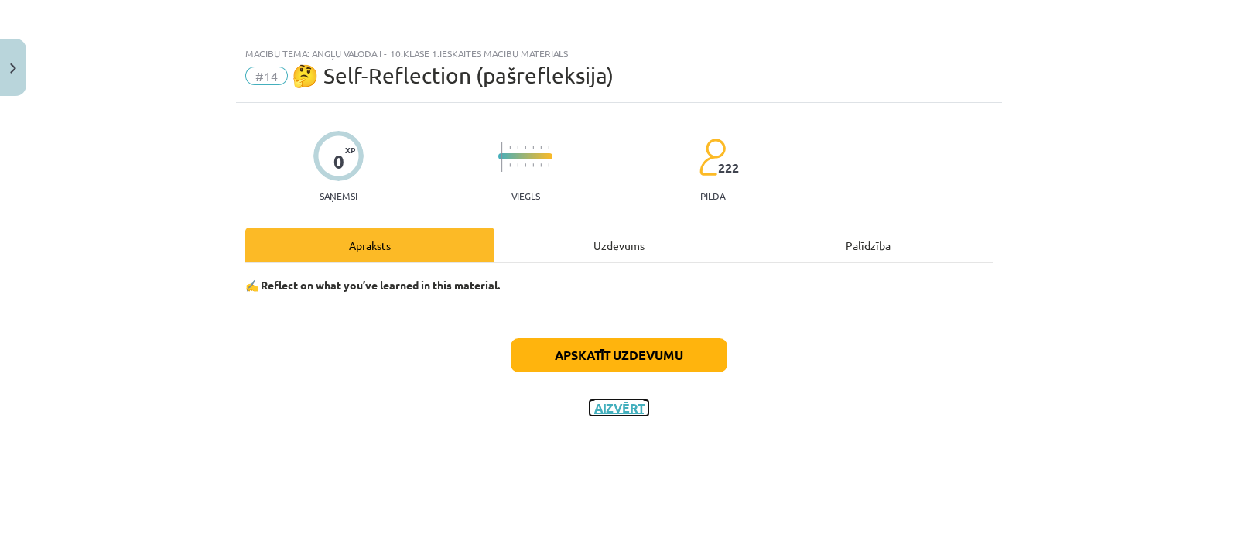
click at [623, 400] on button "Aizvērt" at bounding box center [619, 407] width 59 height 15
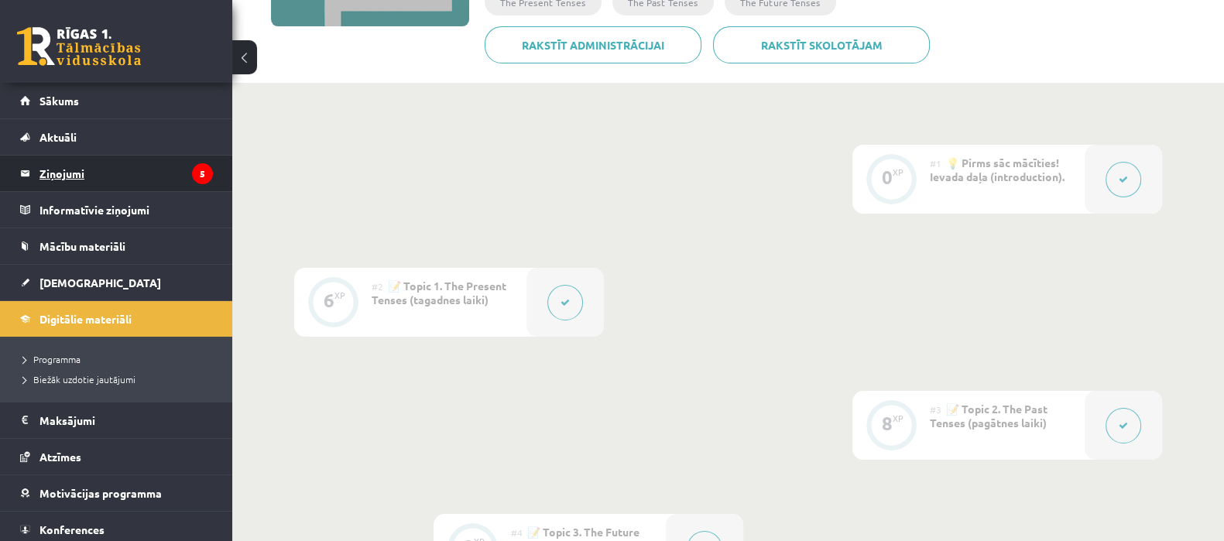
click at [67, 175] on legend "Ziņojumi 5" at bounding box center [125, 174] width 173 height 36
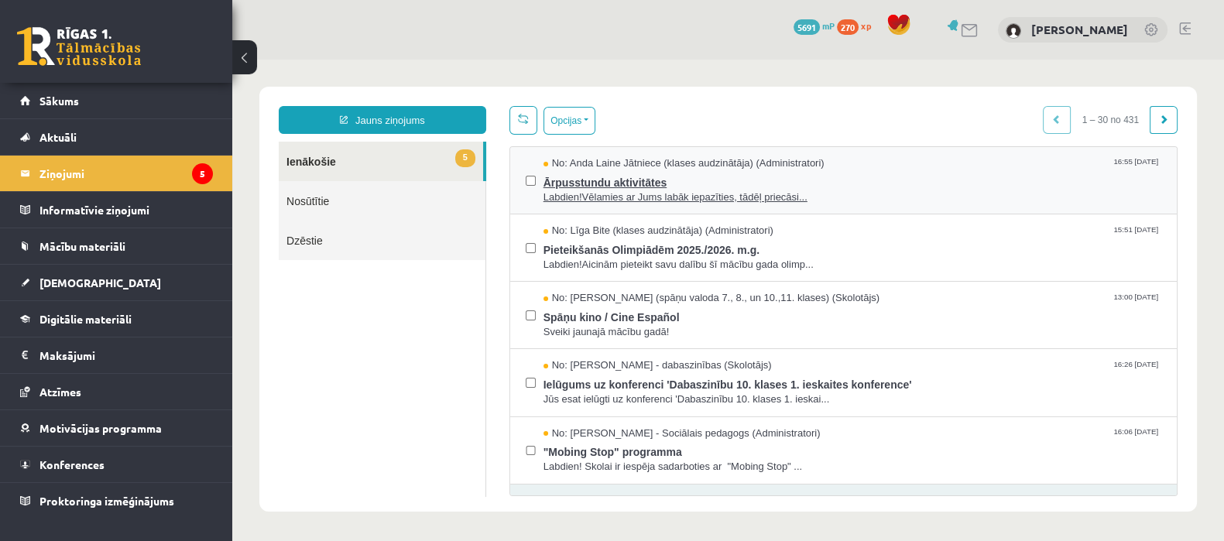
click at [588, 183] on span "Ārpusstundu aktivitātes" at bounding box center [852, 180] width 618 height 19
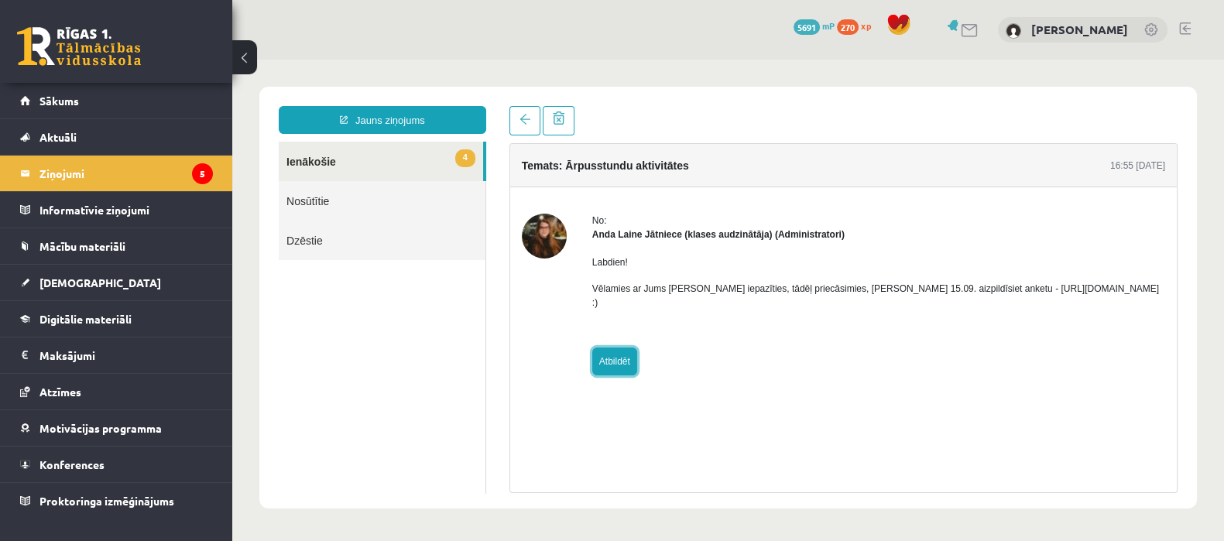
click at [617, 347] on link "Atbildēt" at bounding box center [614, 361] width 45 height 28
type input "**********"
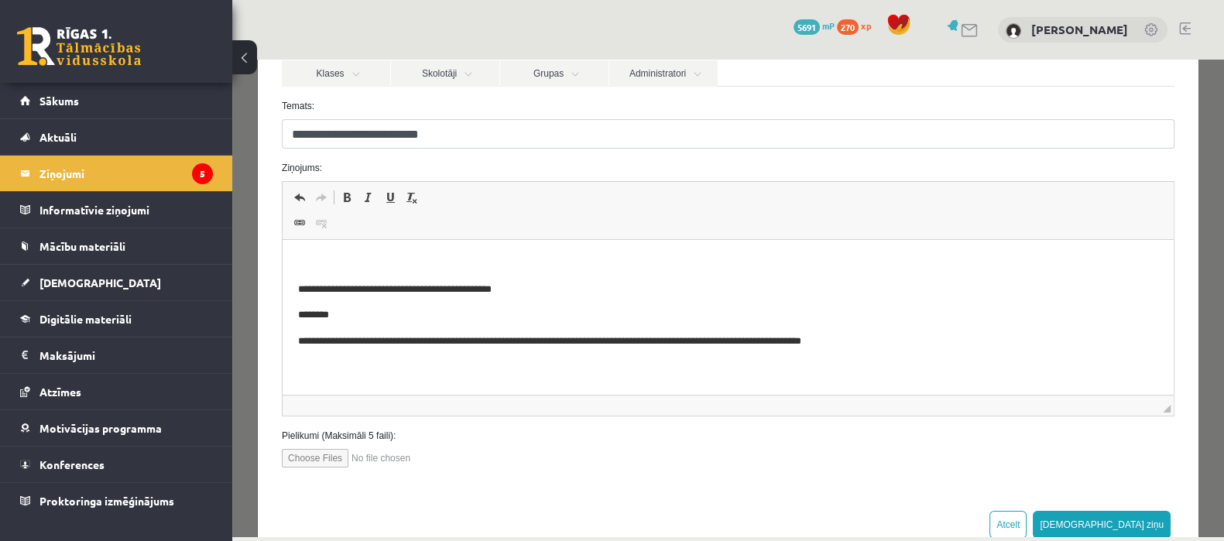
scroll to position [193, 0]
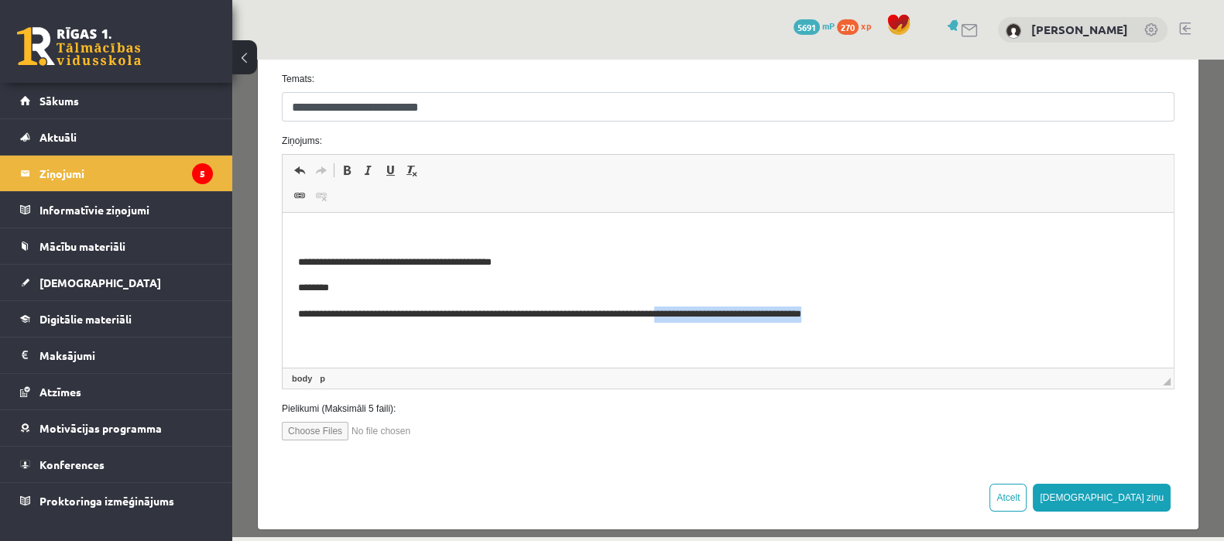
drag, startPoint x: 690, startPoint y: 312, endPoint x: 902, endPoint y: 310, distance: 212.1
click at [902, 310] on p "**********" at bounding box center [721, 314] width 846 height 16
click at [789, 330] on html "**********" at bounding box center [727, 275] width 891 height 125
drag, startPoint x: 872, startPoint y: 310, endPoint x: 691, endPoint y: 309, distance: 181.1
click at [691, 309] on p "**********" at bounding box center [721, 314] width 846 height 16
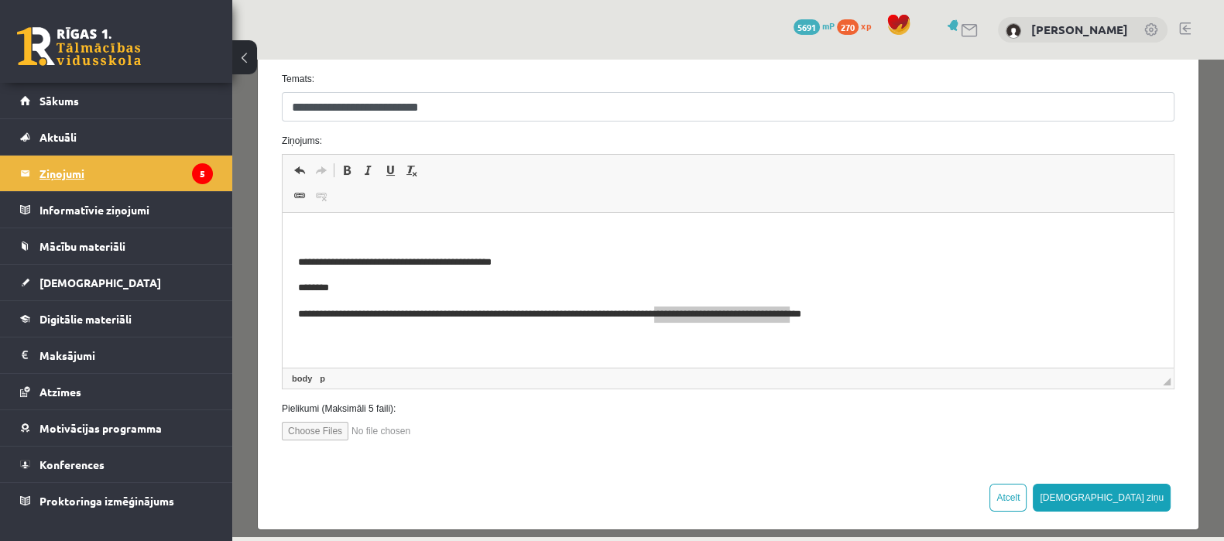
click at [73, 176] on legend "Ziņojumi 5" at bounding box center [125, 174] width 173 height 36
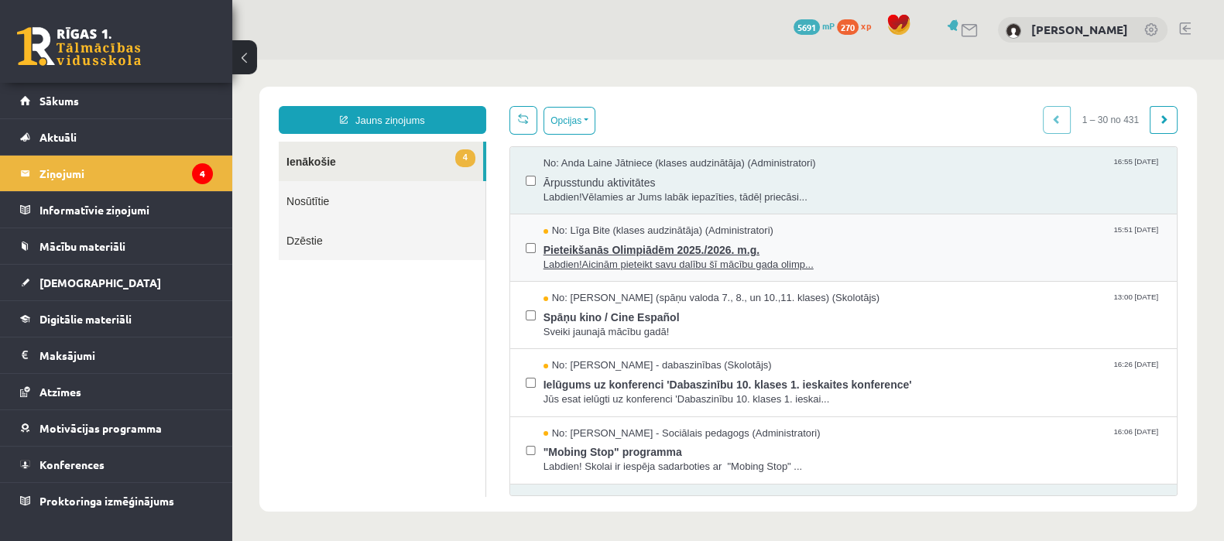
scroll to position [0, 0]
